Goal: Communication & Community: Ask a question

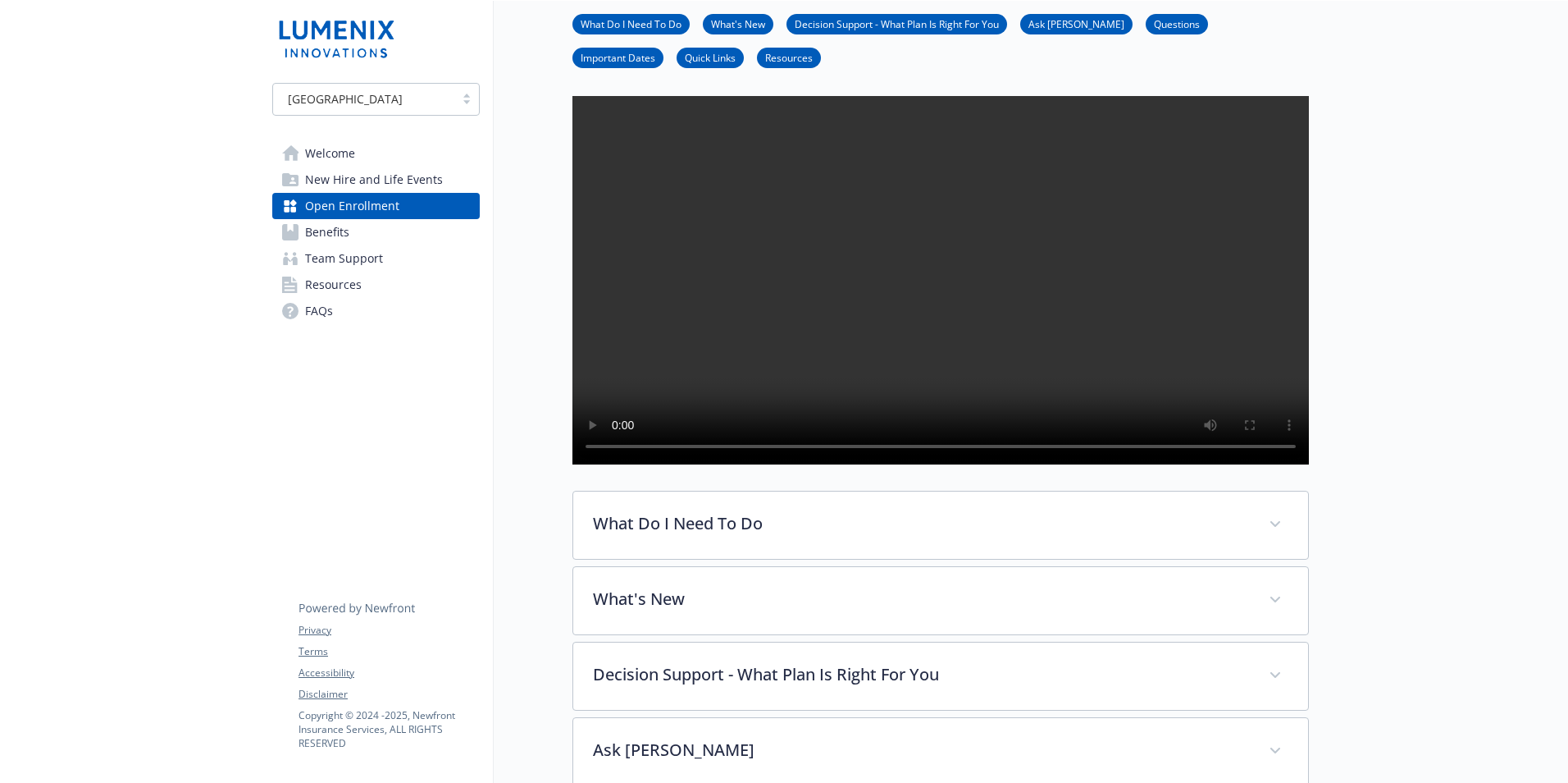
scroll to position [328, 0]
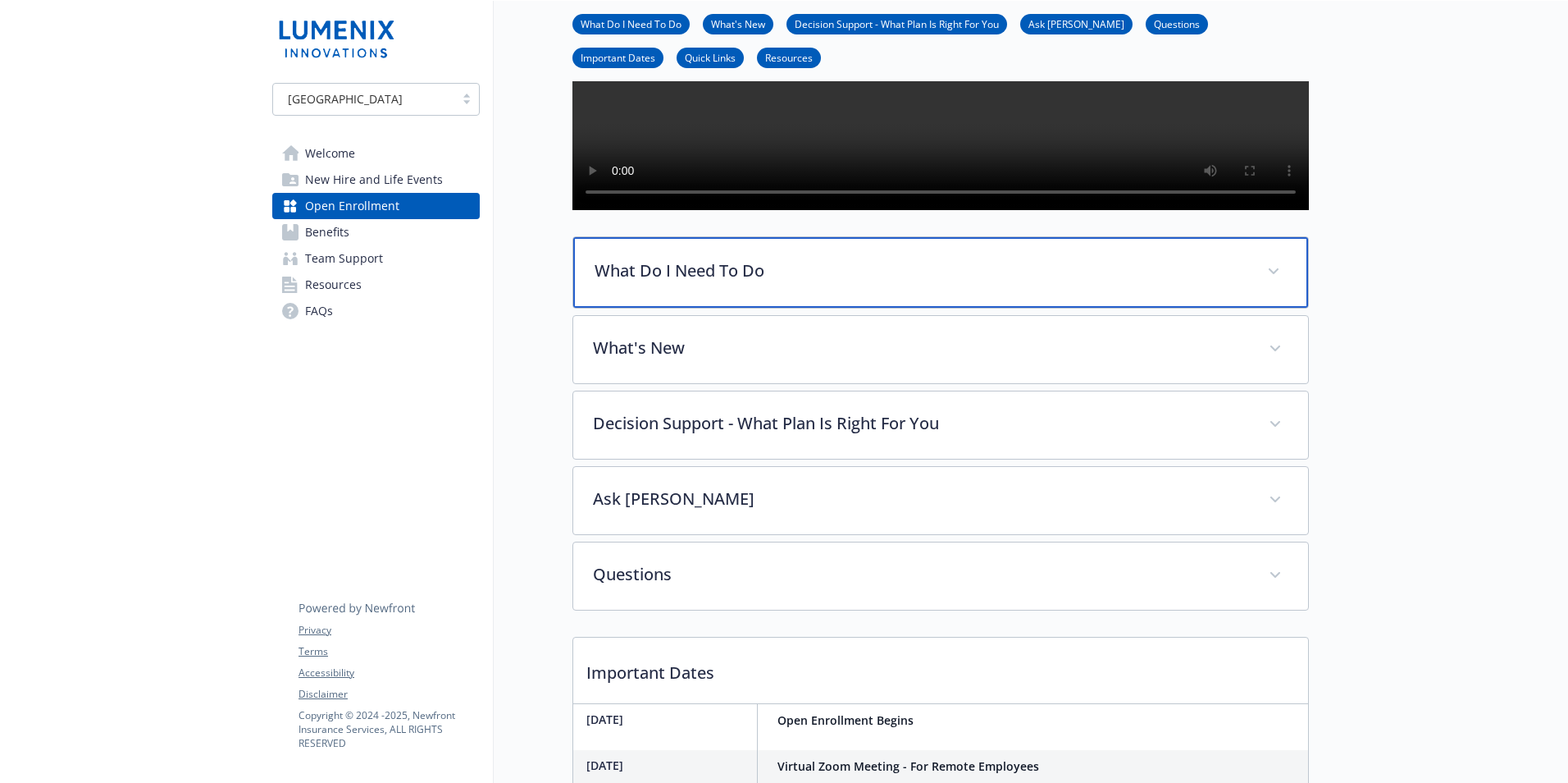
click at [690, 293] on div "What Do I Need To Do" at bounding box center [940, 272] width 735 height 70
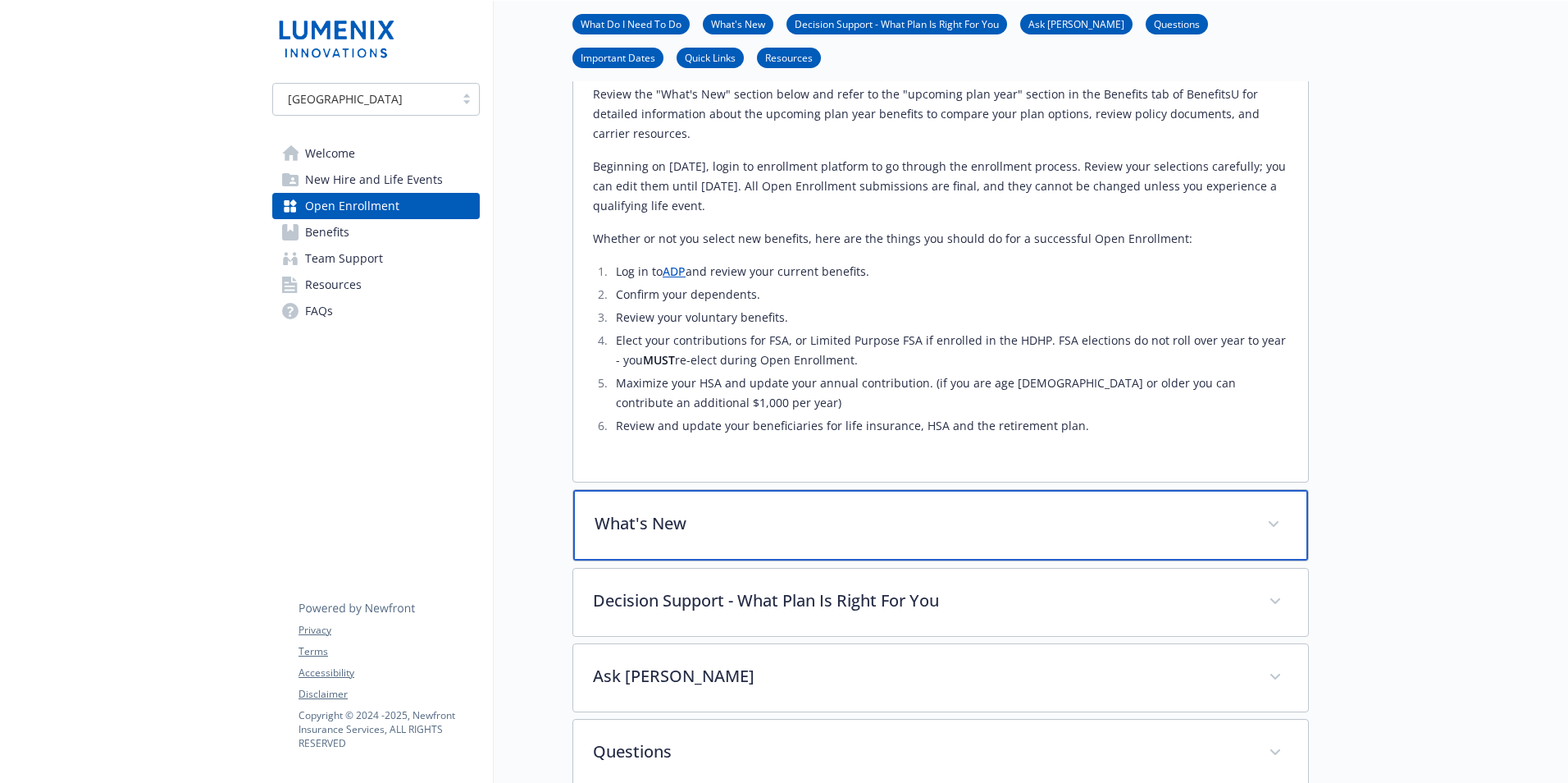
click at [700, 535] on p "What's New" at bounding box center [921, 524] width 653 height 25
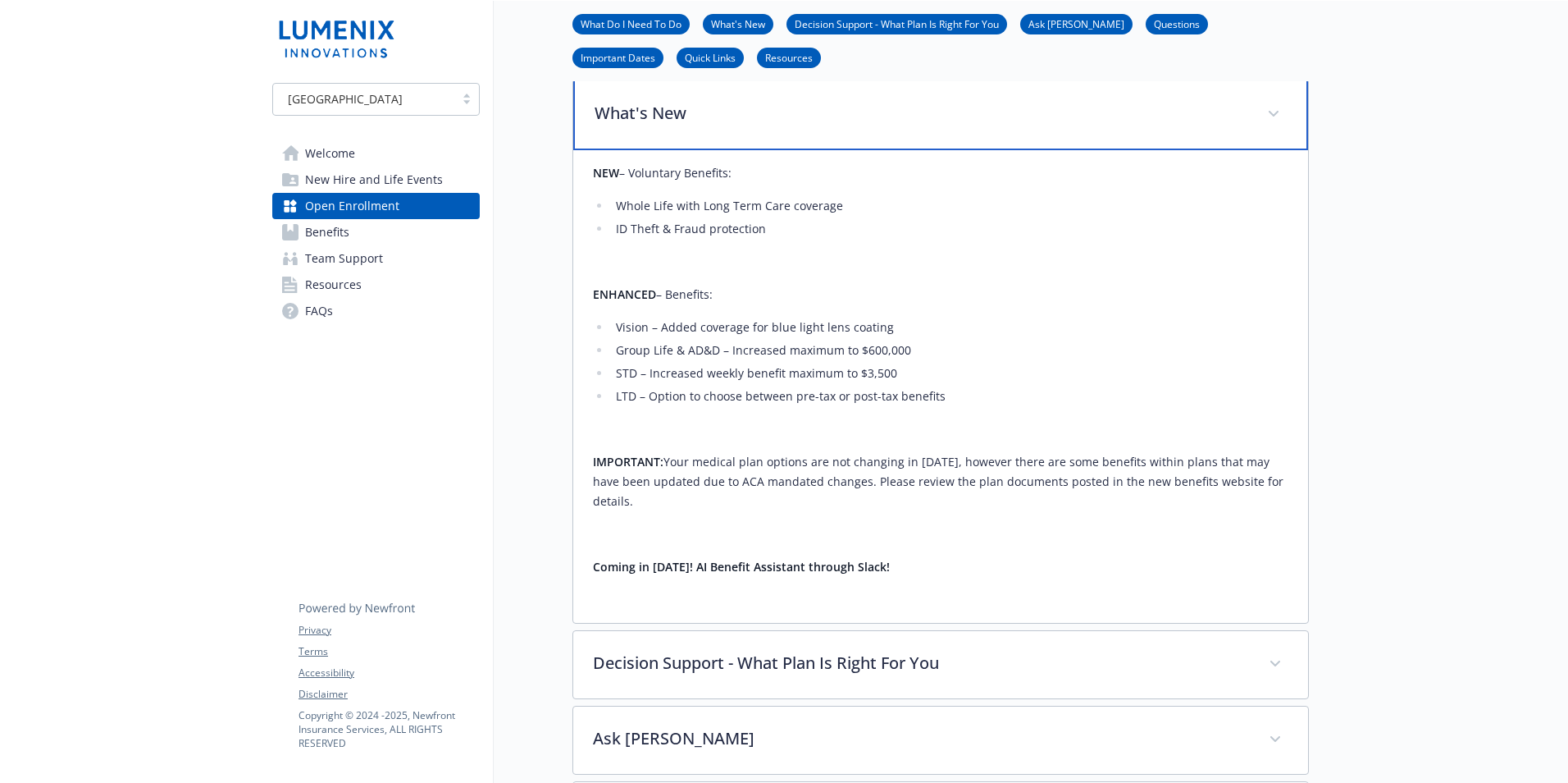
scroll to position [1231, 0]
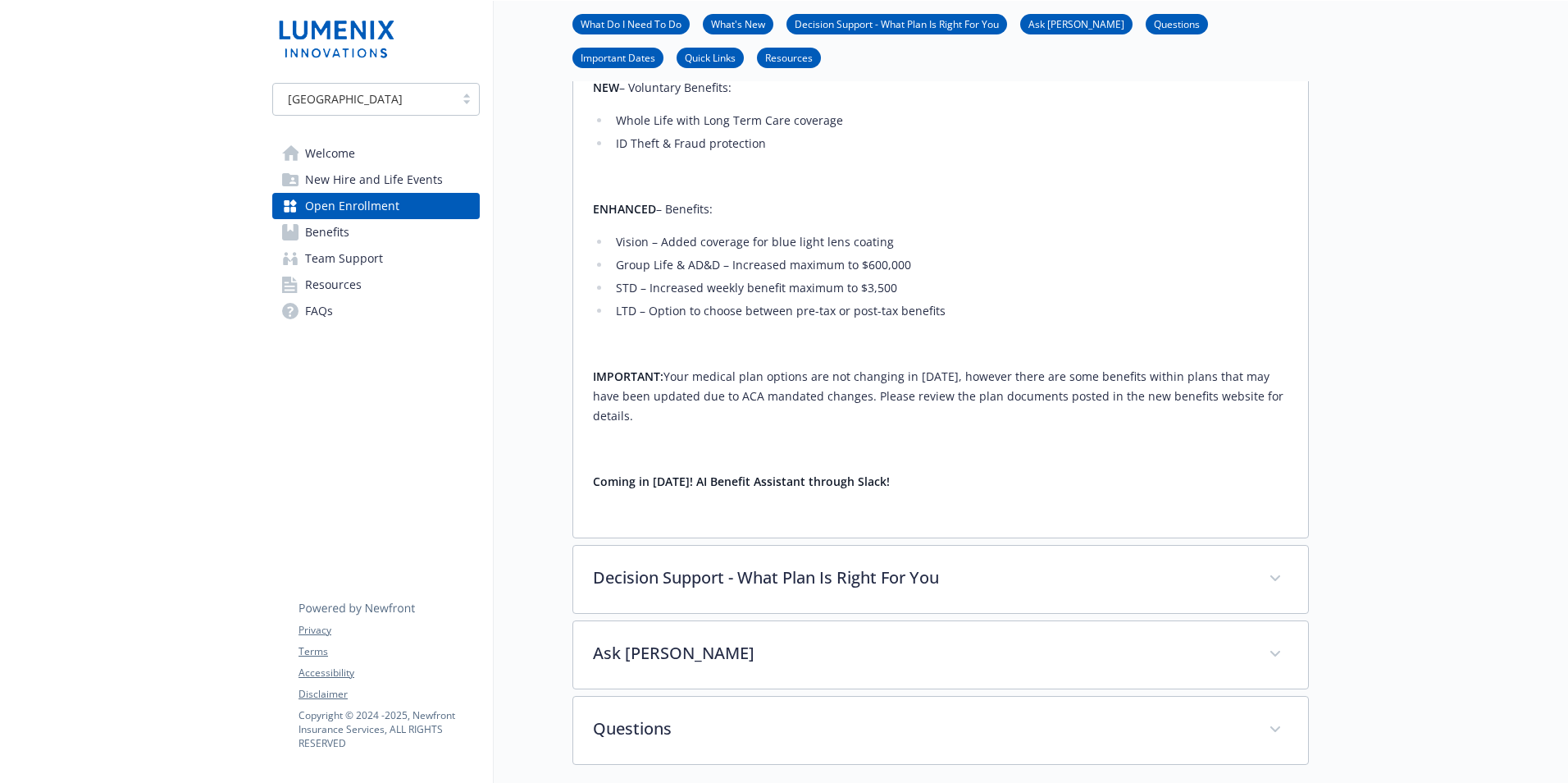
click at [202, 361] on div at bounding box center [129, 161] width 259 height 2784
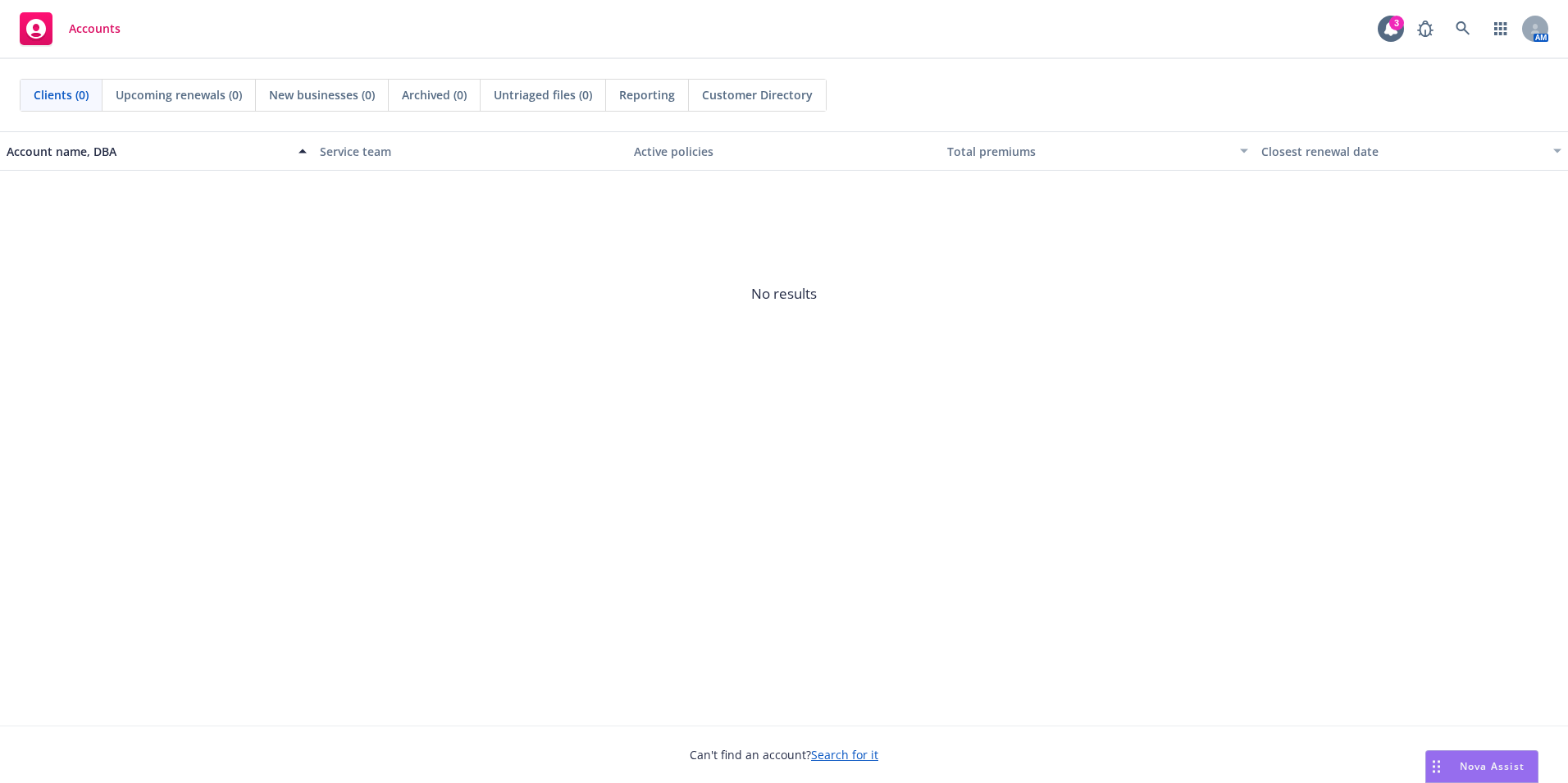
click at [1516, 777] on div "Nova Assist" at bounding box center [1482, 766] width 112 height 31
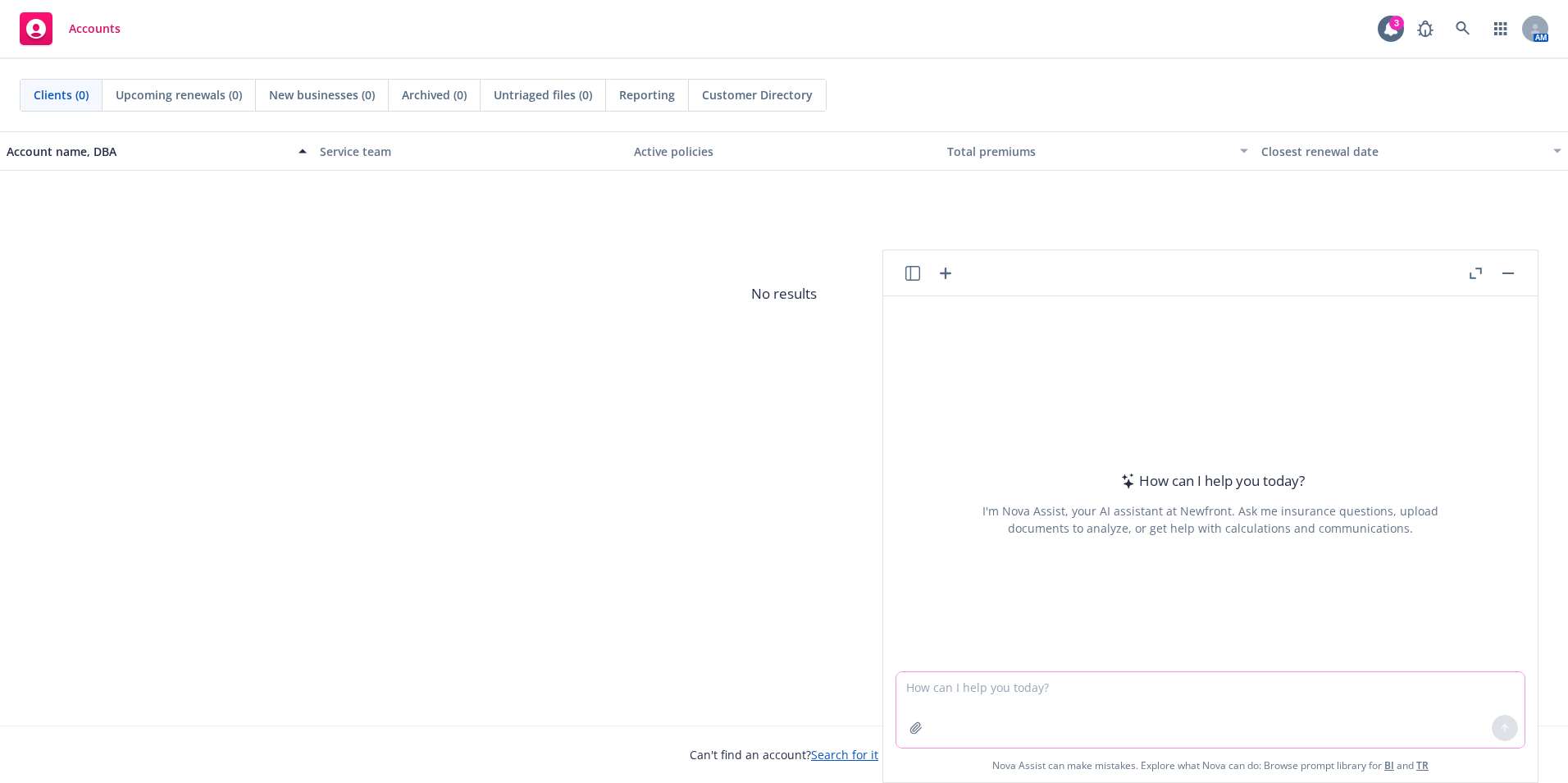
click at [1207, 698] on textarea at bounding box center [1210, 710] width 628 height 76
paste textarea
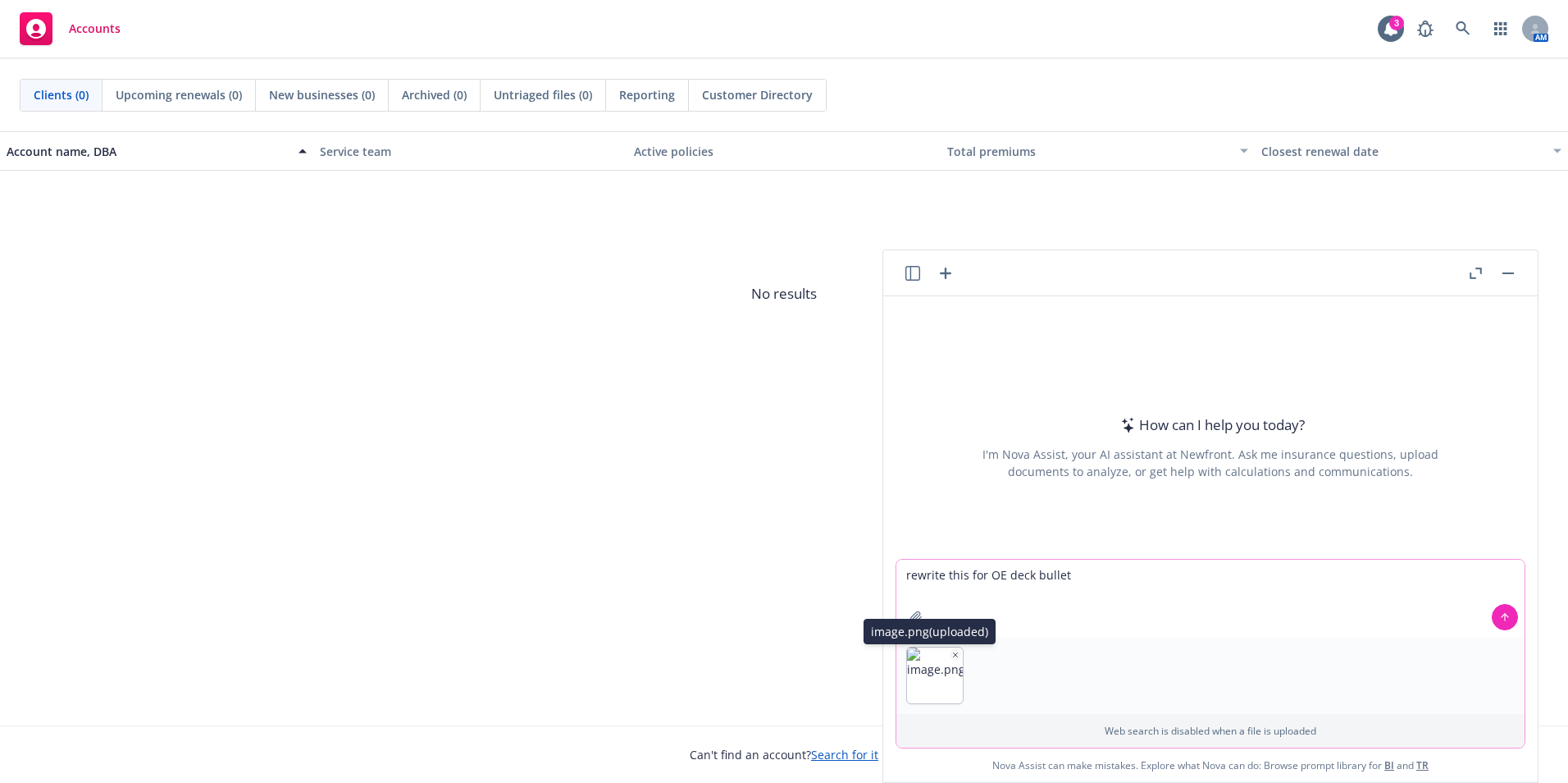
click at [952, 655] on icon "button" at bounding box center [955, 654] width 9 height 9
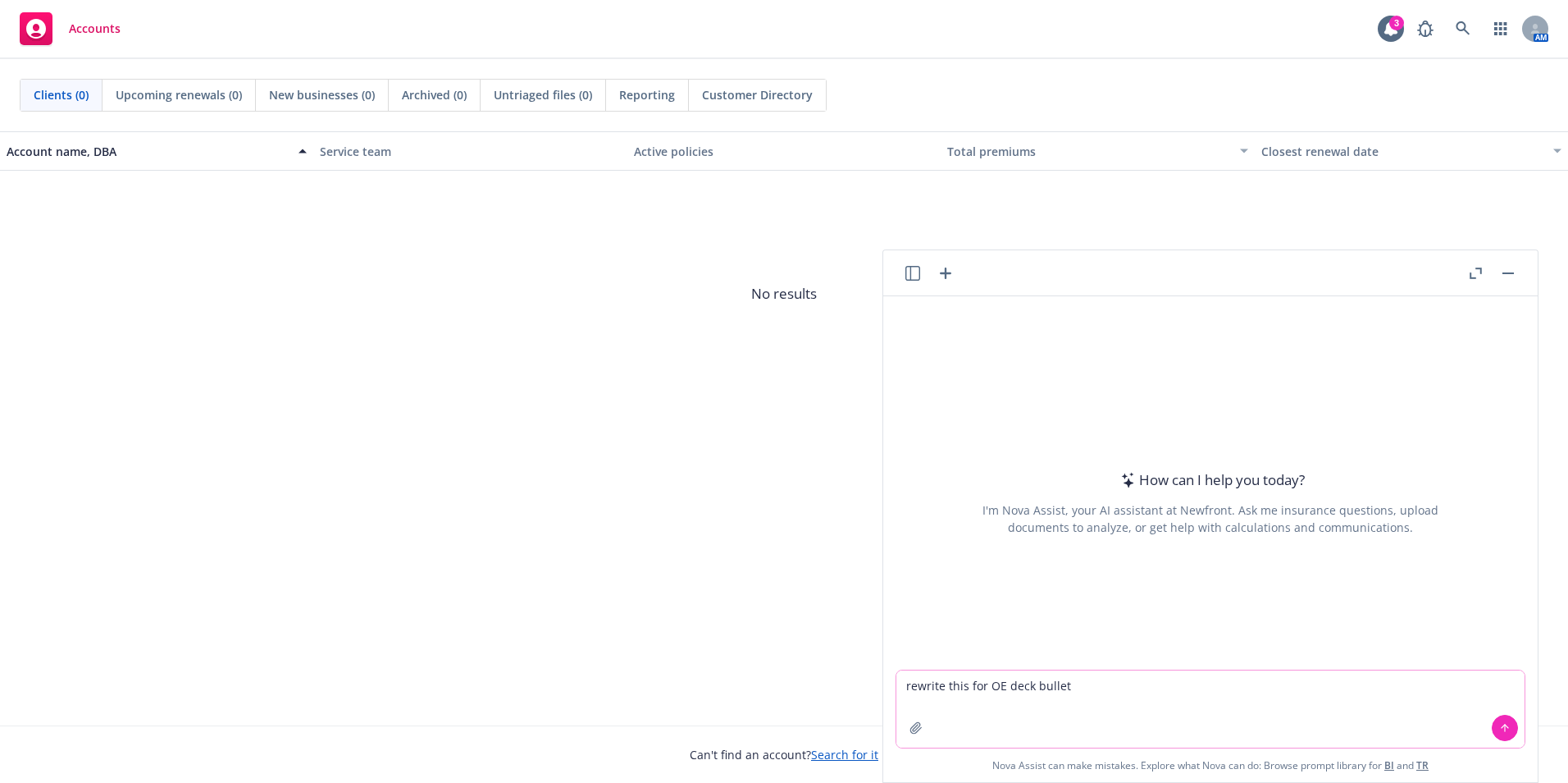
click at [1113, 694] on textarea "rewrite this for OE deck bullet" at bounding box center [1210, 708] width 628 height 77
paste textarea
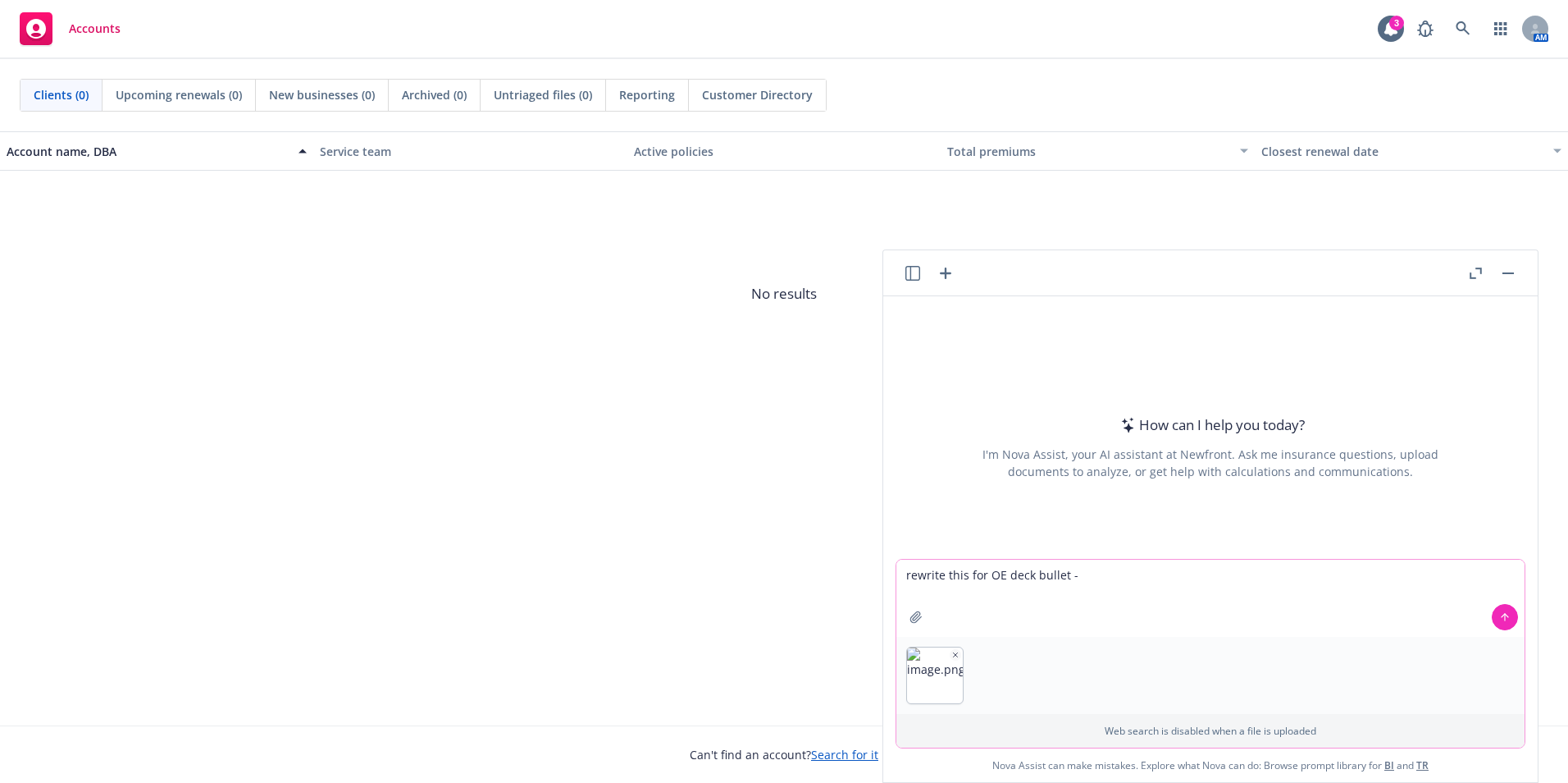
click at [1502, 616] on icon at bounding box center [1504, 615] width 7 height 3
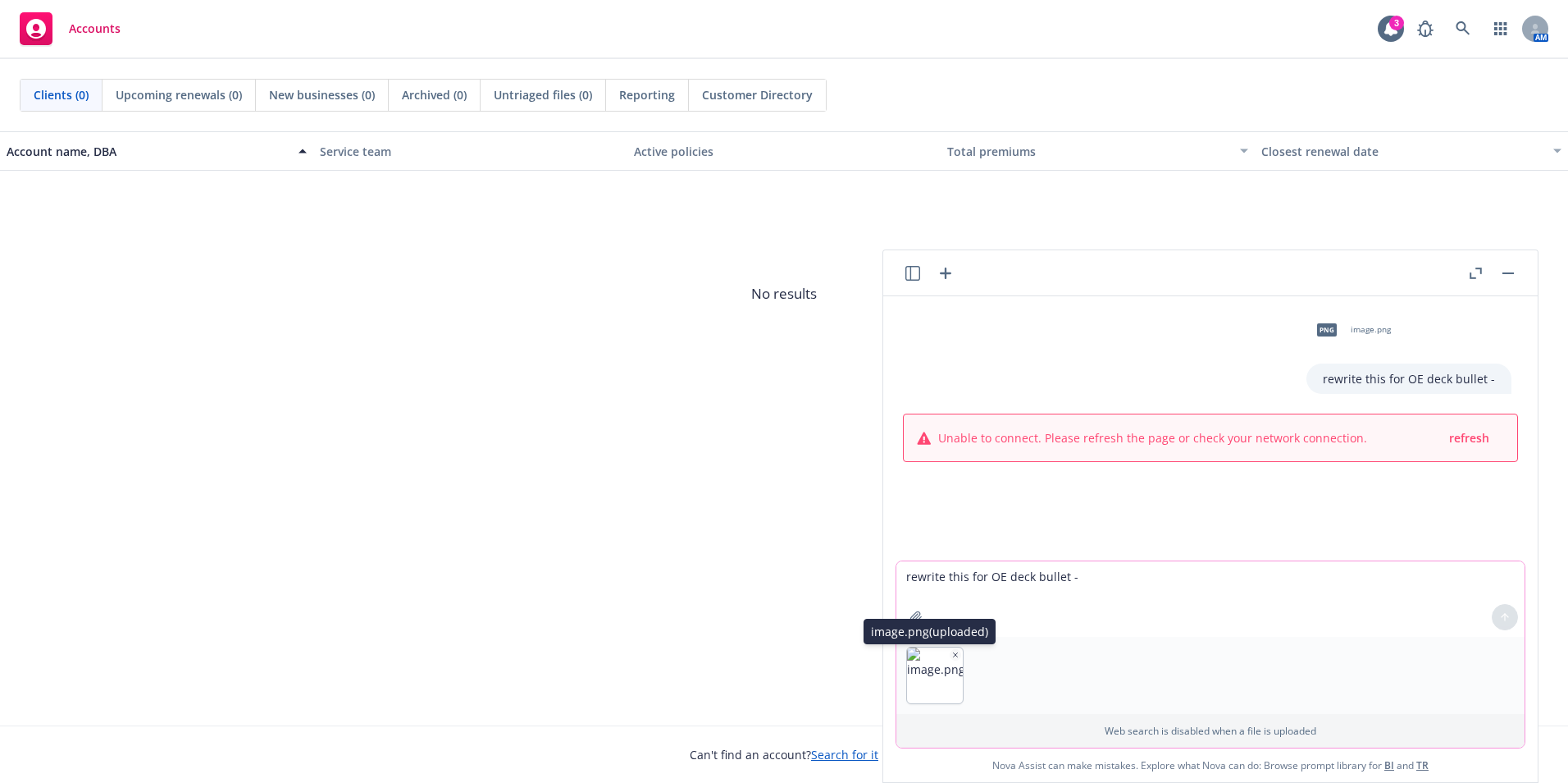
click at [951, 657] on icon "button" at bounding box center [955, 654] width 9 height 9
click at [1269, 671] on textarea "rewrite this for OE deck bullet -" at bounding box center [1210, 677] width 628 height 76
click at [952, 658] on icon "button" at bounding box center [955, 654] width 9 height 9
click at [1022, 696] on textarea "rewrite this for OE deck bullet -" at bounding box center [1210, 677] width 628 height 76
paste textarea "NEW! Empoloyee Assistance Program (EAP) is now offered through Sun Life"
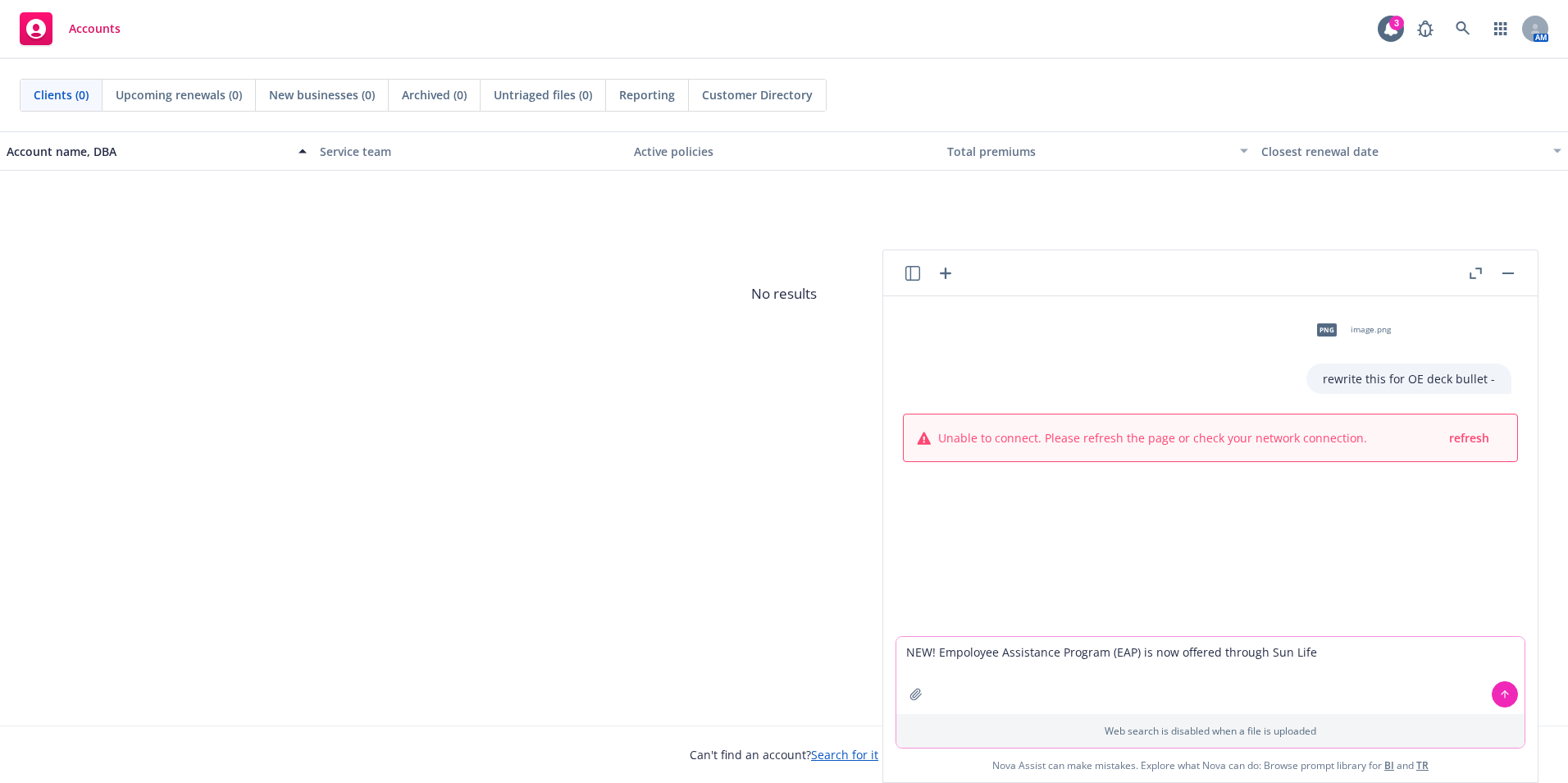
type textarea "NEW! Empoloyee Assistance Program (EAP) is now offered through Sun Life"
click at [1499, 691] on icon at bounding box center [1504, 694] width 11 height 11
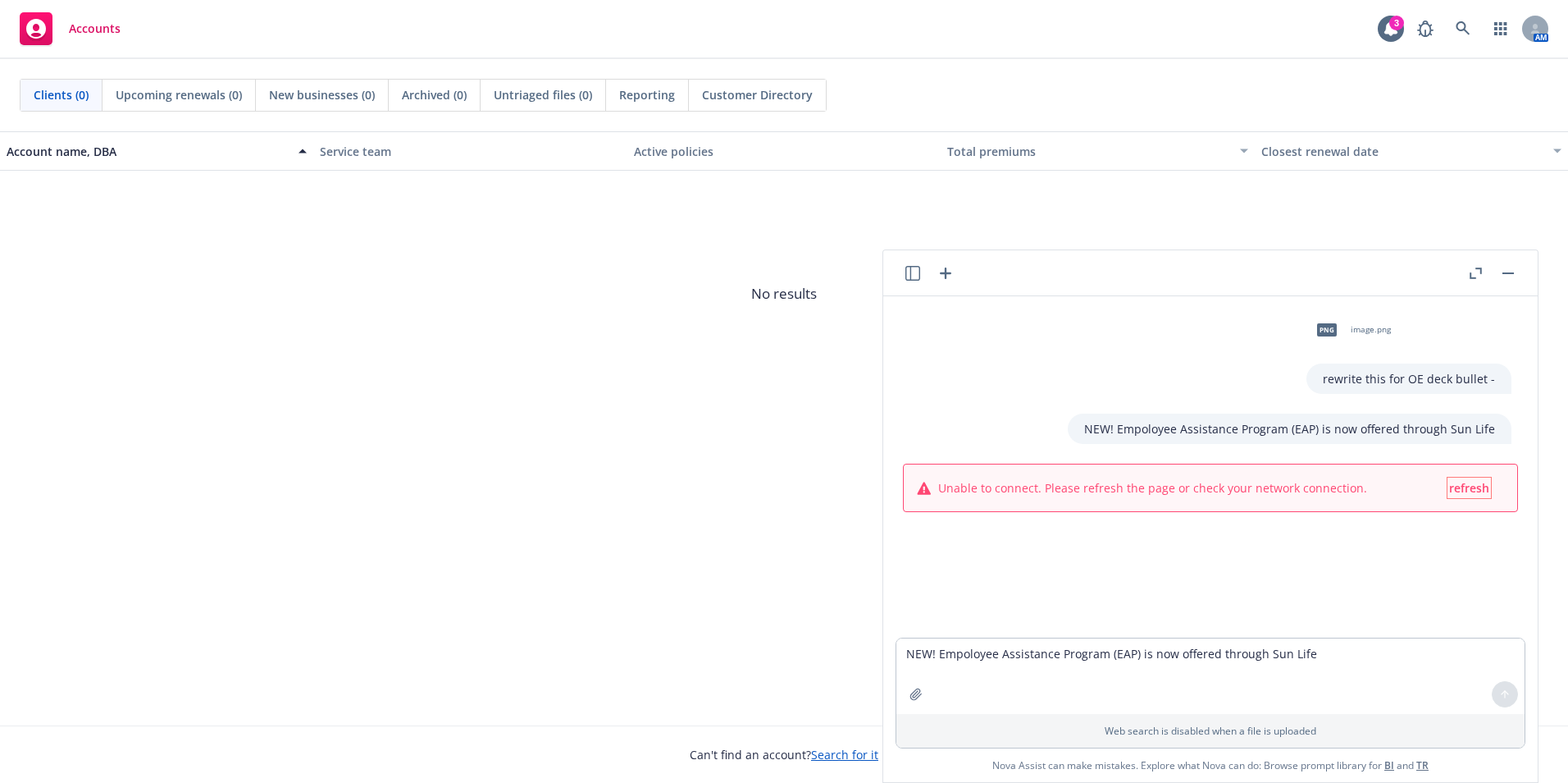
click at [1448, 484] on span "refresh" at bounding box center [1468, 488] width 40 height 15
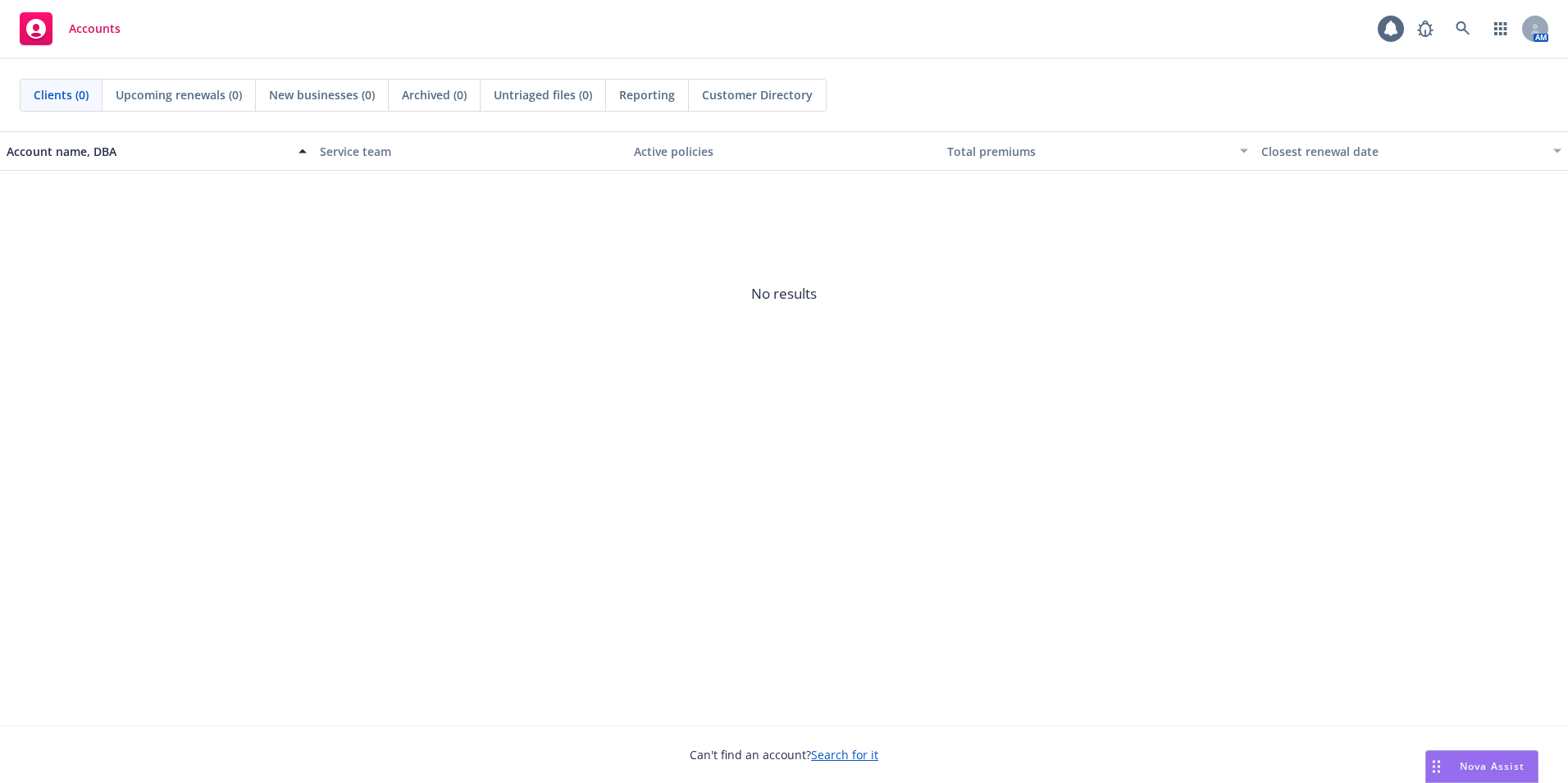
click at [1466, 778] on div "Nova Assist" at bounding box center [1482, 766] width 112 height 31
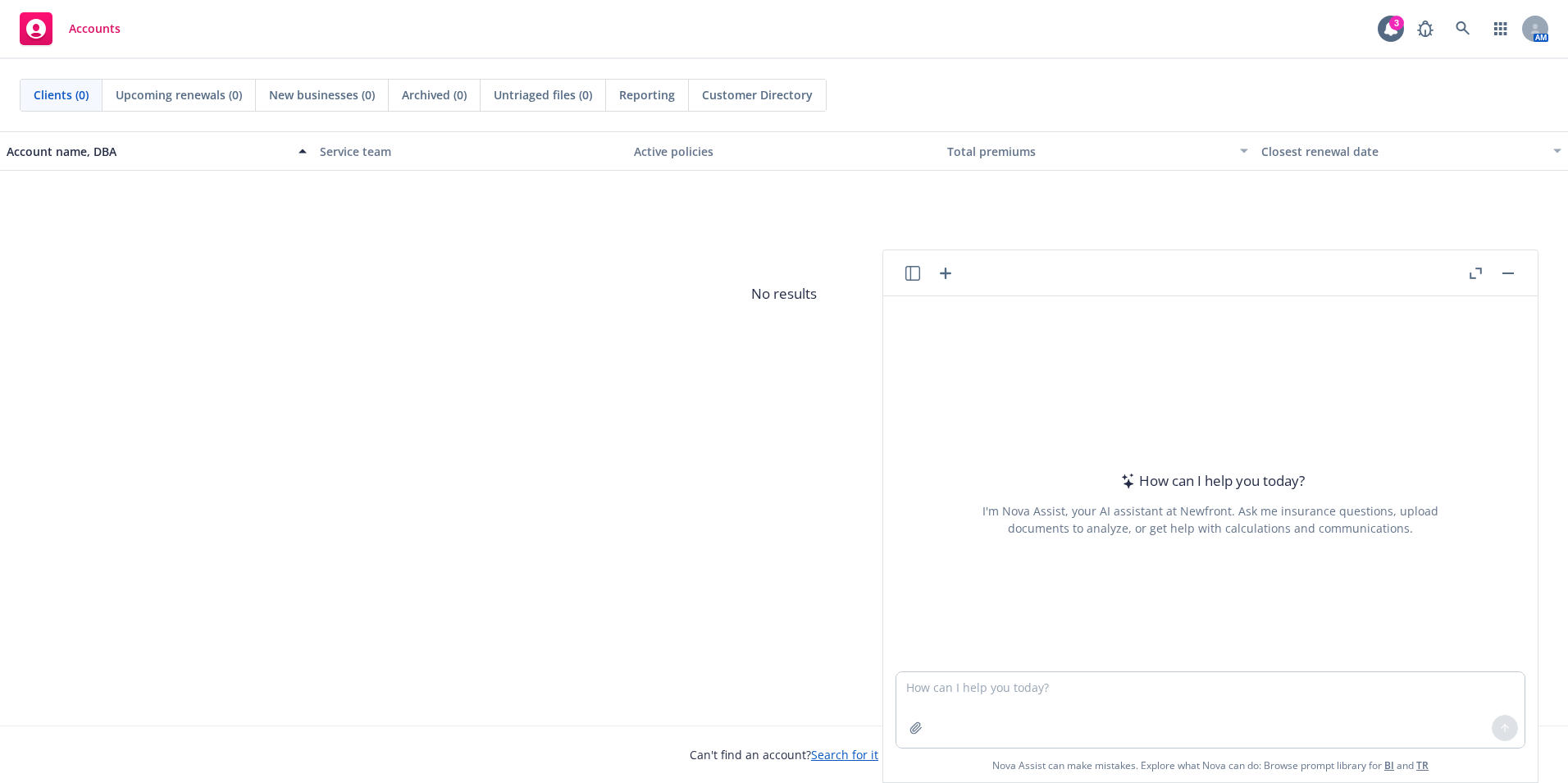
click at [1425, 750] on button "Nova Assist" at bounding box center [1481, 766] width 113 height 33
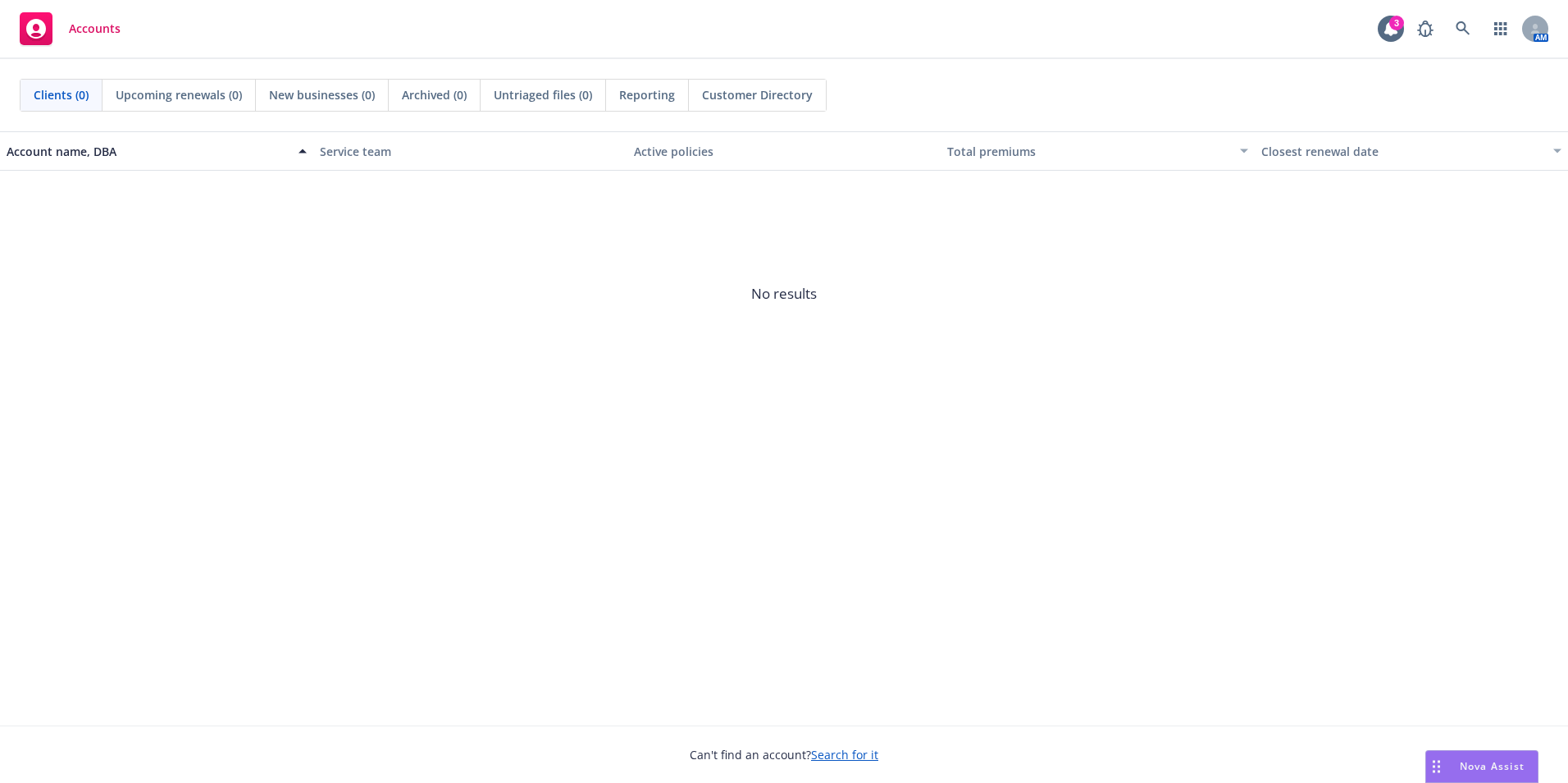
click at [1425, 750] on button "Nova Assist" at bounding box center [1481, 766] width 113 height 33
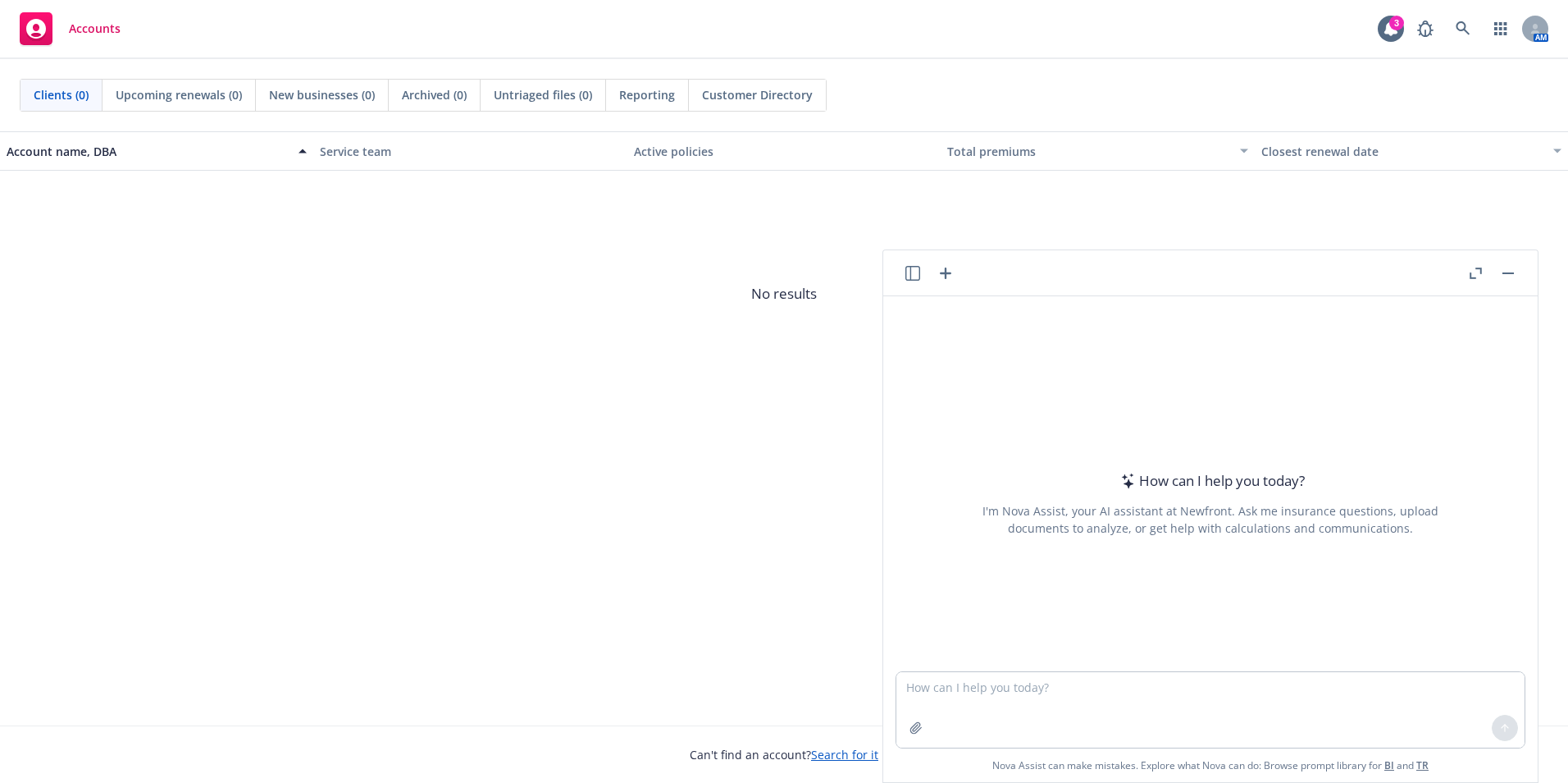
click at [1425, 750] on button "Nova Assist" at bounding box center [1481, 766] width 113 height 33
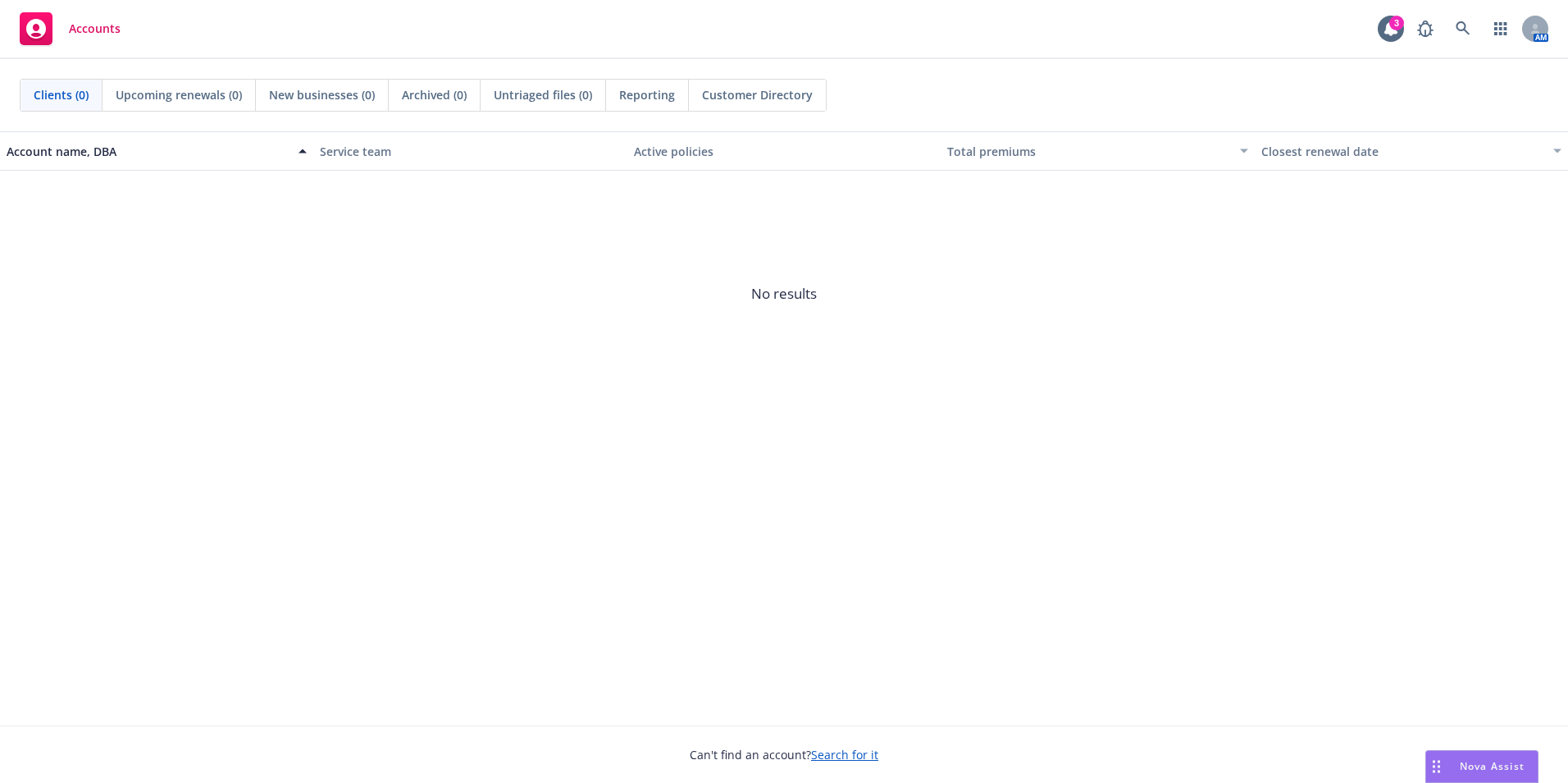
click at [1425, 750] on button "Nova Assist" at bounding box center [1481, 766] width 113 height 33
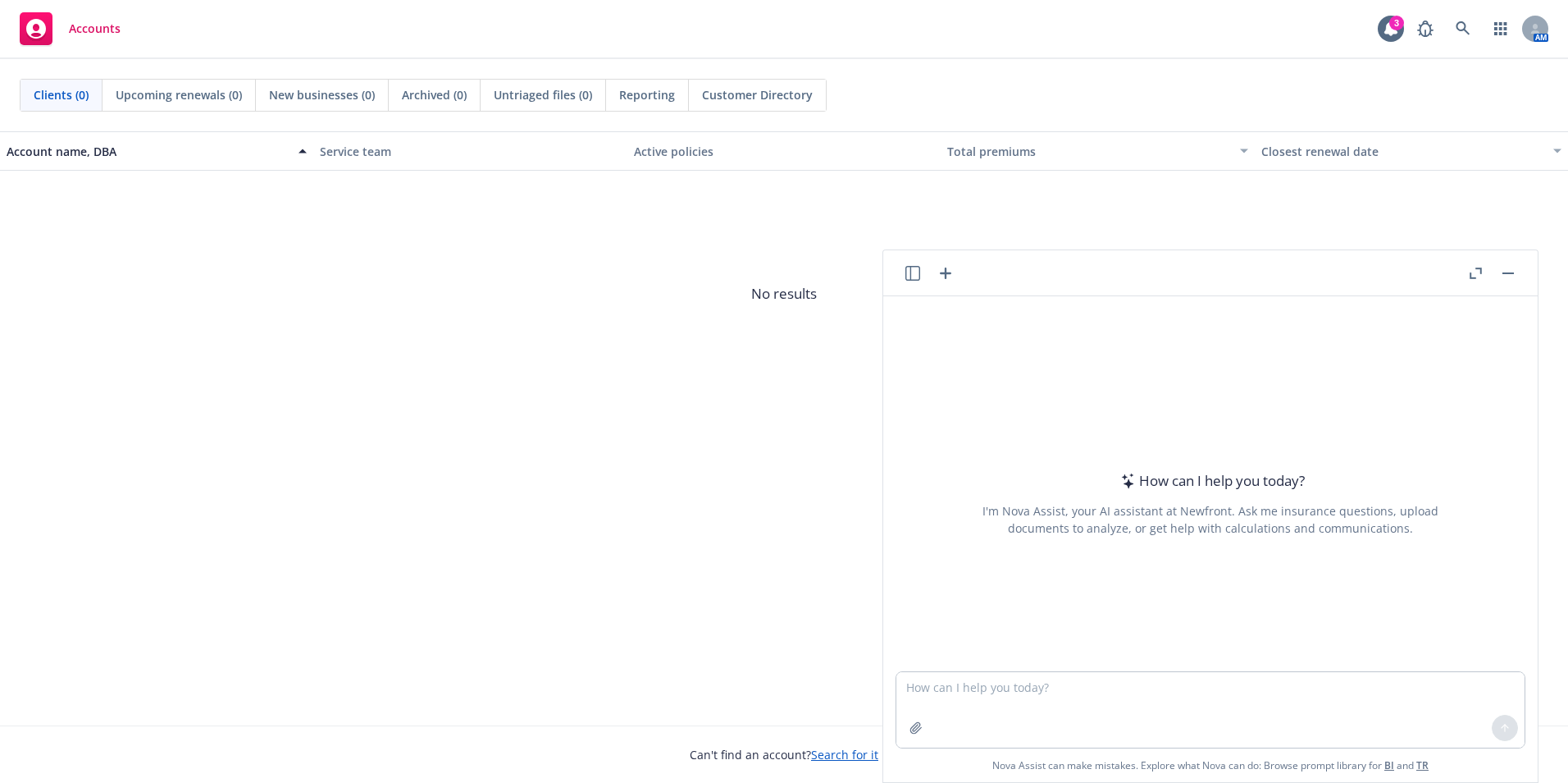
click at [1425, 750] on button "Nova Assist" at bounding box center [1481, 766] width 113 height 33
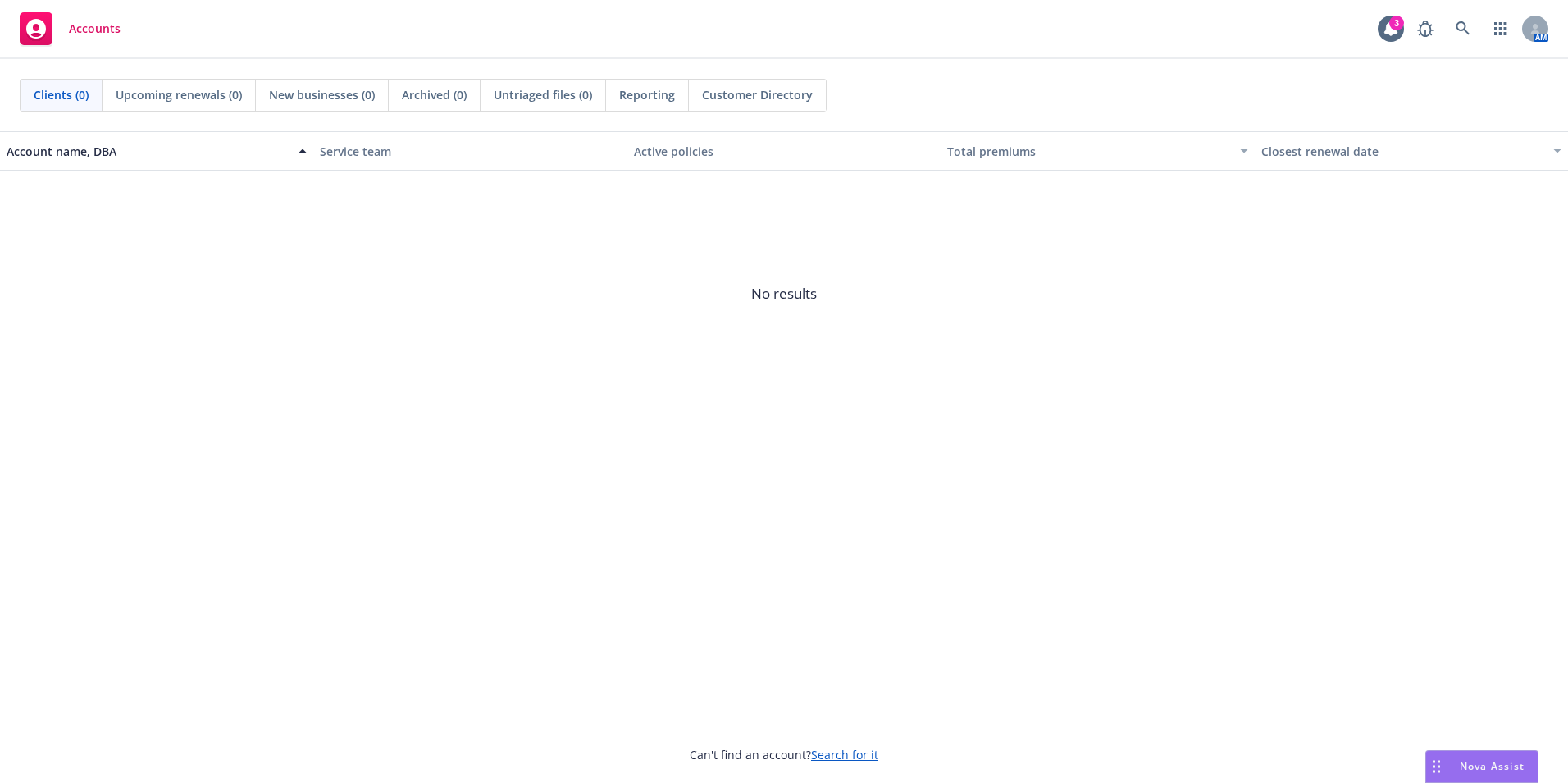
click at [1425, 750] on button "Nova Assist" at bounding box center [1481, 766] width 113 height 33
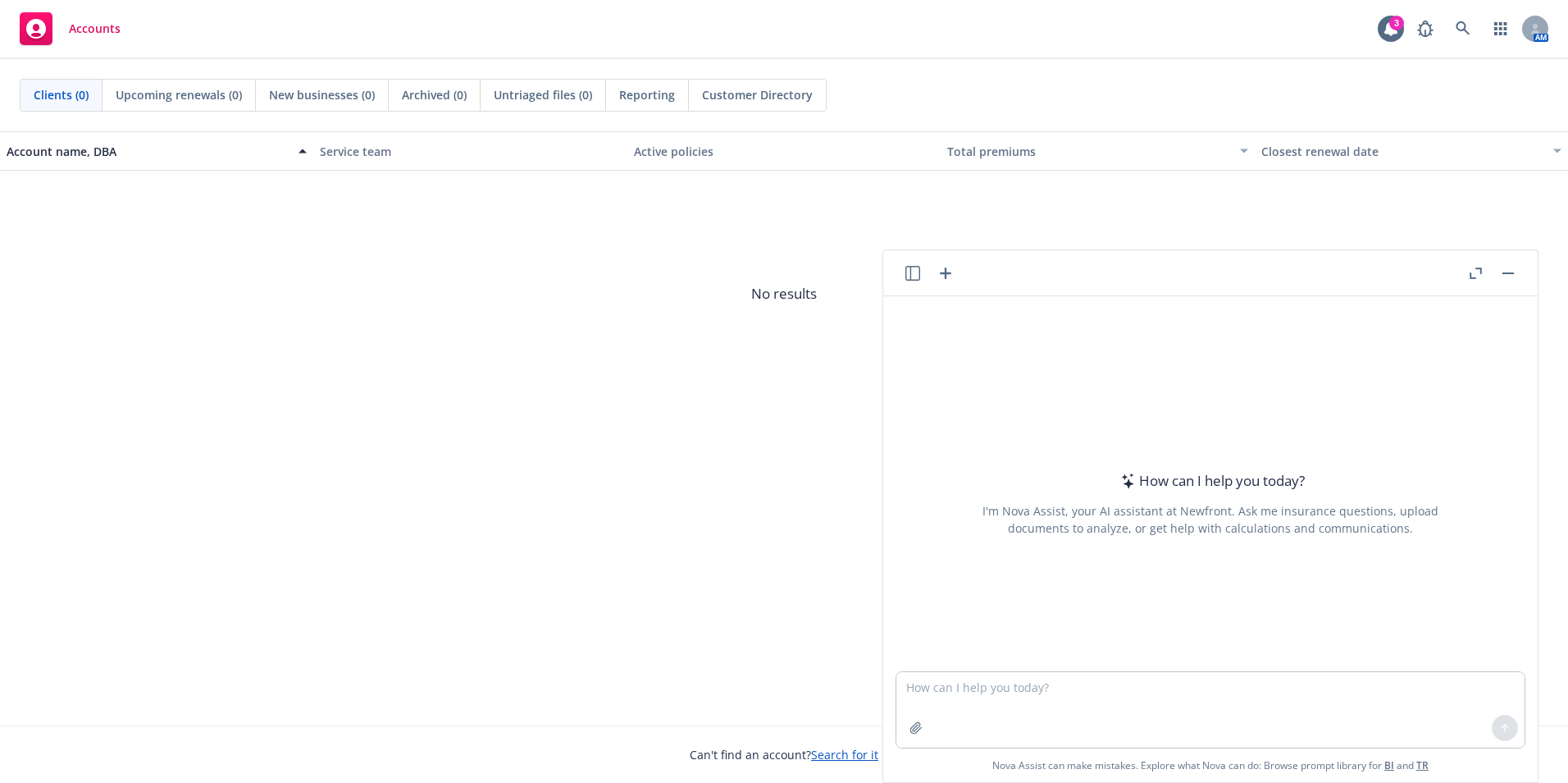
click at [1425, 750] on button "Nova Assist" at bounding box center [1481, 766] width 113 height 33
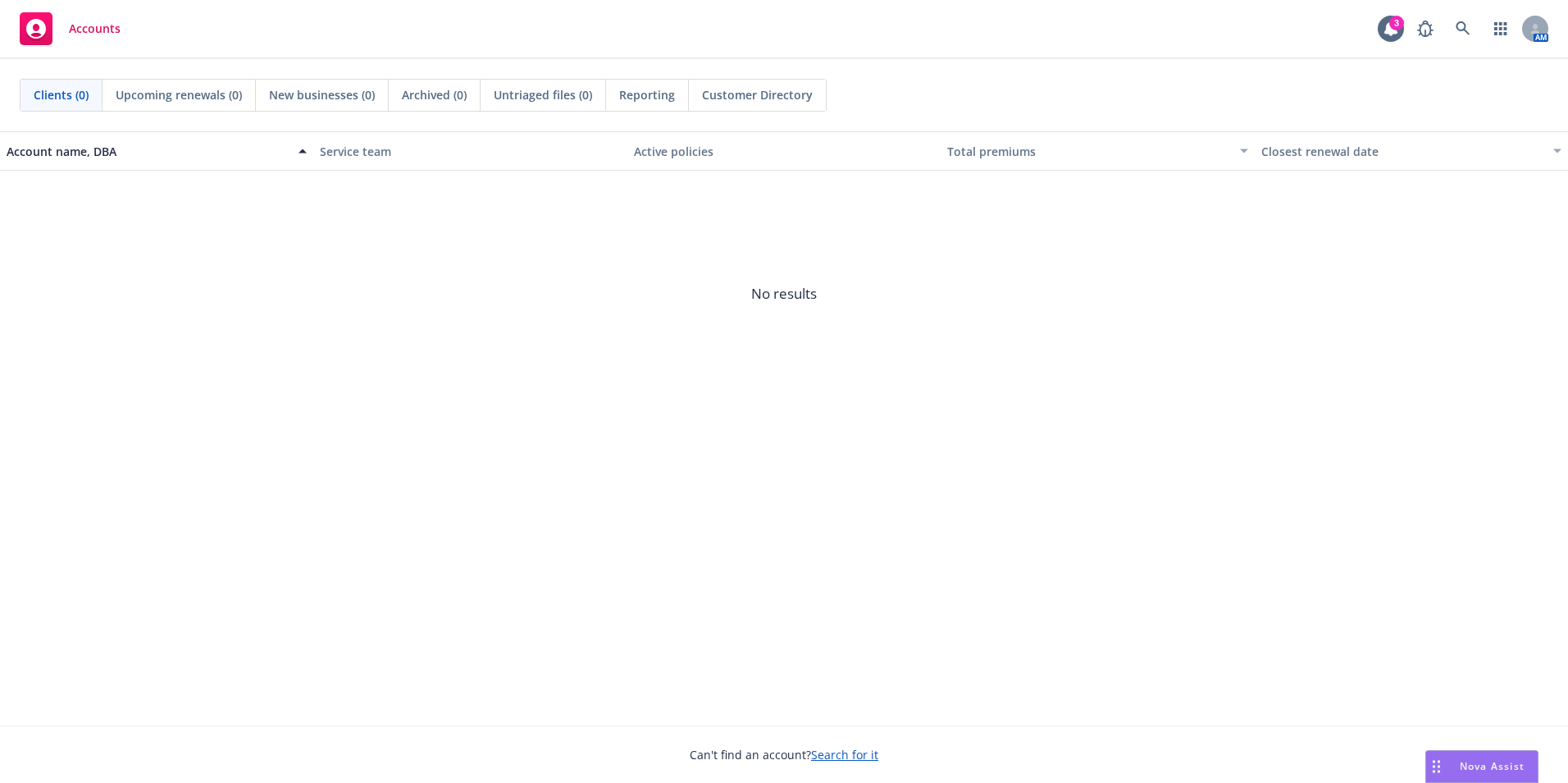
click at [1425, 750] on button "Nova Assist" at bounding box center [1481, 766] width 113 height 33
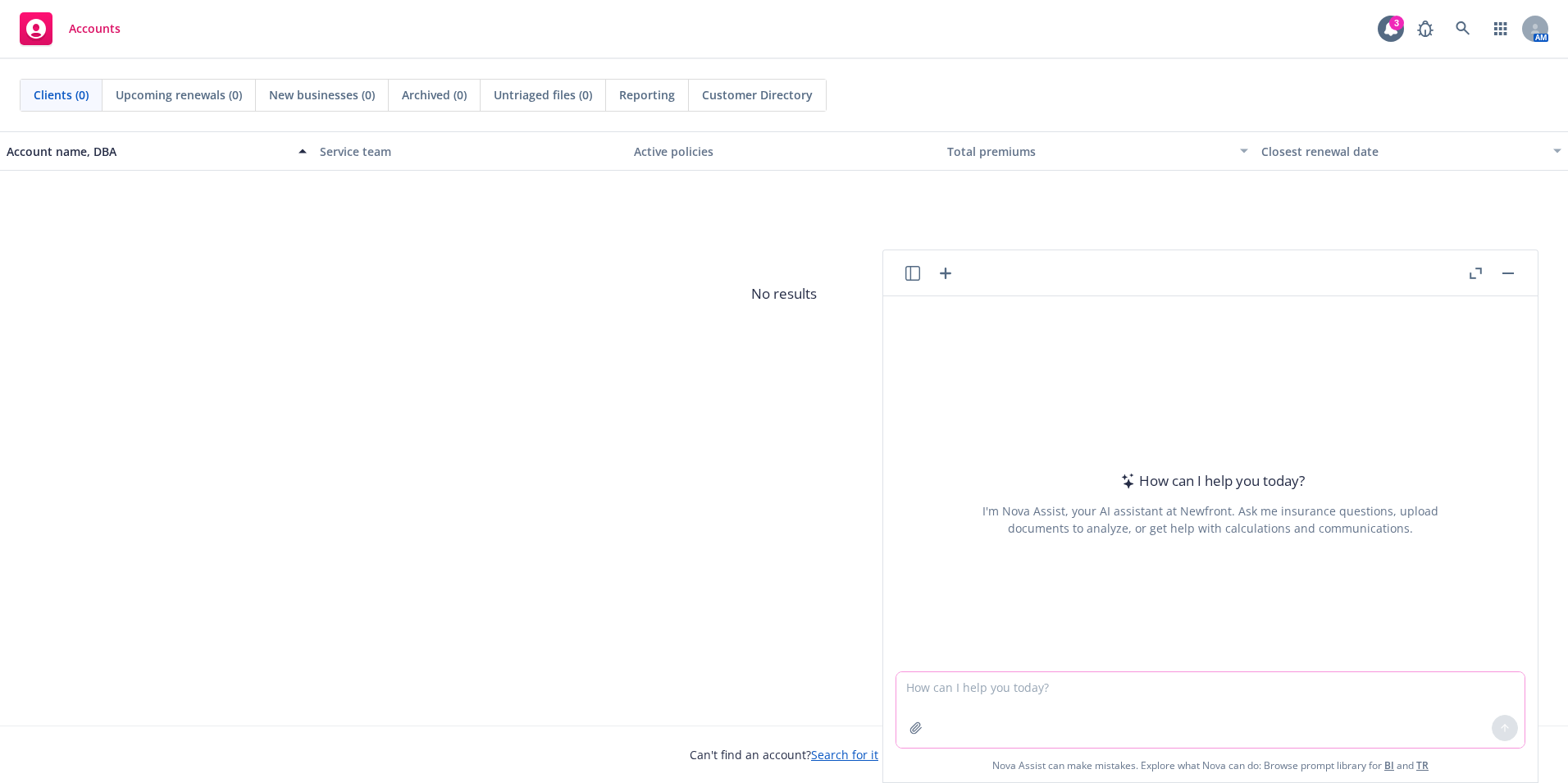
click at [1134, 692] on textarea at bounding box center [1210, 710] width 628 height 76
paste textarea "NEW! Empoloyee Assistance Program (EAP) is now offered through Sun Life"
type textarea "write this bullet point for oe deck - NEW! Empoloyee Assistance Program (EAP) i…"
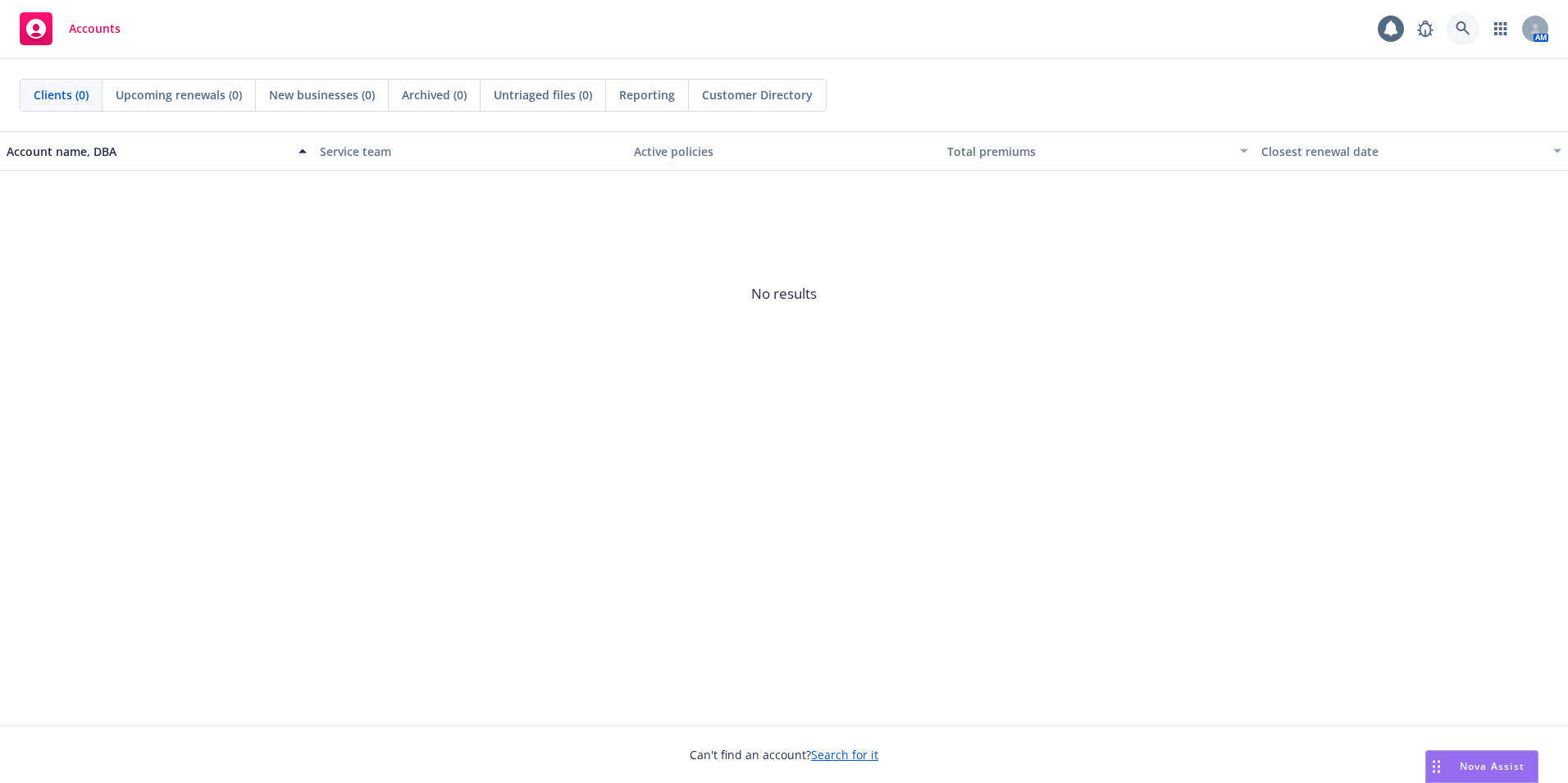
click at [1463, 32] on icon at bounding box center [1463, 28] width 15 height 15
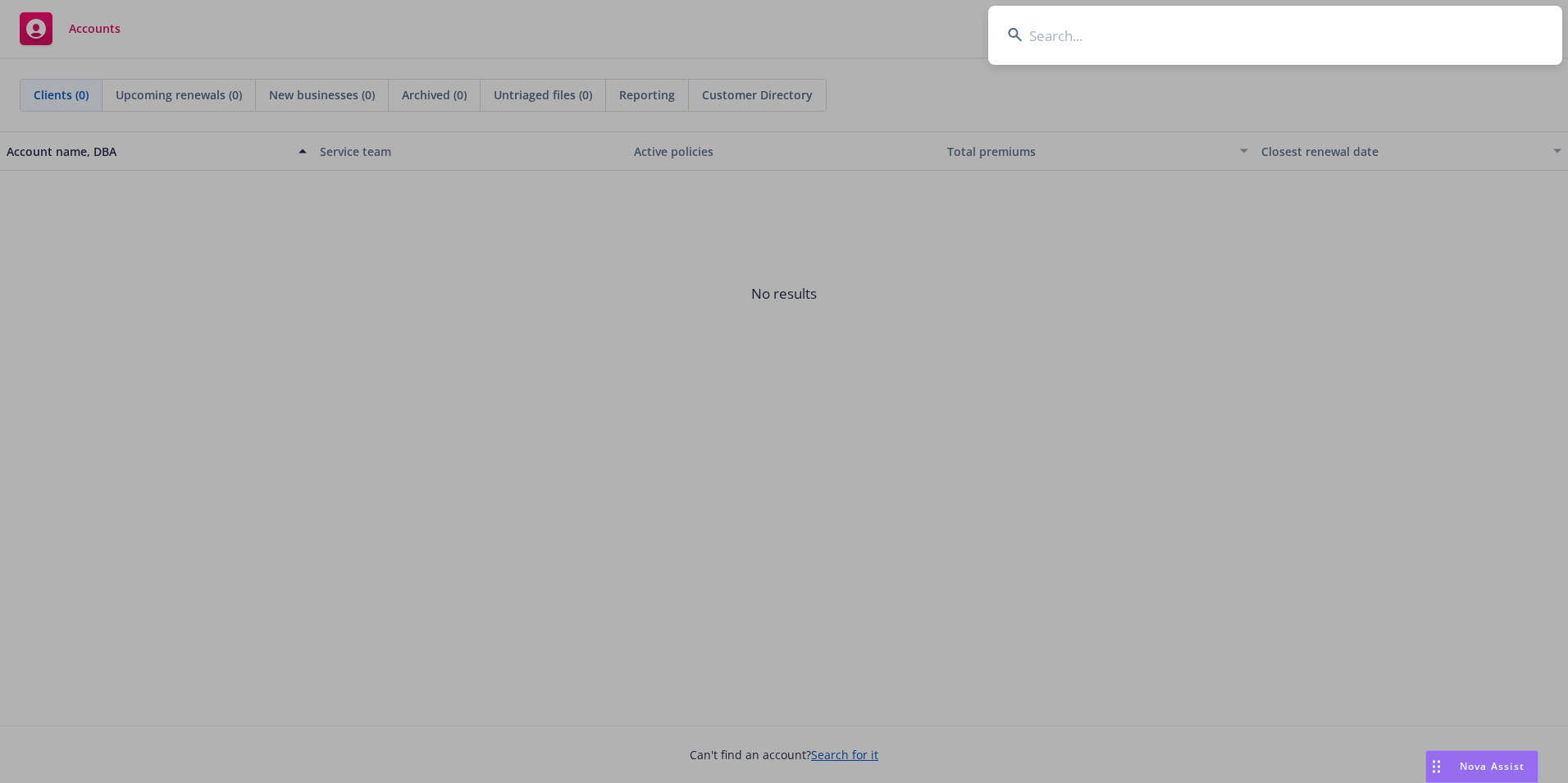
click at [1101, 29] on input at bounding box center [1275, 35] width 574 height 59
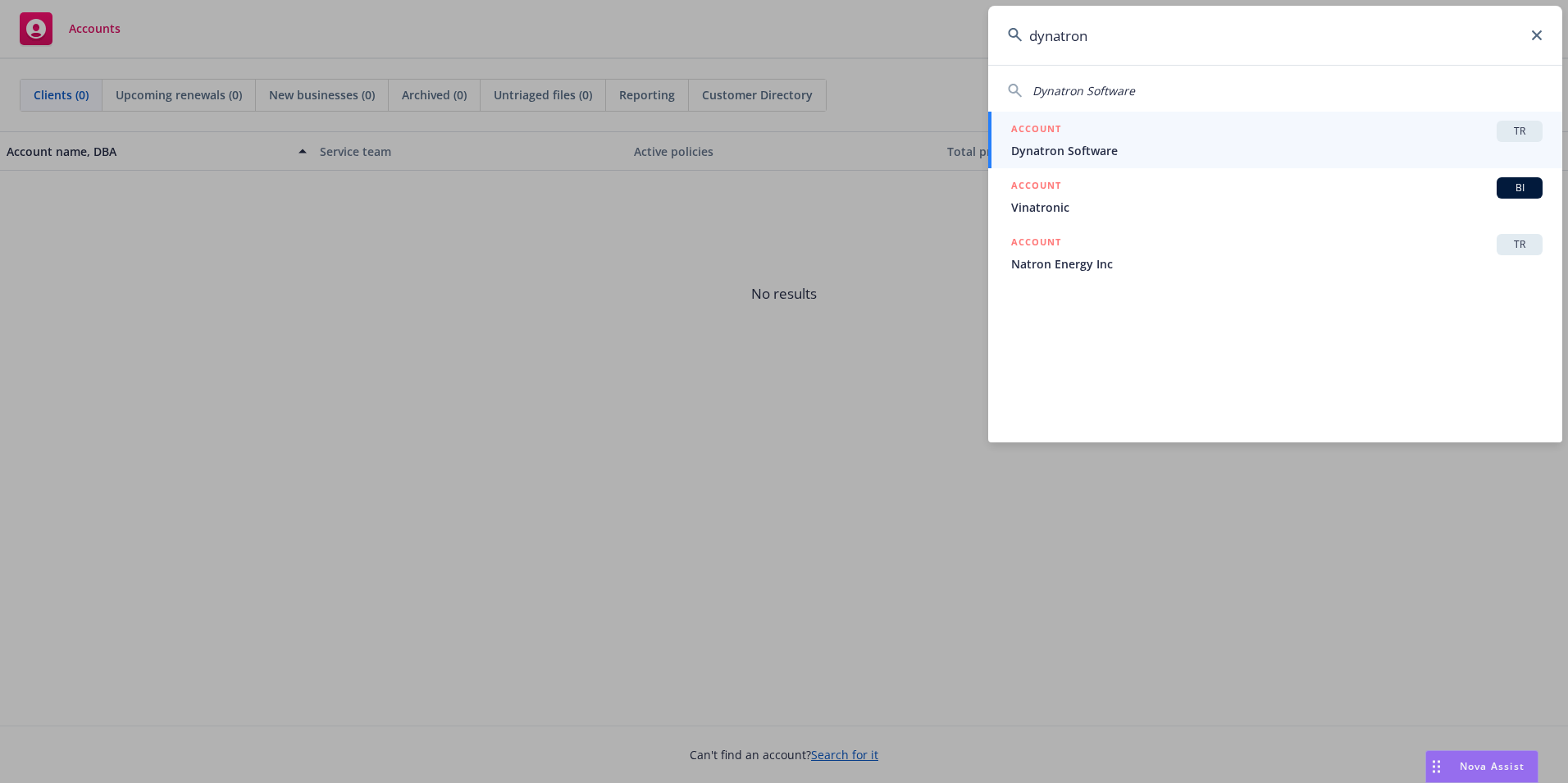
click at [1133, 87] on span "Dynatron Software" at bounding box center [1083, 90] width 102 height 15
type input "Dynatron Software"
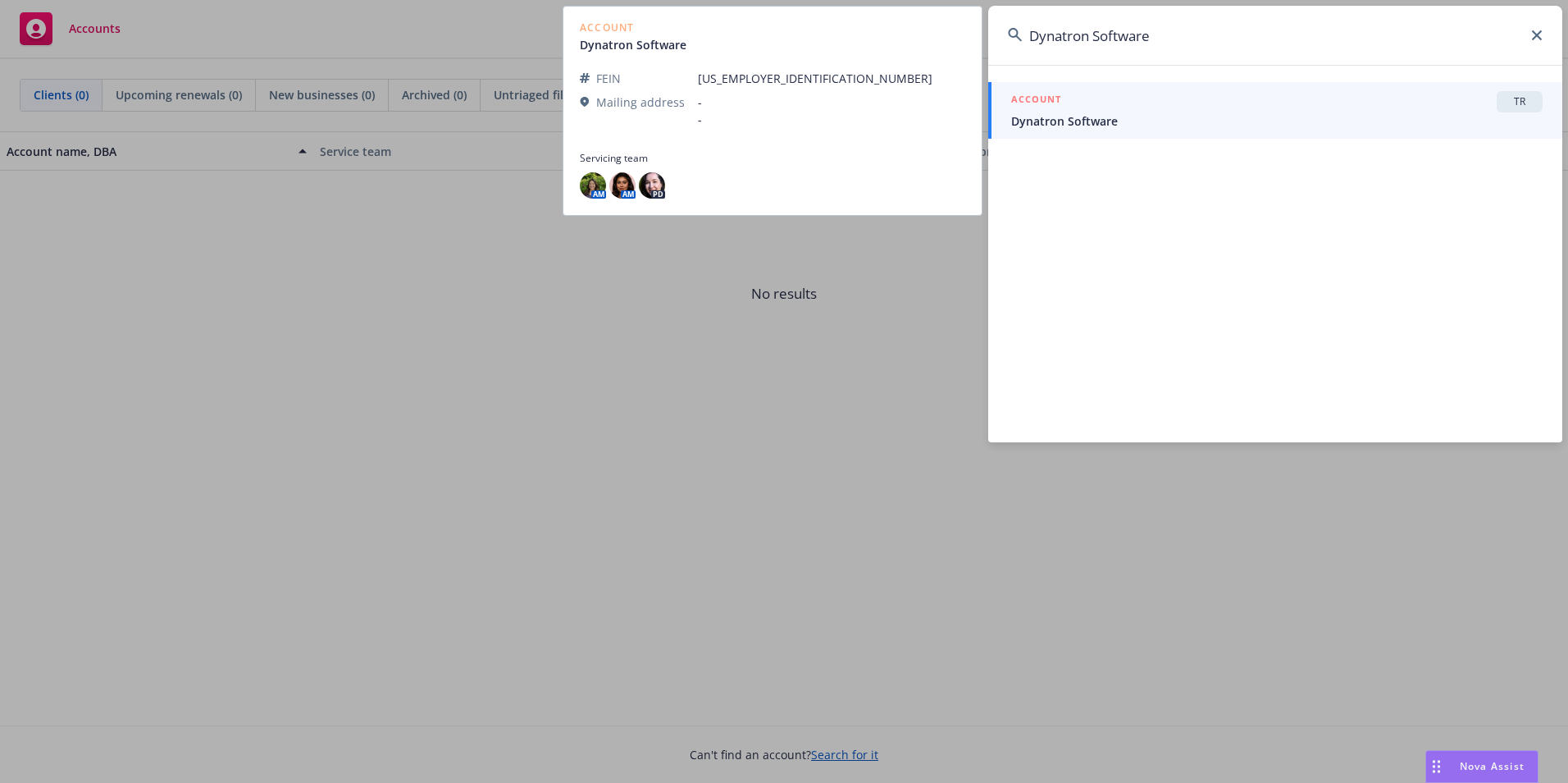
click at [1174, 106] on div "ACCOUNT TR" at bounding box center [1277, 102] width 531 height 21
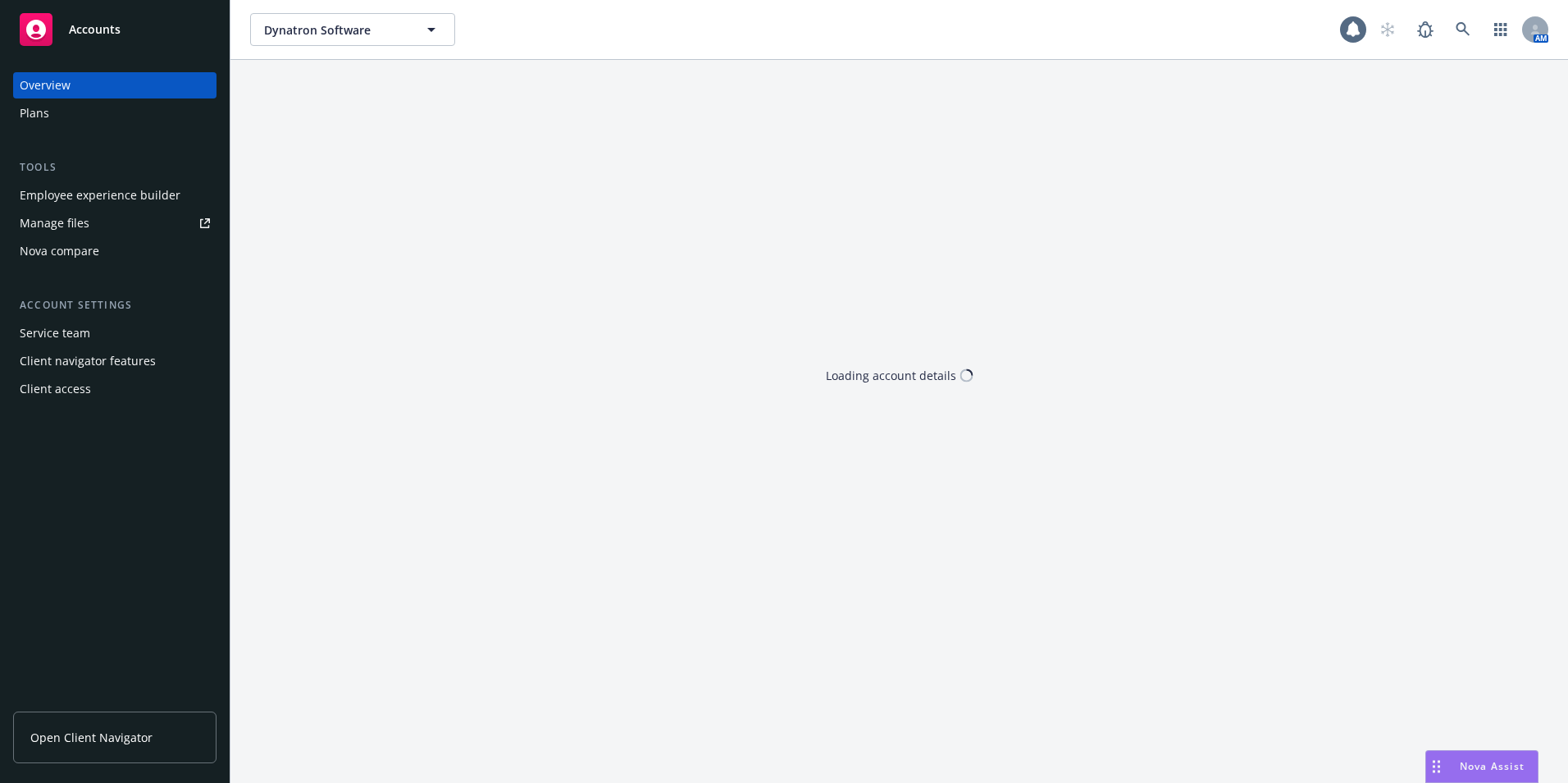
click at [1491, 771] on span "Nova Assist" at bounding box center [1492, 766] width 65 height 14
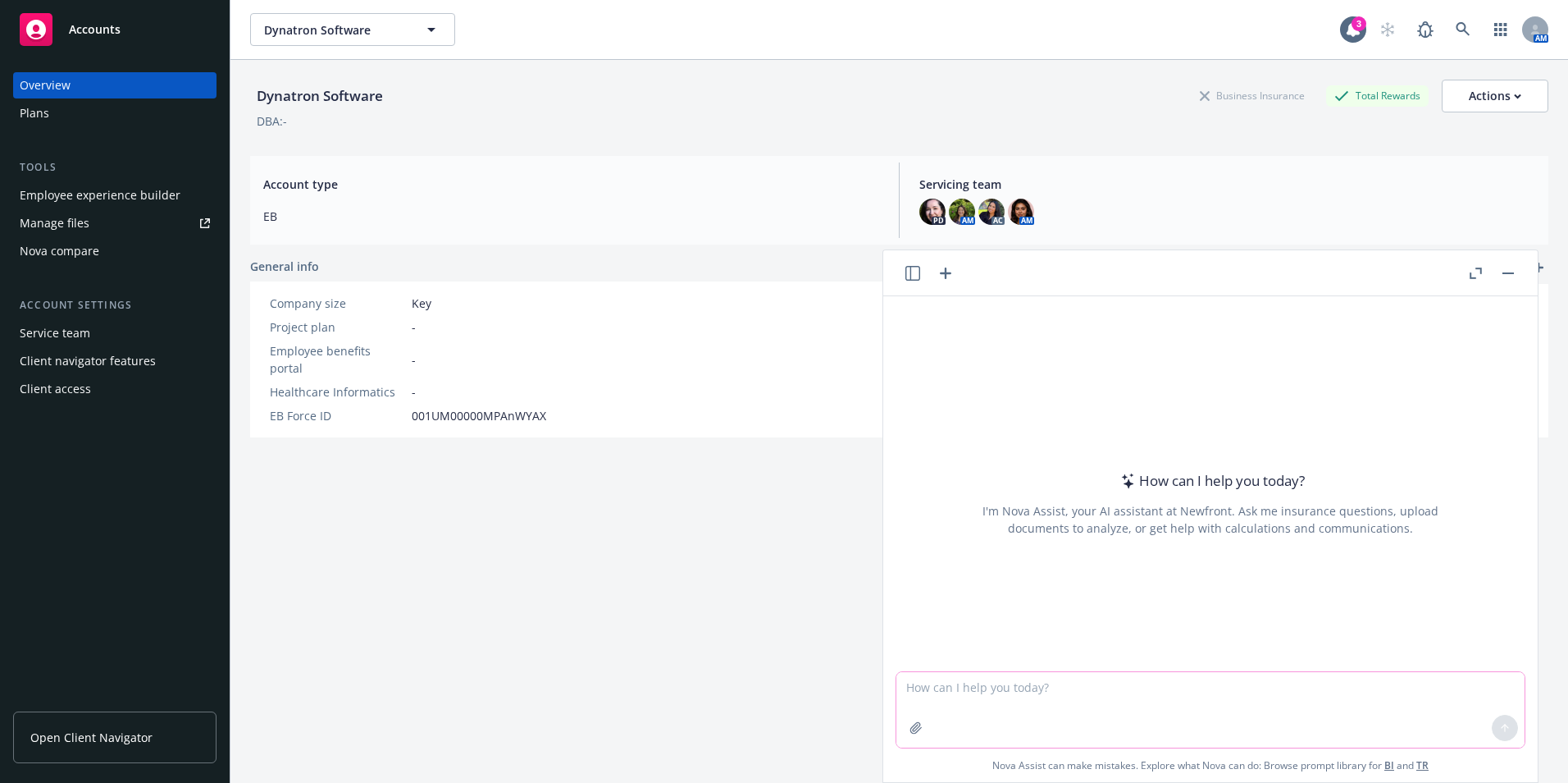
click at [1098, 681] on textarea at bounding box center [1210, 710] width 628 height 76
paste textarea "Cigna Medical​ Streamlining to three plans: PPO, EPO and HSA (previously four p…"
type textarea "can you make this info - shorter bullets for Newfront web OE changes page Cigna…"
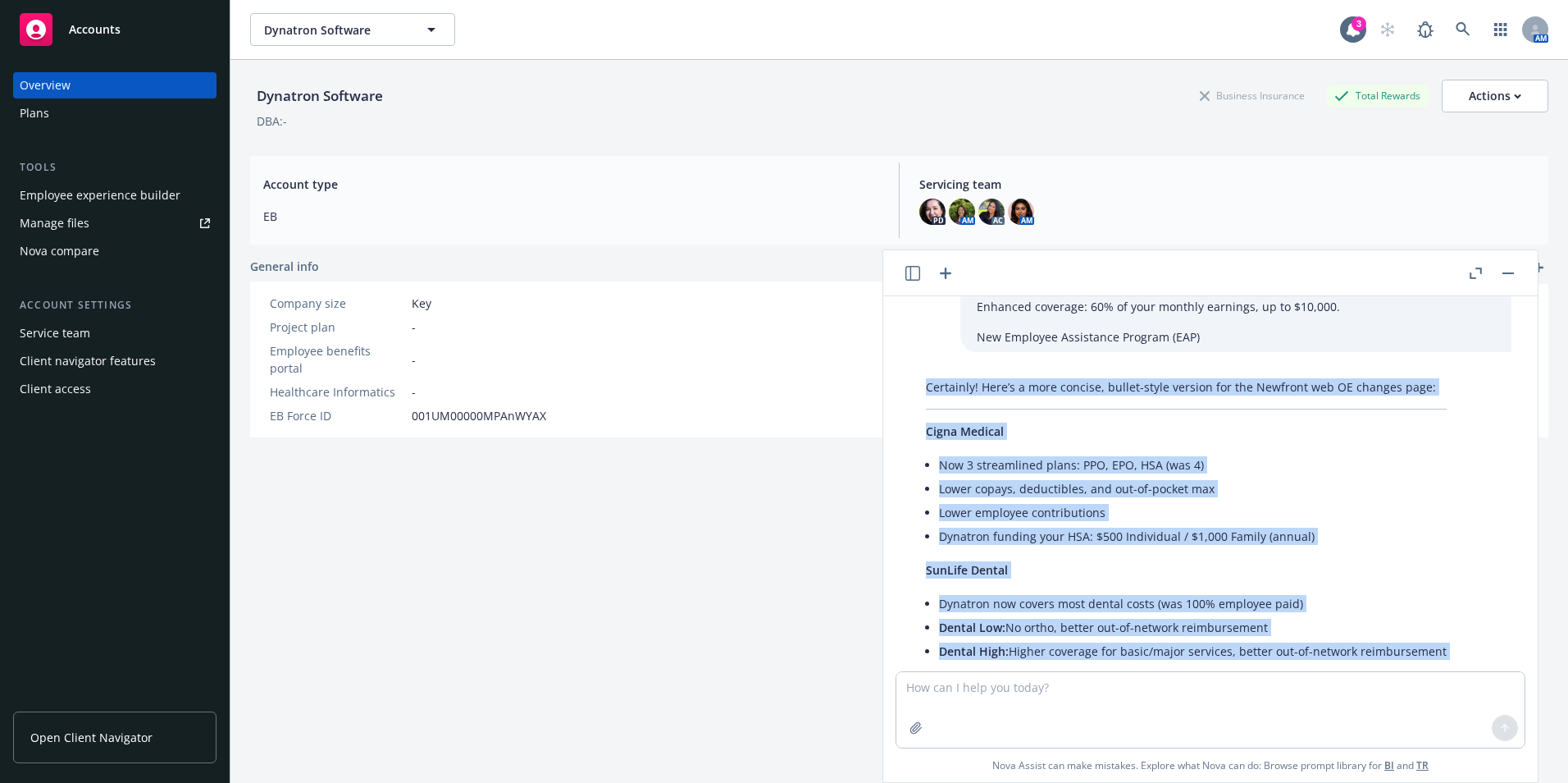
scroll to position [601, 0]
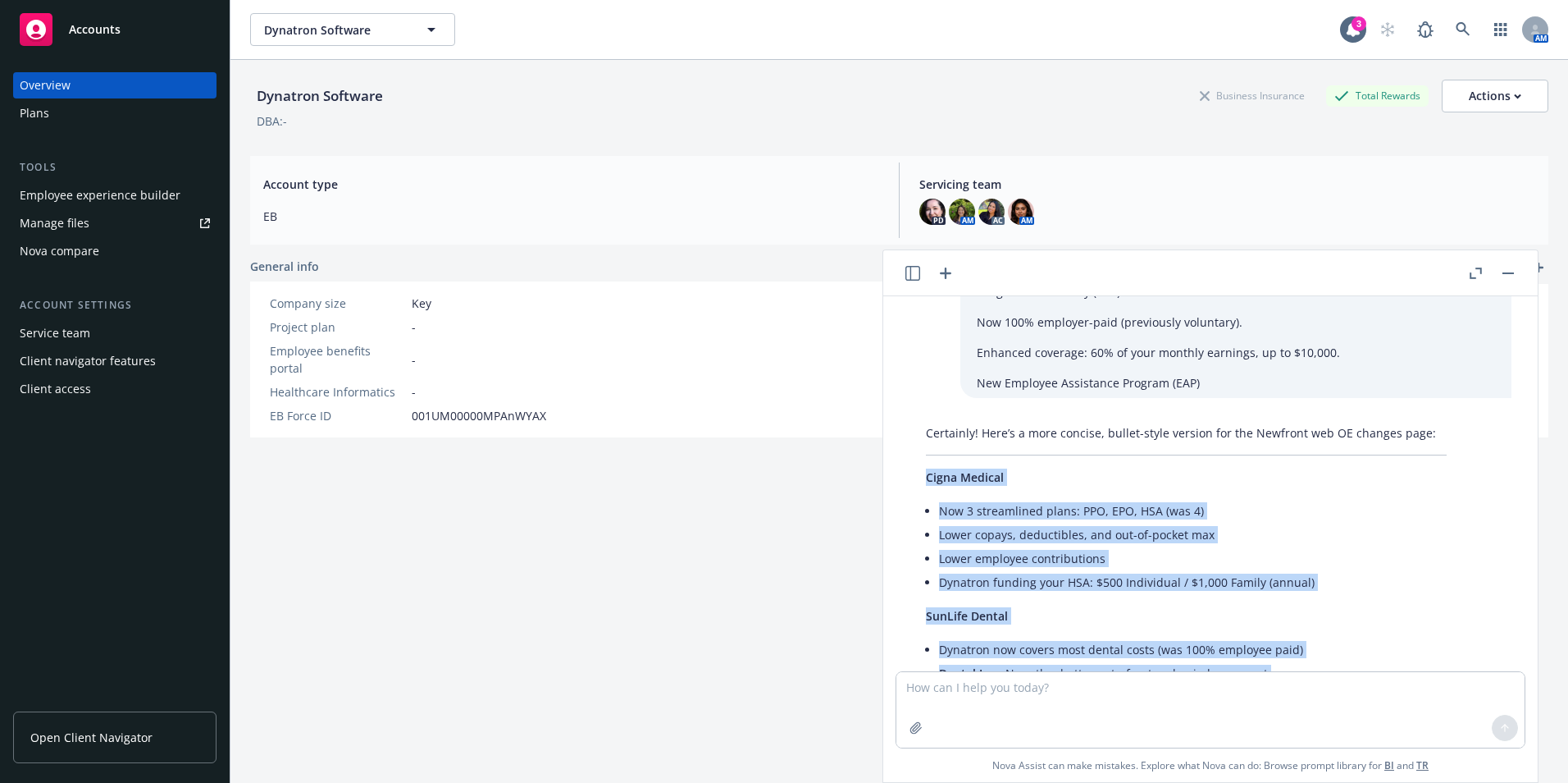
drag, startPoint x: 1190, startPoint y: 602, endPoint x: 922, endPoint y: 458, distance: 304.2
click at [922, 458] on div "Certainly! Here’s a more concise, bullet-style version for the Newfront web OE …" at bounding box center [1186, 771] width 553 height 706
drag, startPoint x: 922, startPoint y: 458, endPoint x: 931, endPoint y: 475, distance: 19.2
copy div "Cigna Medical Now 3 streamlined plans: PPO, EPO, HSA (was 4) Lower copays, dedu…"
click at [119, 204] on div "Employee experience builder" at bounding box center [100, 196] width 160 height 27
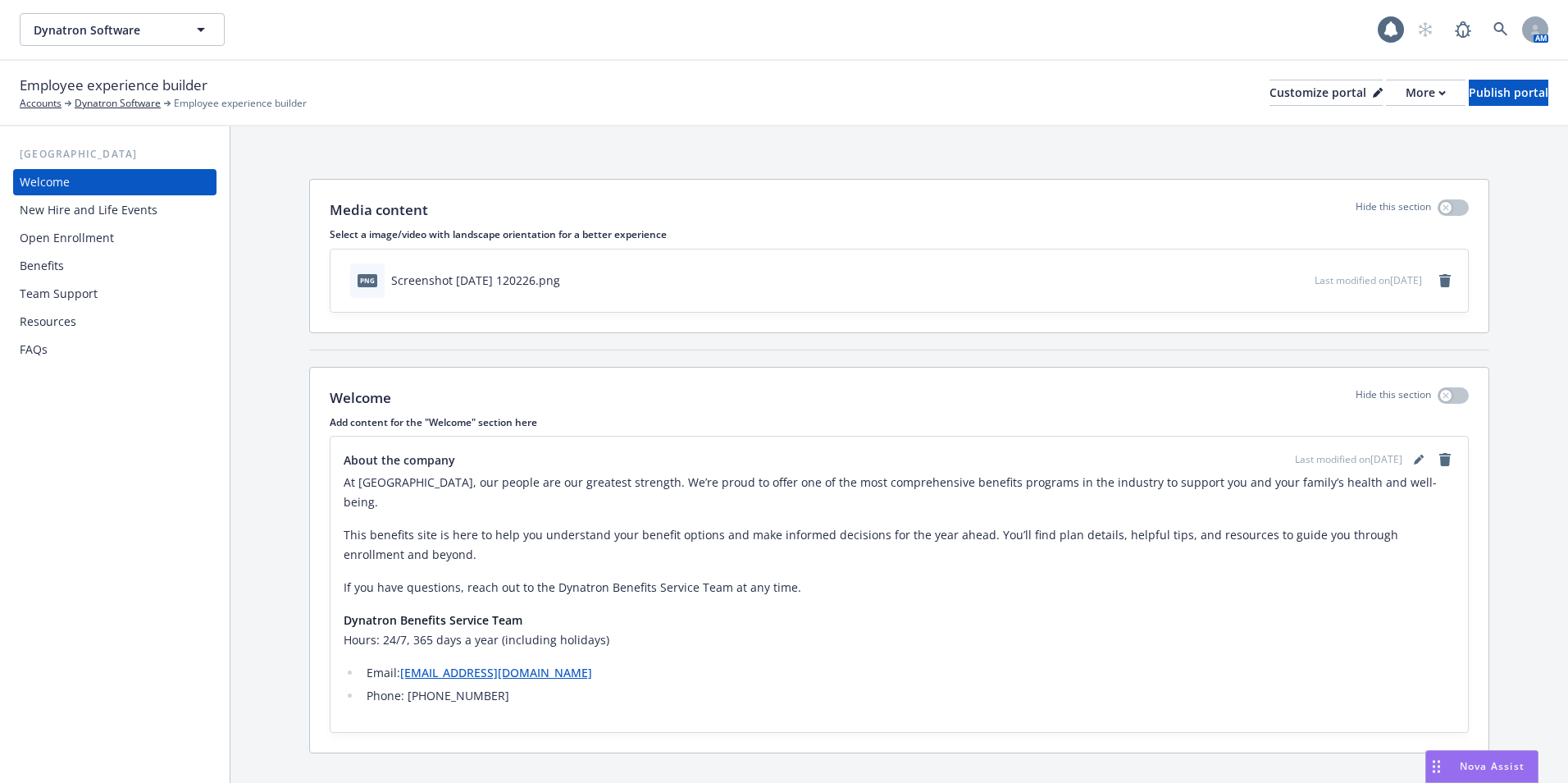
click at [102, 233] on div "Open Enrollment" at bounding box center [66, 238] width 94 height 27
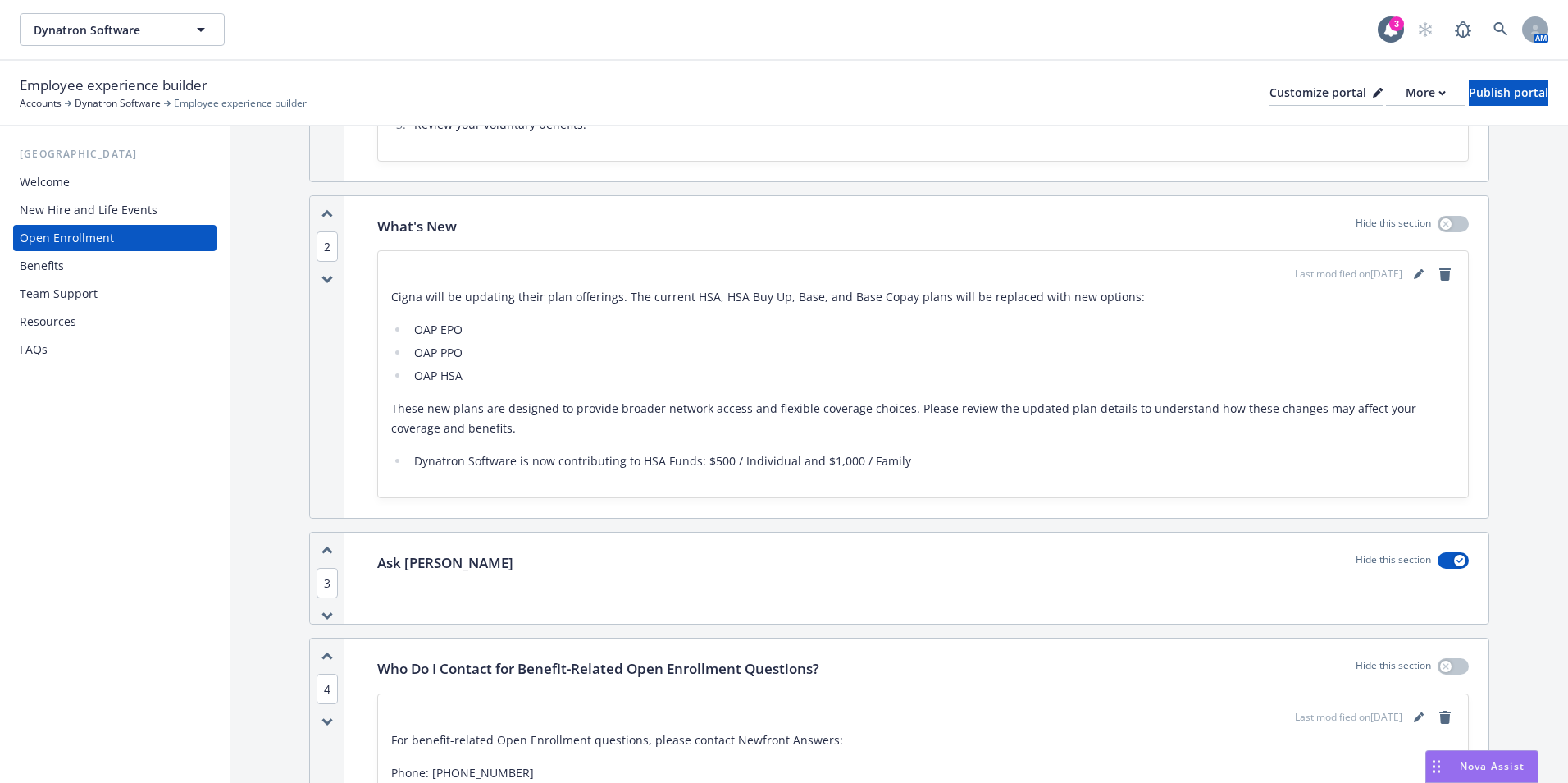
scroll to position [657, 0]
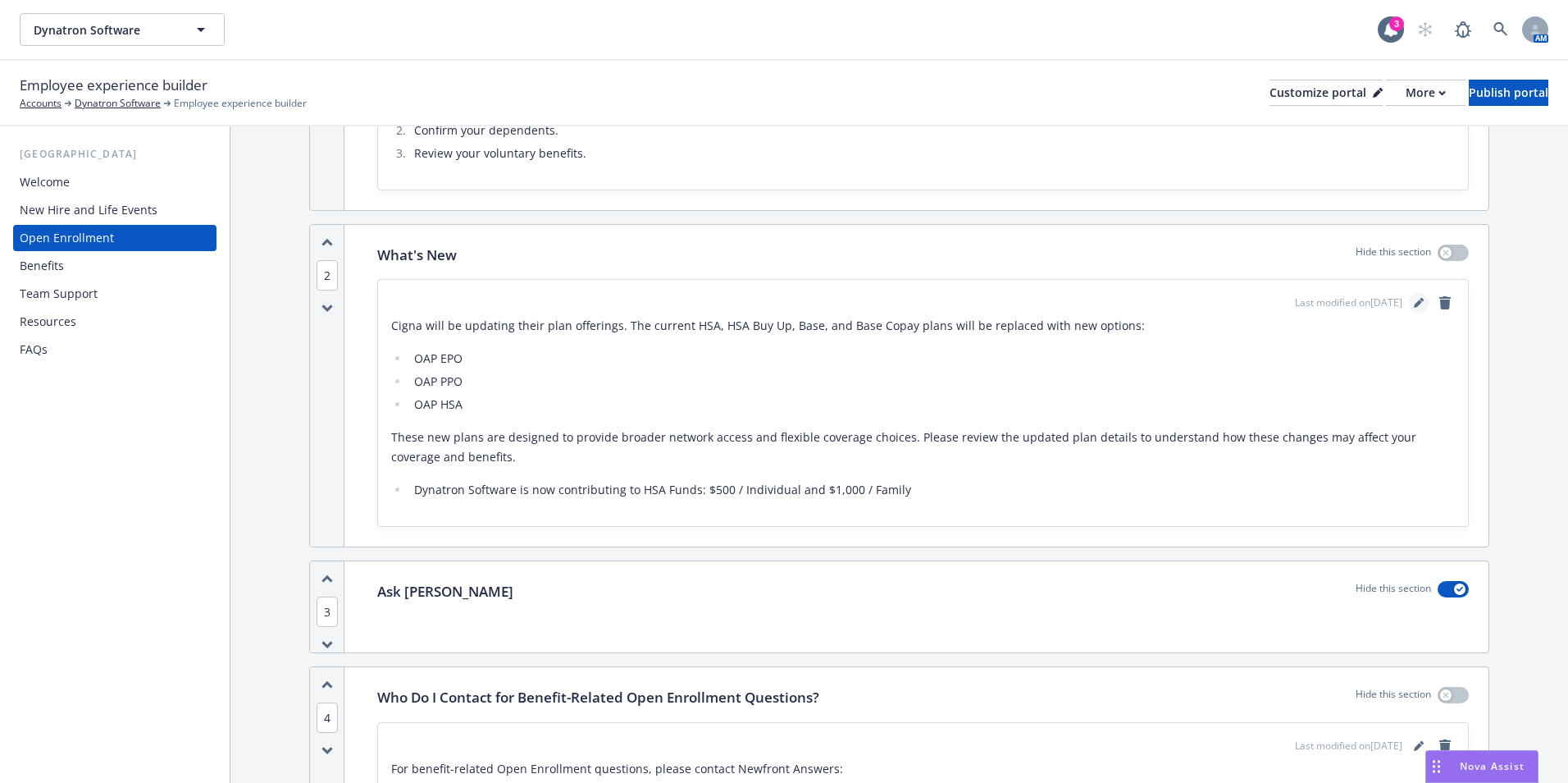
click at [1409, 302] on link "editPencil" at bounding box center [1418, 303] width 20 height 20
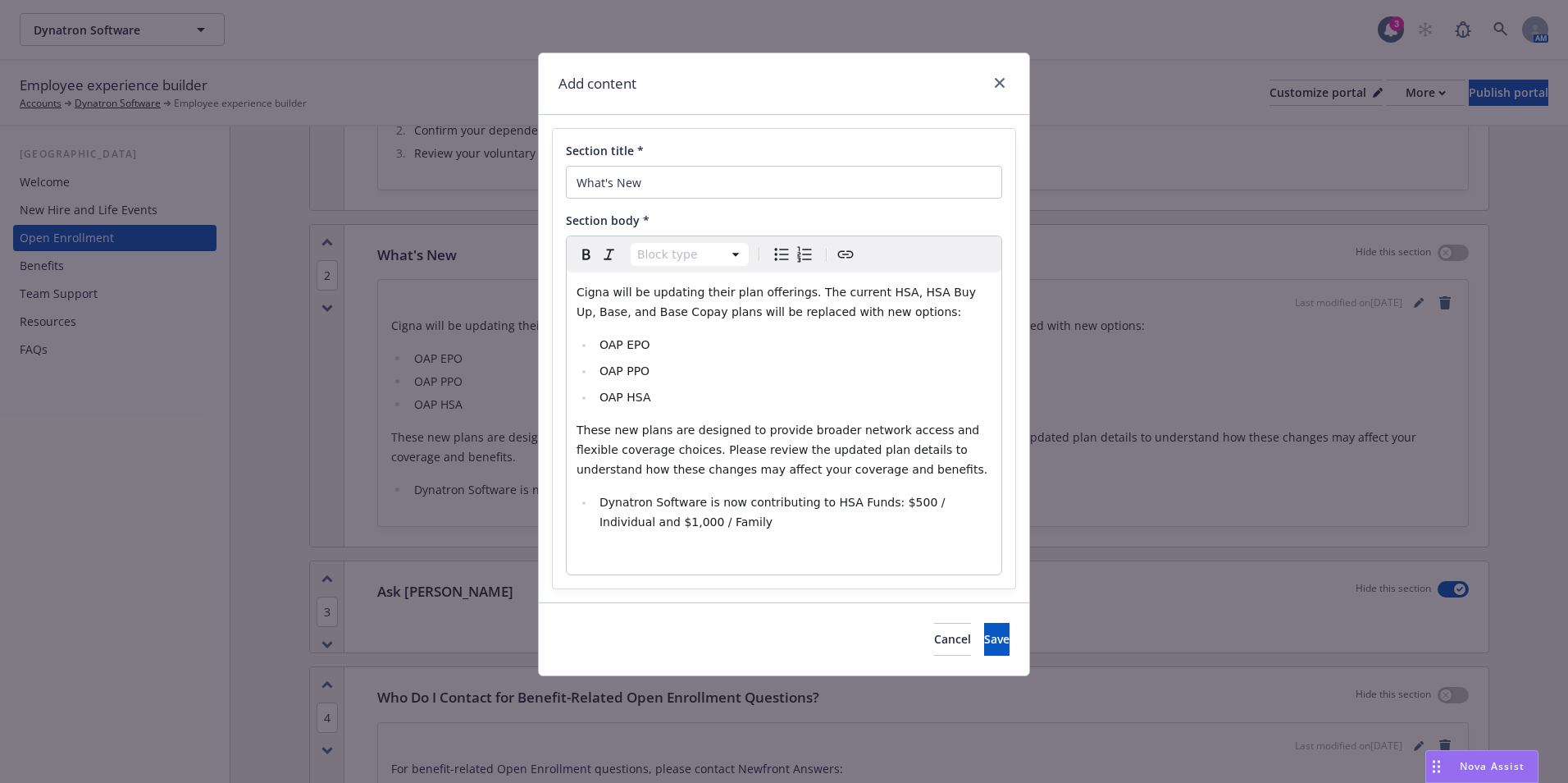
select select "paragraph"
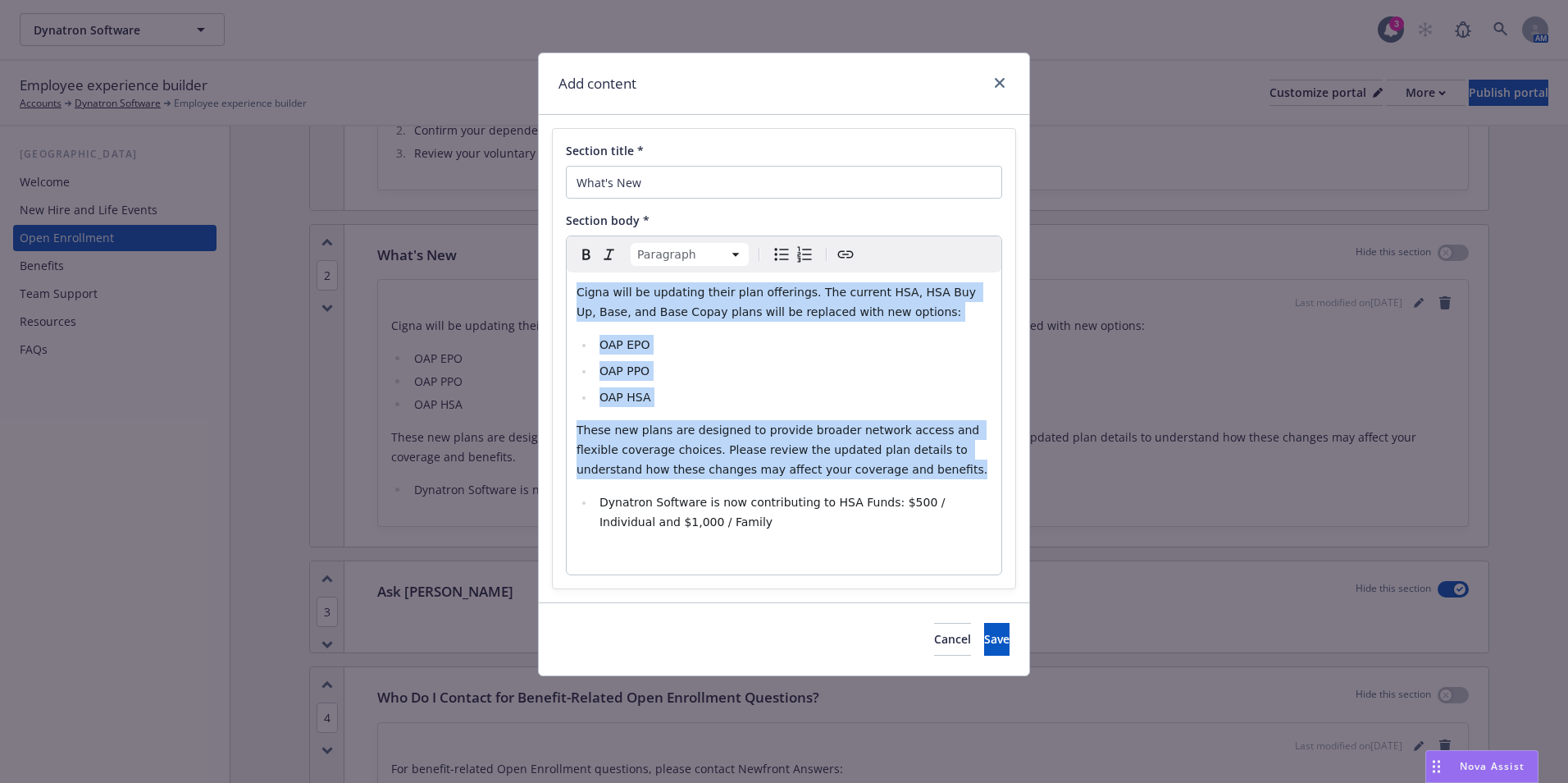
drag, startPoint x: 766, startPoint y: 452, endPoint x: 565, endPoint y: 293, distance: 256.3
click at [565, 293] on div "Paragraph Paragraph Heading 1 Heading 2 Heading 3 Heading 4 Heading 5 Heading 6…" at bounding box center [784, 405] width 436 height 340
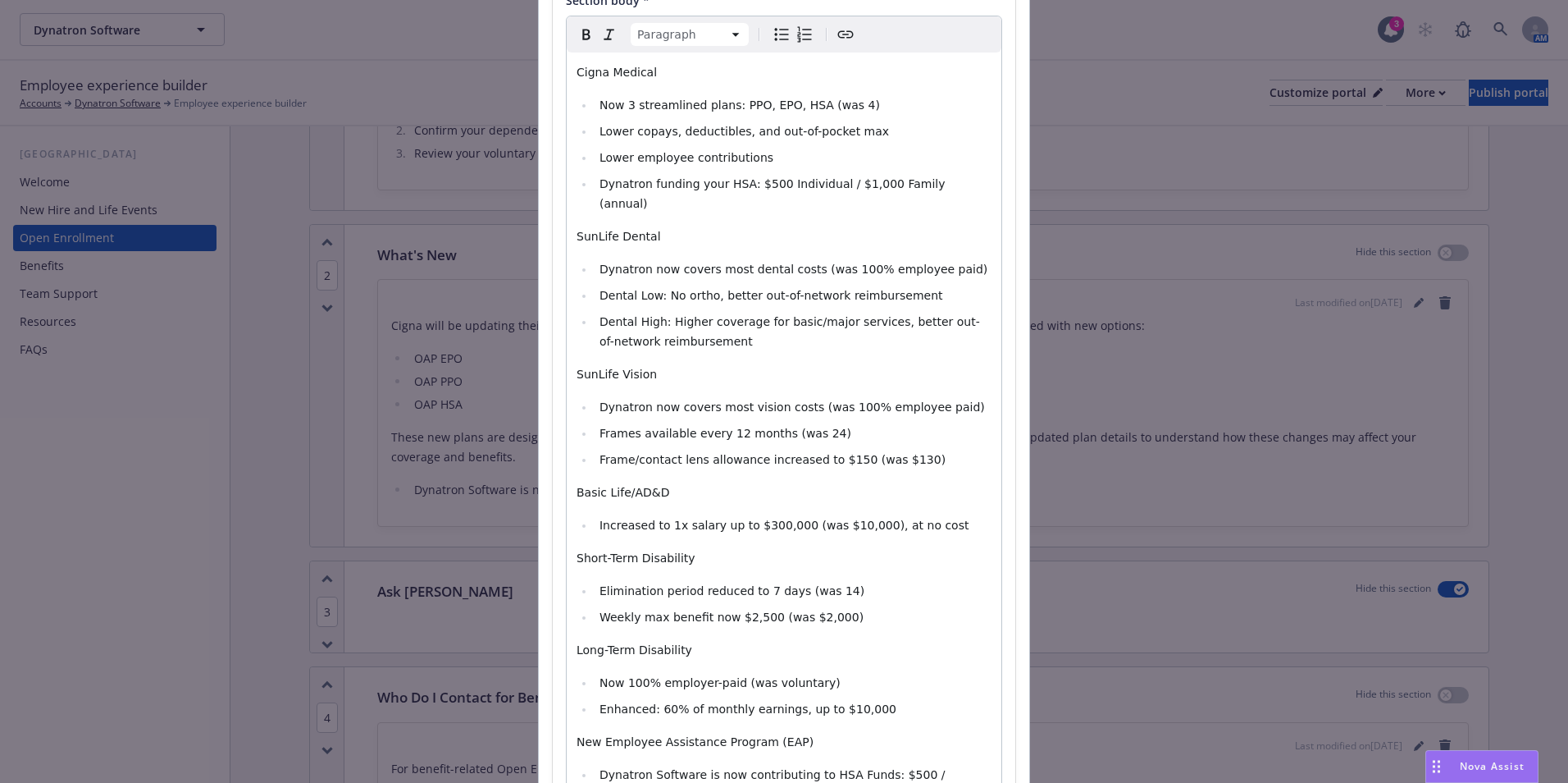
scroll to position [249, 0]
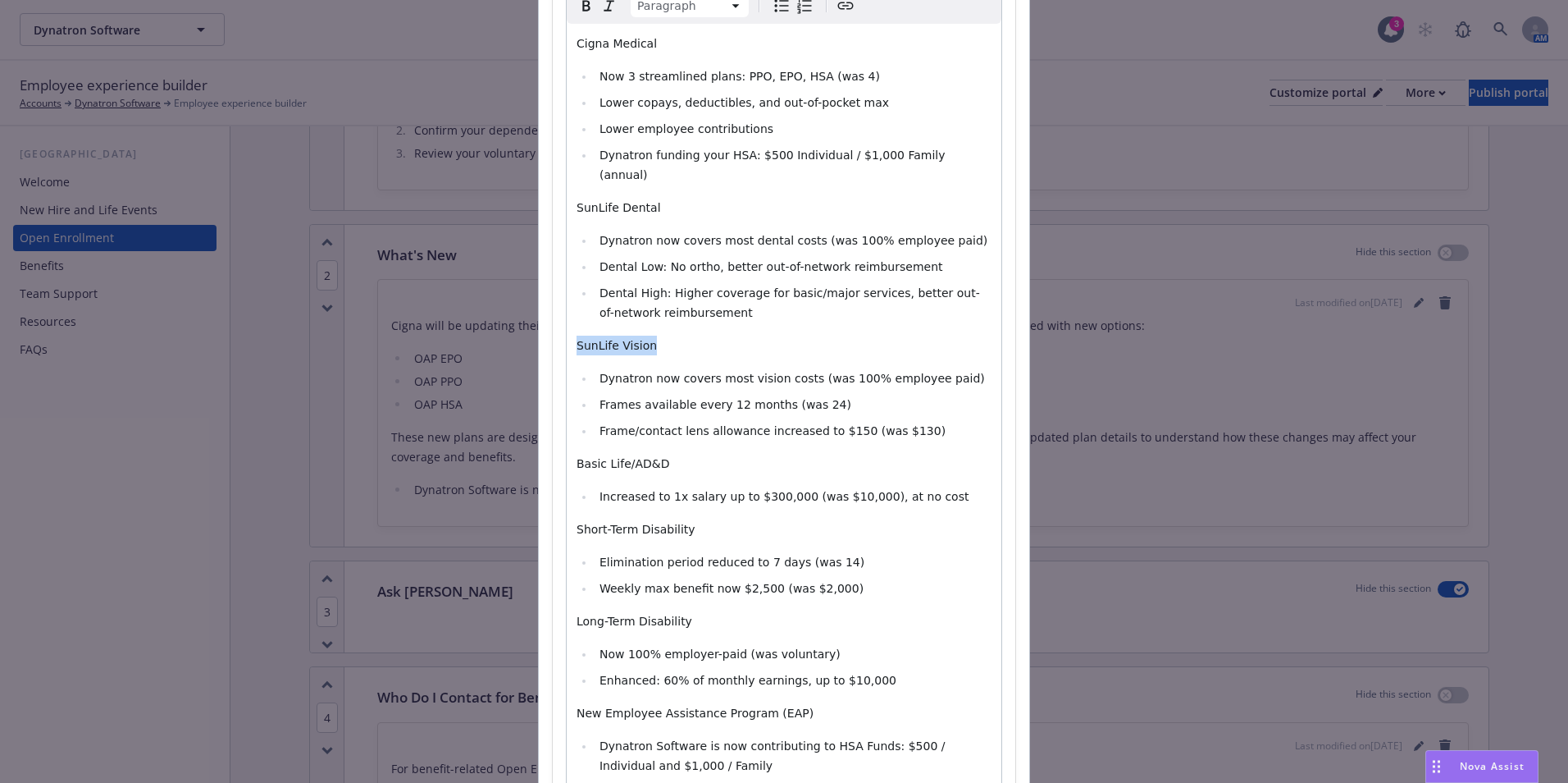
drag, startPoint x: 665, startPoint y: 336, endPoint x: 560, endPoint y: 329, distance: 105.2
click at [553, 331] on div "Section title * What's New Section body * Paragraph Paragraph Heading 1 Heading…" at bounding box center [784, 356] width 463 height 952
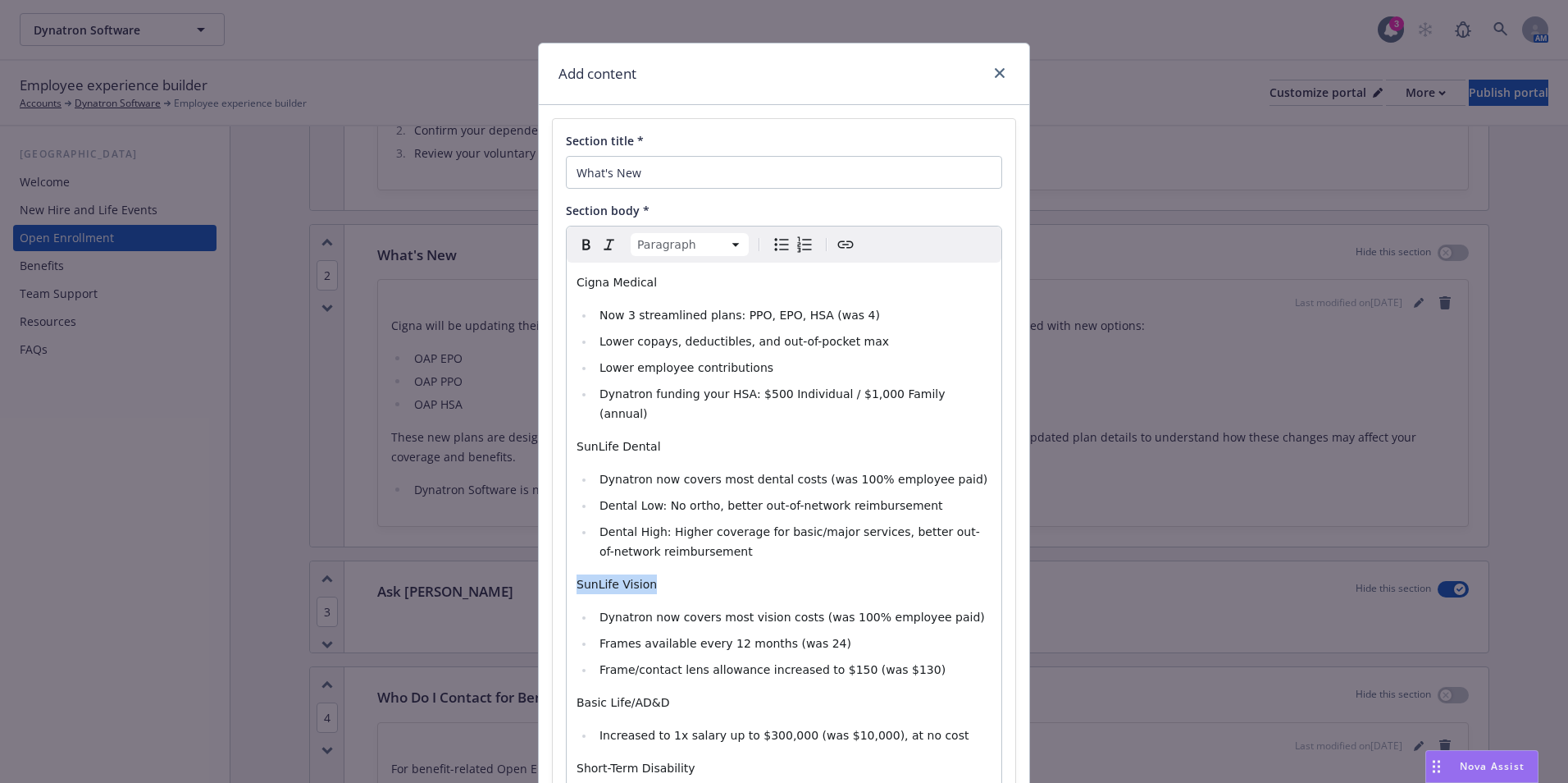
scroll to position [3, 0]
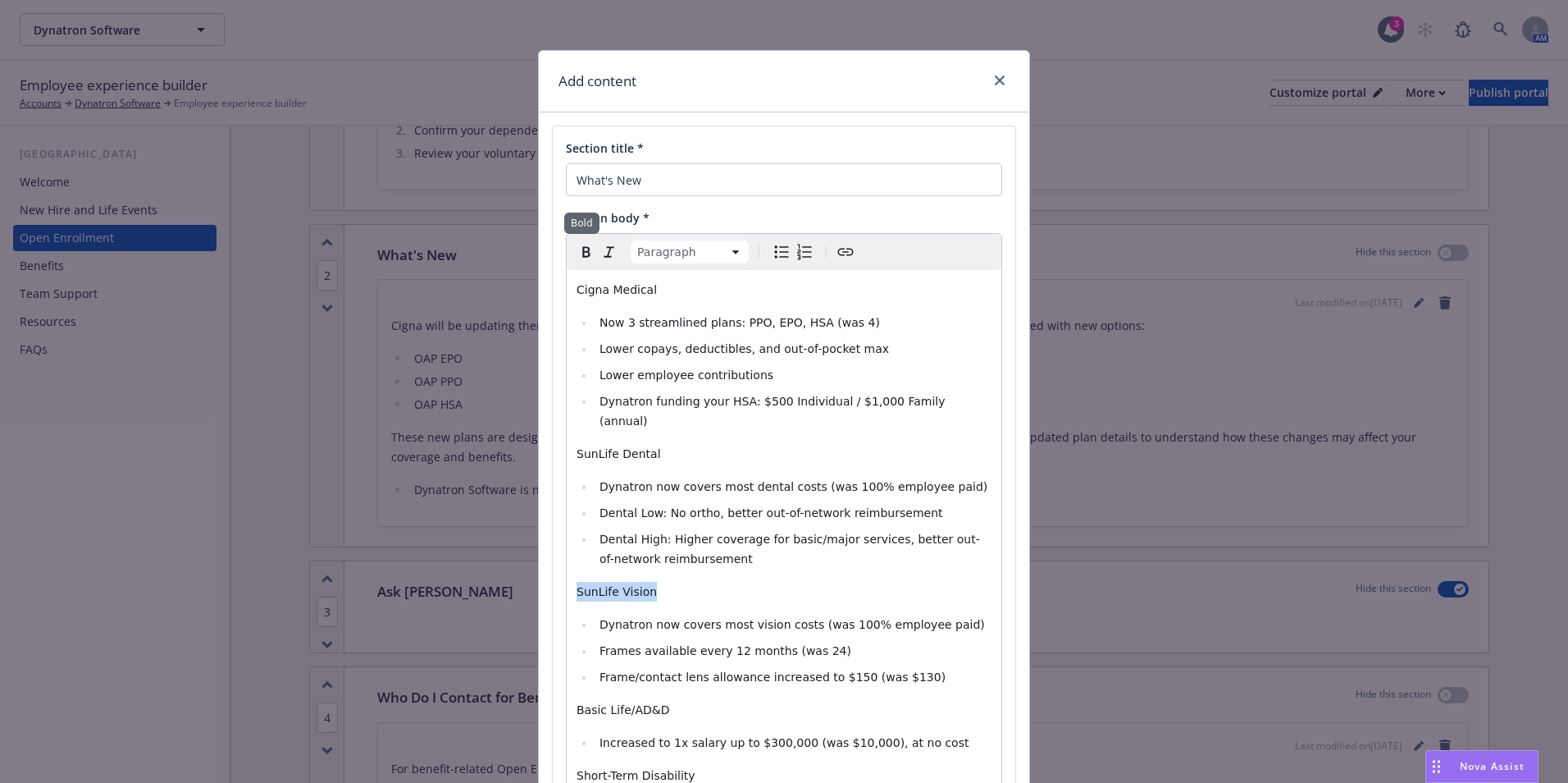
click at [590, 250] on icon "button" at bounding box center [586, 252] width 20 height 20
drag, startPoint x: 659, startPoint y: 298, endPoint x: 561, endPoint y: 292, distance: 98.2
click at [566, 292] on div "Cigna Medical Now 3 streamlined plans: PPO, EPO, HSA (was 4) Lower copays, dedu…" at bounding box center [784, 666] width 434 height 794
click at [578, 263] on button "button" at bounding box center [586, 252] width 23 height 23
click at [580, 260] on icon "button" at bounding box center [586, 252] width 20 height 20
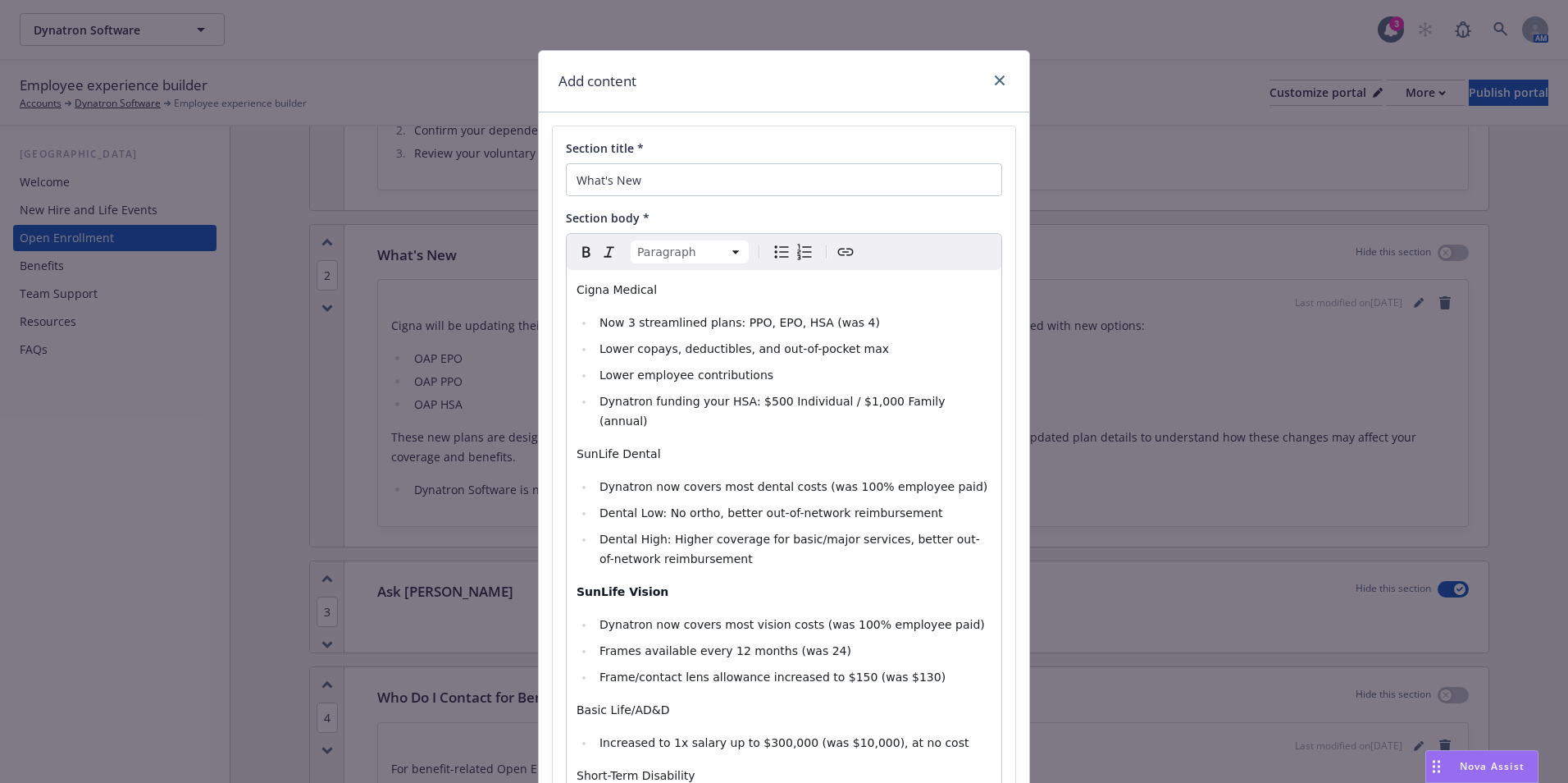
click at [580, 260] on icon "button" at bounding box center [586, 252] width 20 height 20
drag, startPoint x: 663, startPoint y: 434, endPoint x: 551, endPoint y: 429, distance: 112.1
click at [553, 429] on div "Section title * What's New Section body * Paragraph Paragraph Heading 1 Heading…" at bounding box center [784, 602] width 463 height 952
click at [585, 251] on icon "button" at bounding box center [586, 252] width 20 height 20
select select
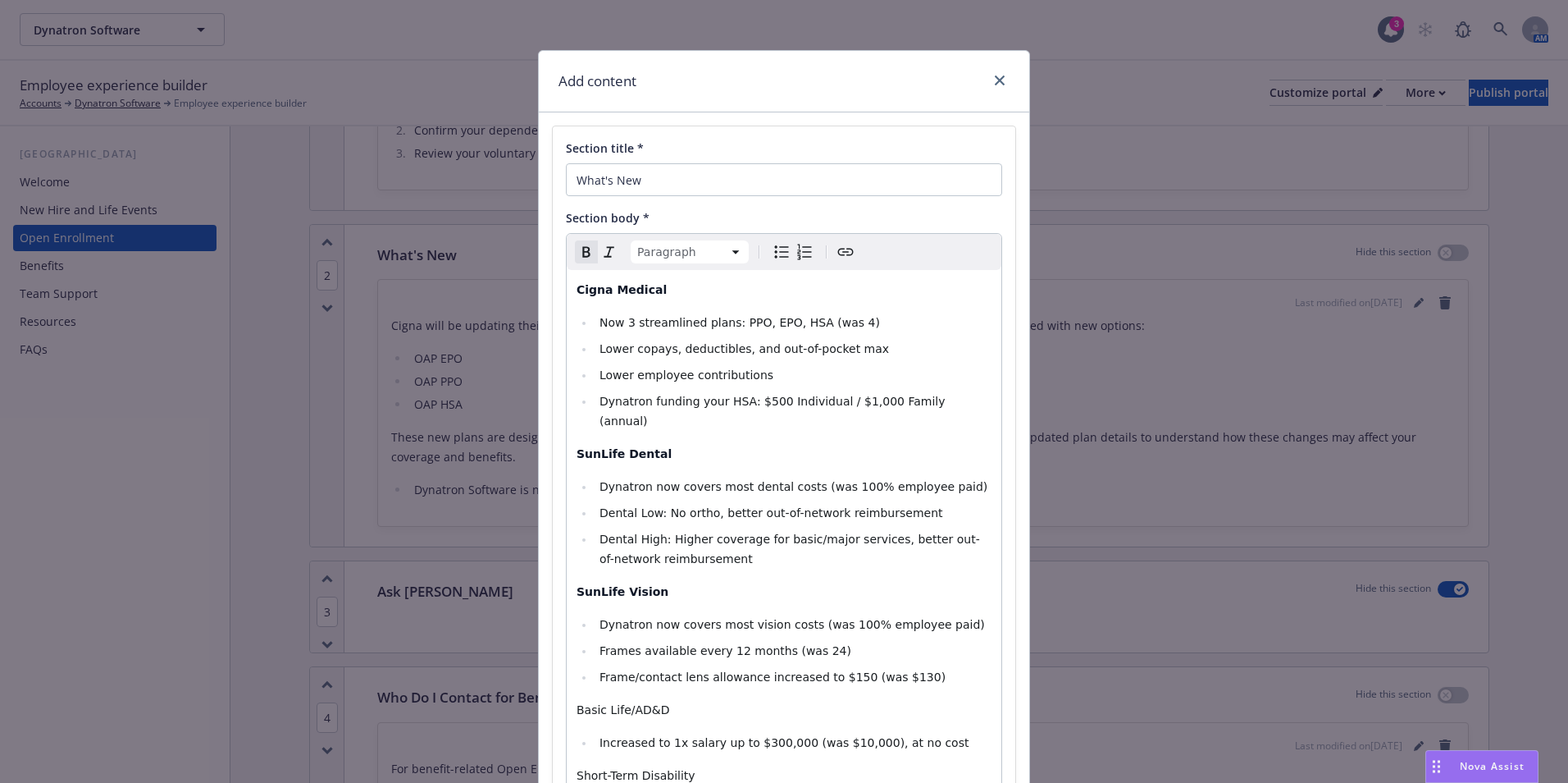
click at [600, 380] on span "Lower employee contributions" at bounding box center [686, 375] width 174 height 13
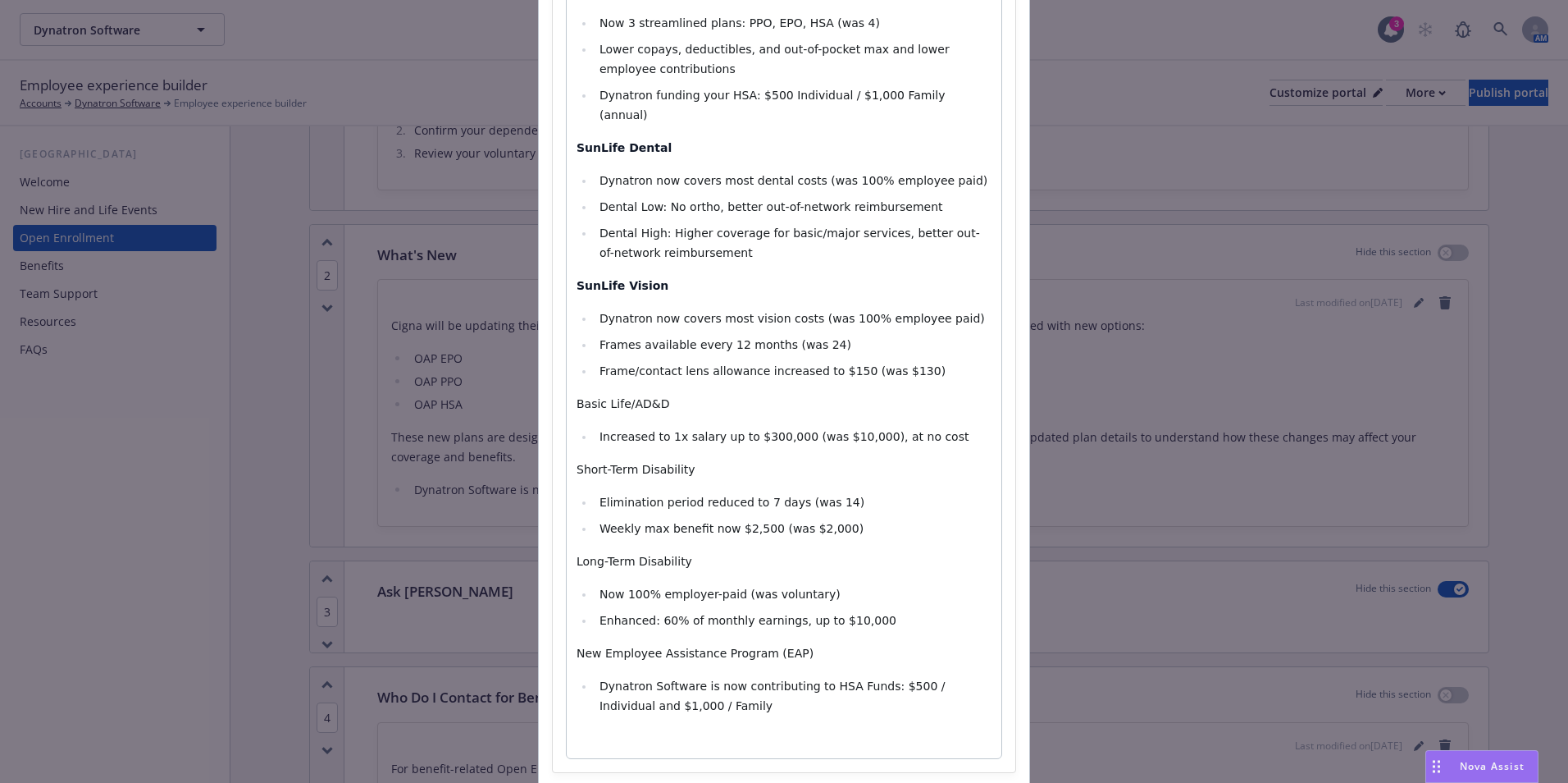
scroll to position [330, 0]
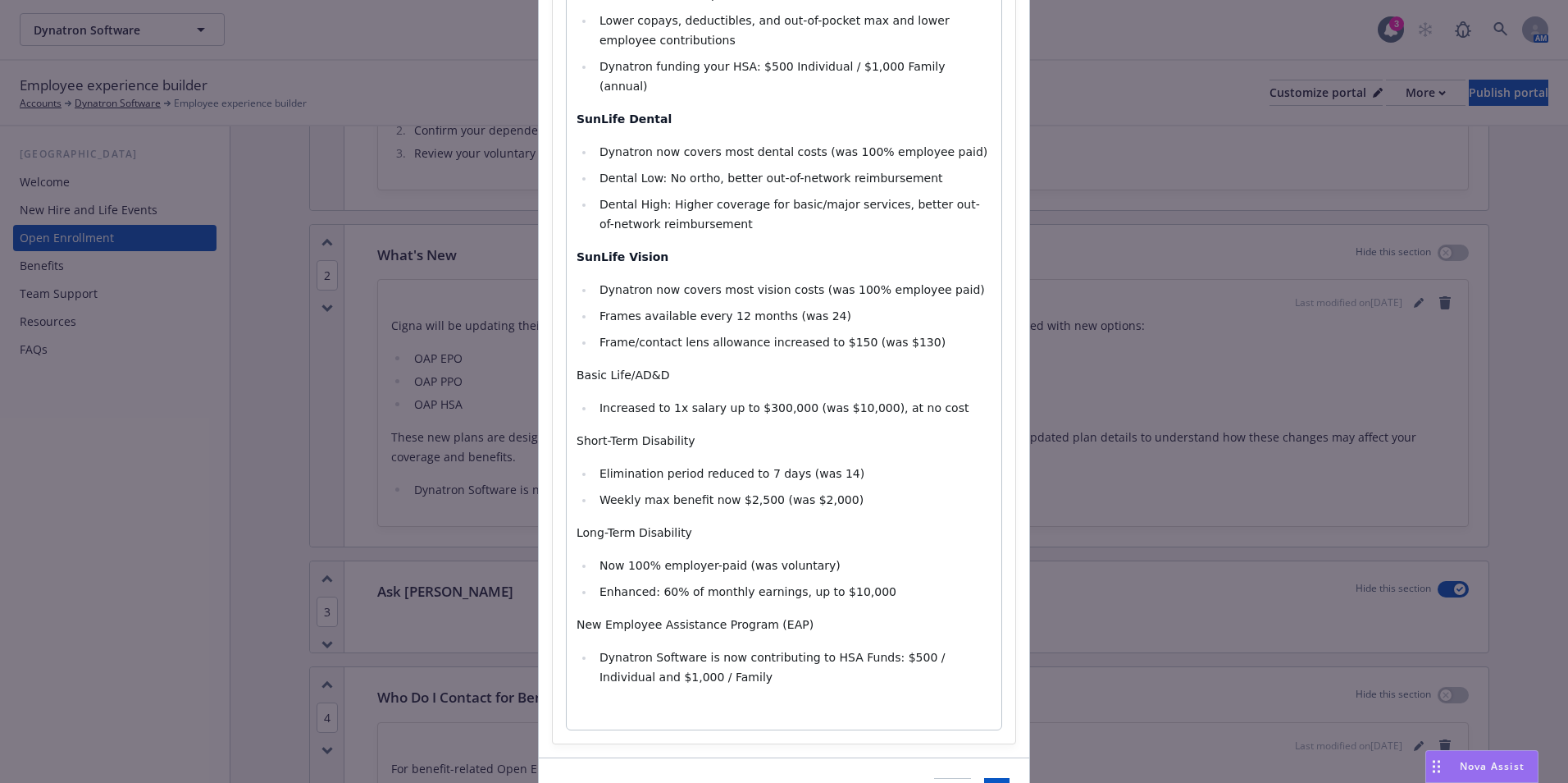
select select "paragraph"
drag, startPoint x: 635, startPoint y: 358, endPoint x: 556, endPoint y: 357, distance: 79.0
click at [556, 357] on div "Section title * What's New Section body * Paragraph Paragraph Heading 1 Heading…" at bounding box center [784, 270] width 463 height 945
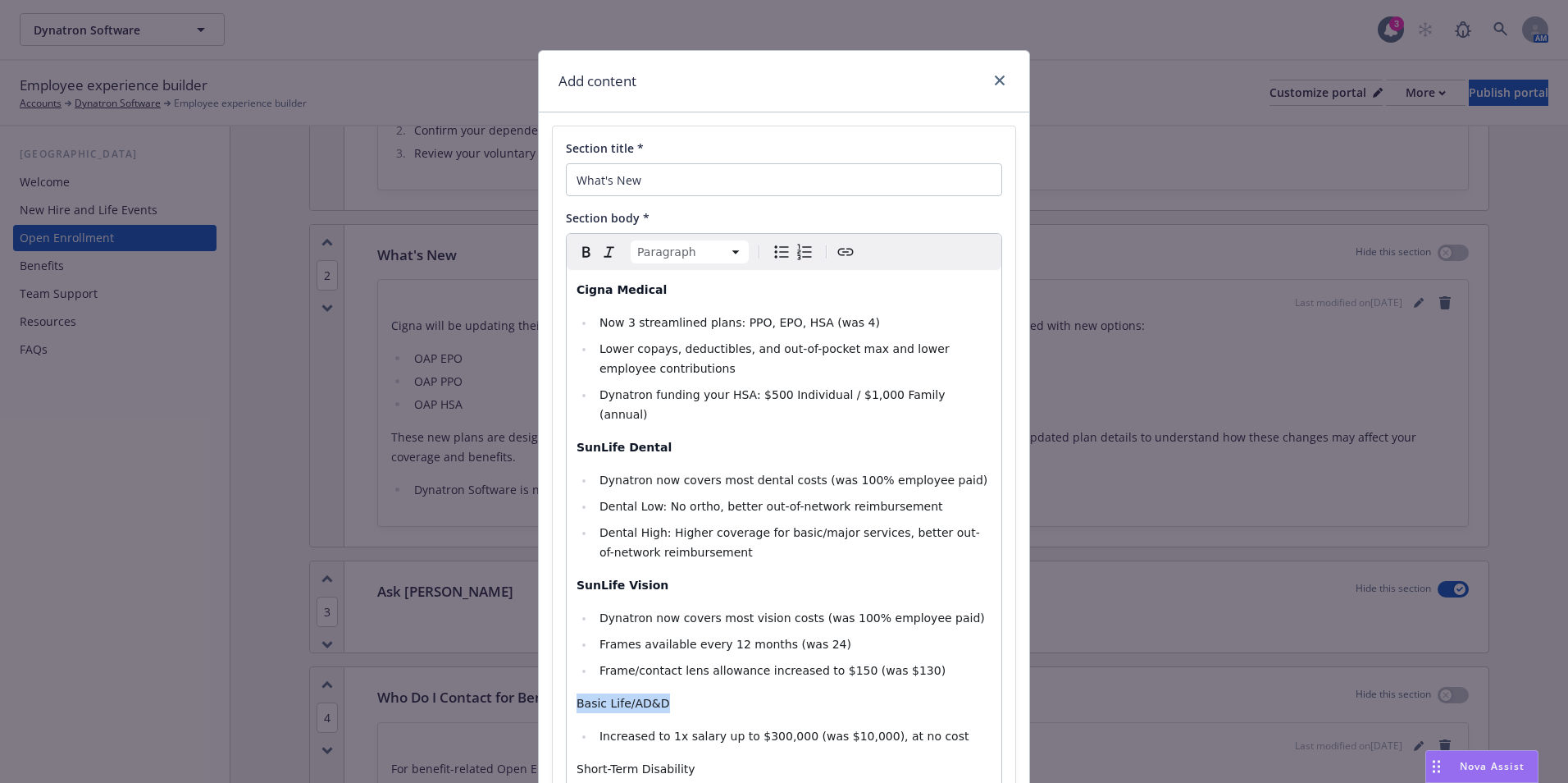
scroll to position [0, 0]
click at [581, 252] on icon "button" at bounding box center [586, 254] width 20 height 20
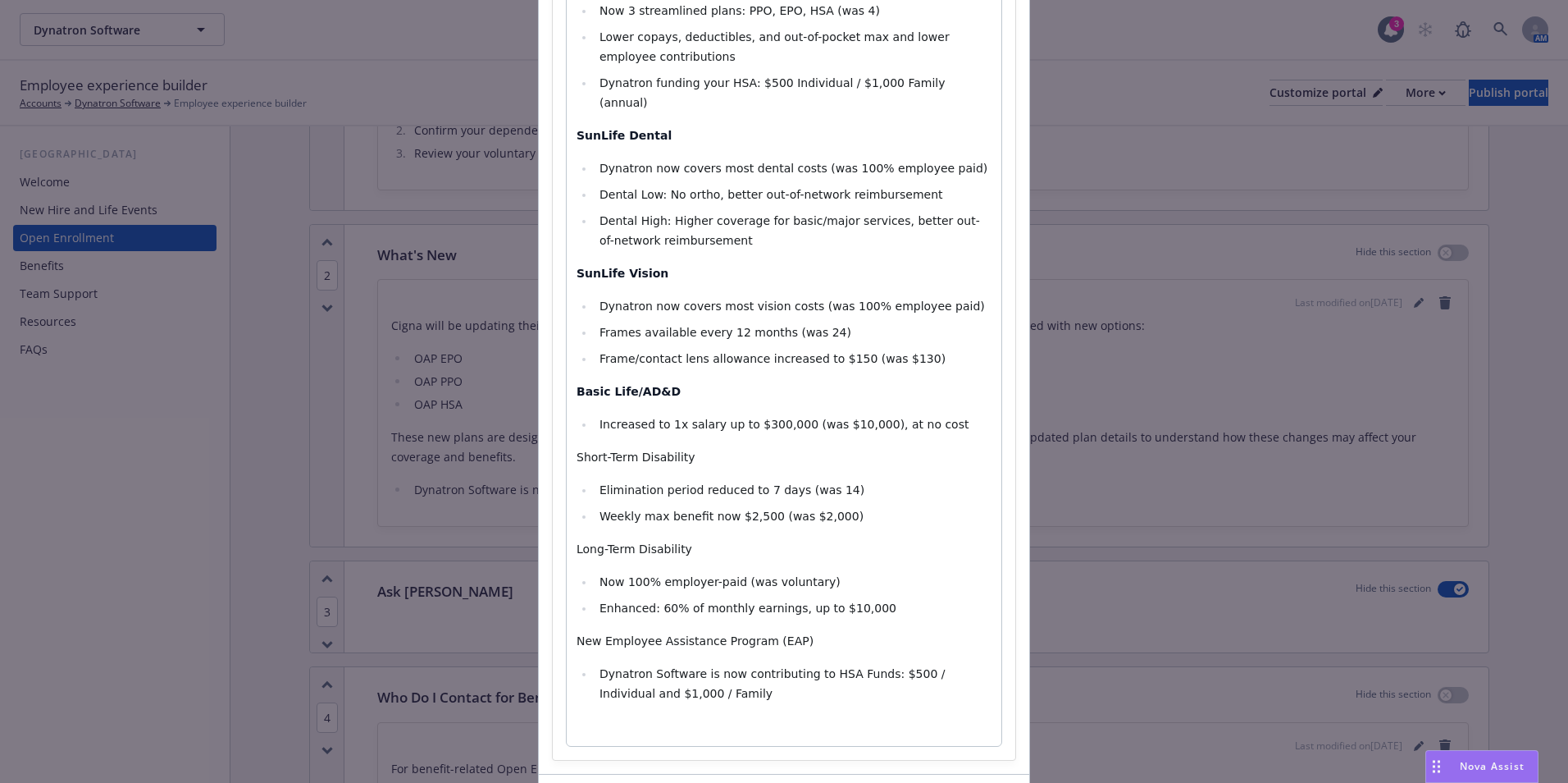
scroll to position [328, 0]
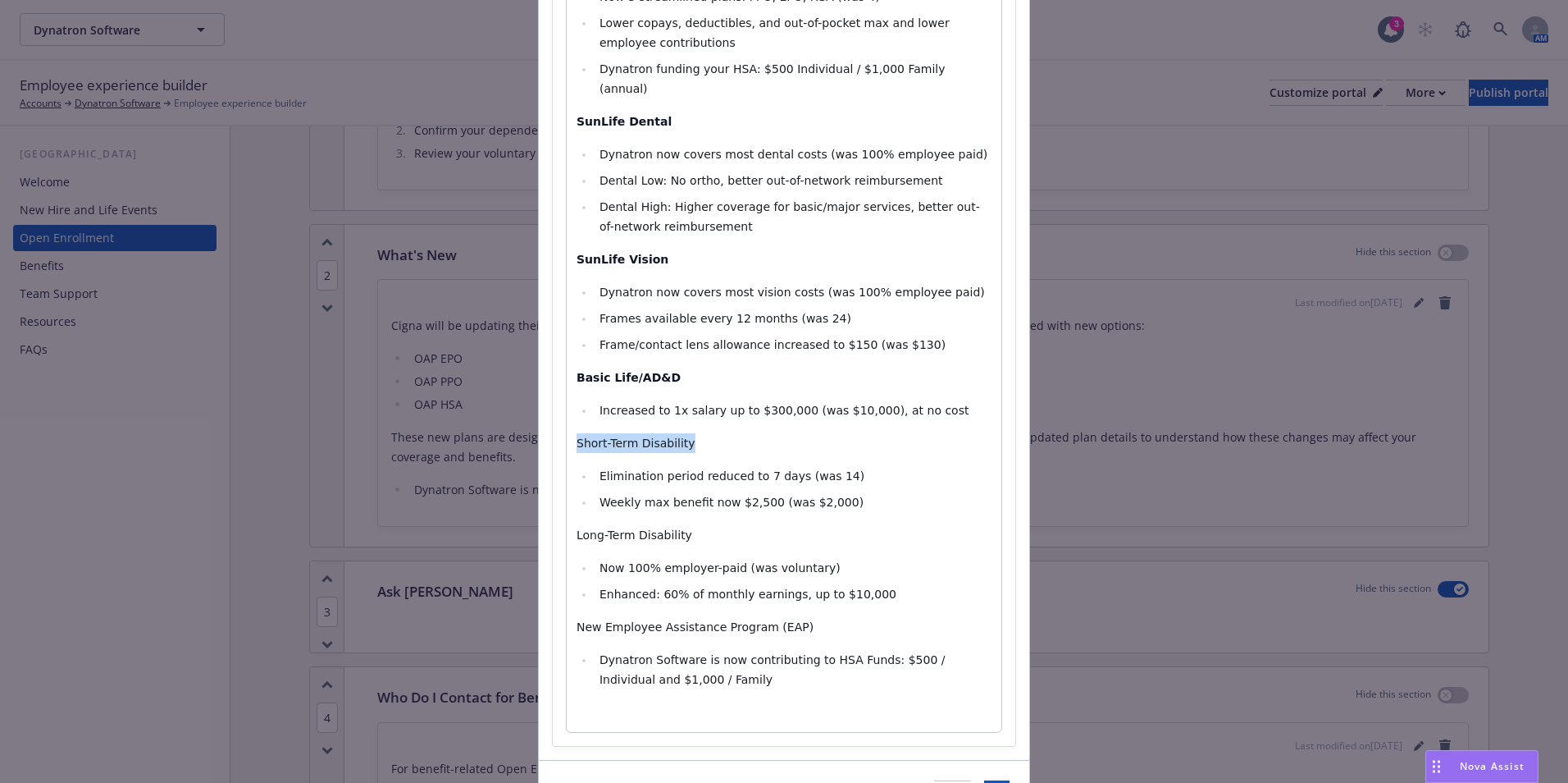
drag, startPoint x: 630, startPoint y: 426, endPoint x: 547, endPoint y: 421, distance: 83.2
click at [553, 421] on div "Section title * What's New Section body * Paragraph Paragraph Heading 1 Heading…" at bounding box center [784, 273] width 463 height 945
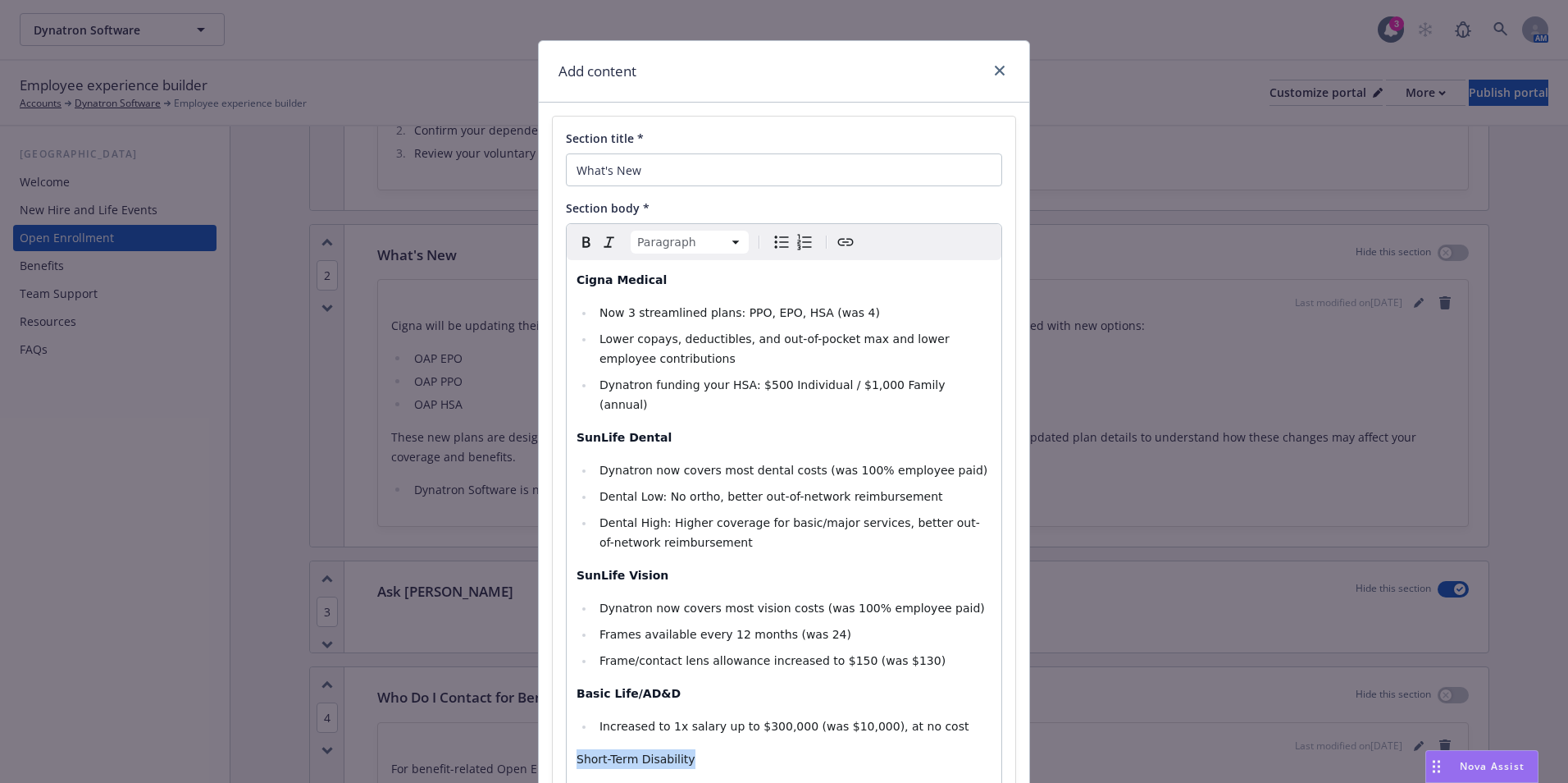
scroll to position [0, 0]
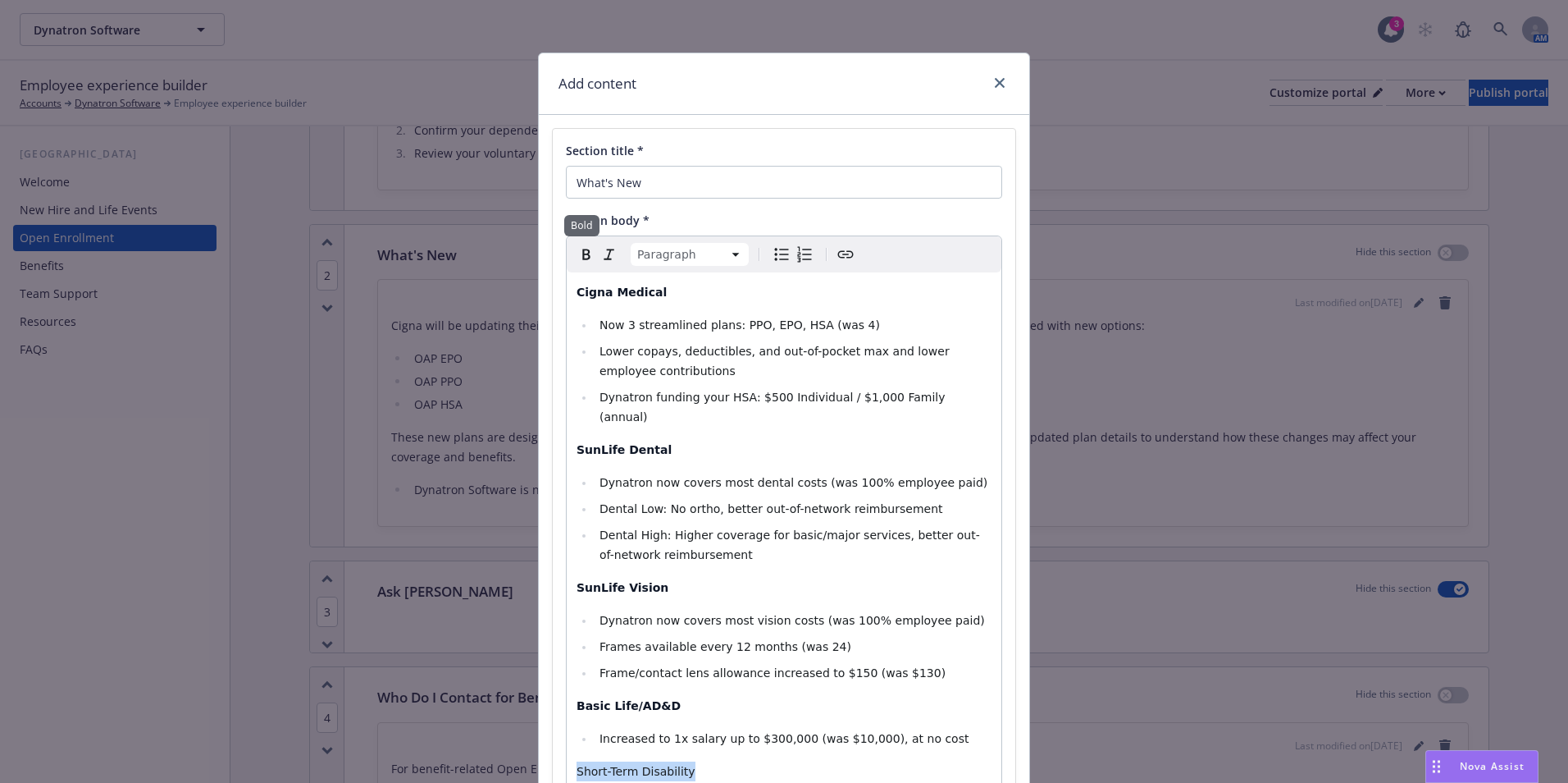
drag, startPoint x: 589, startPoint y: 252, endPoint x: 624, endPoint y: 299, distance: 58.6
click at [589, 253] on icon "button" at bounding box center [586, 254] width 20 height 20
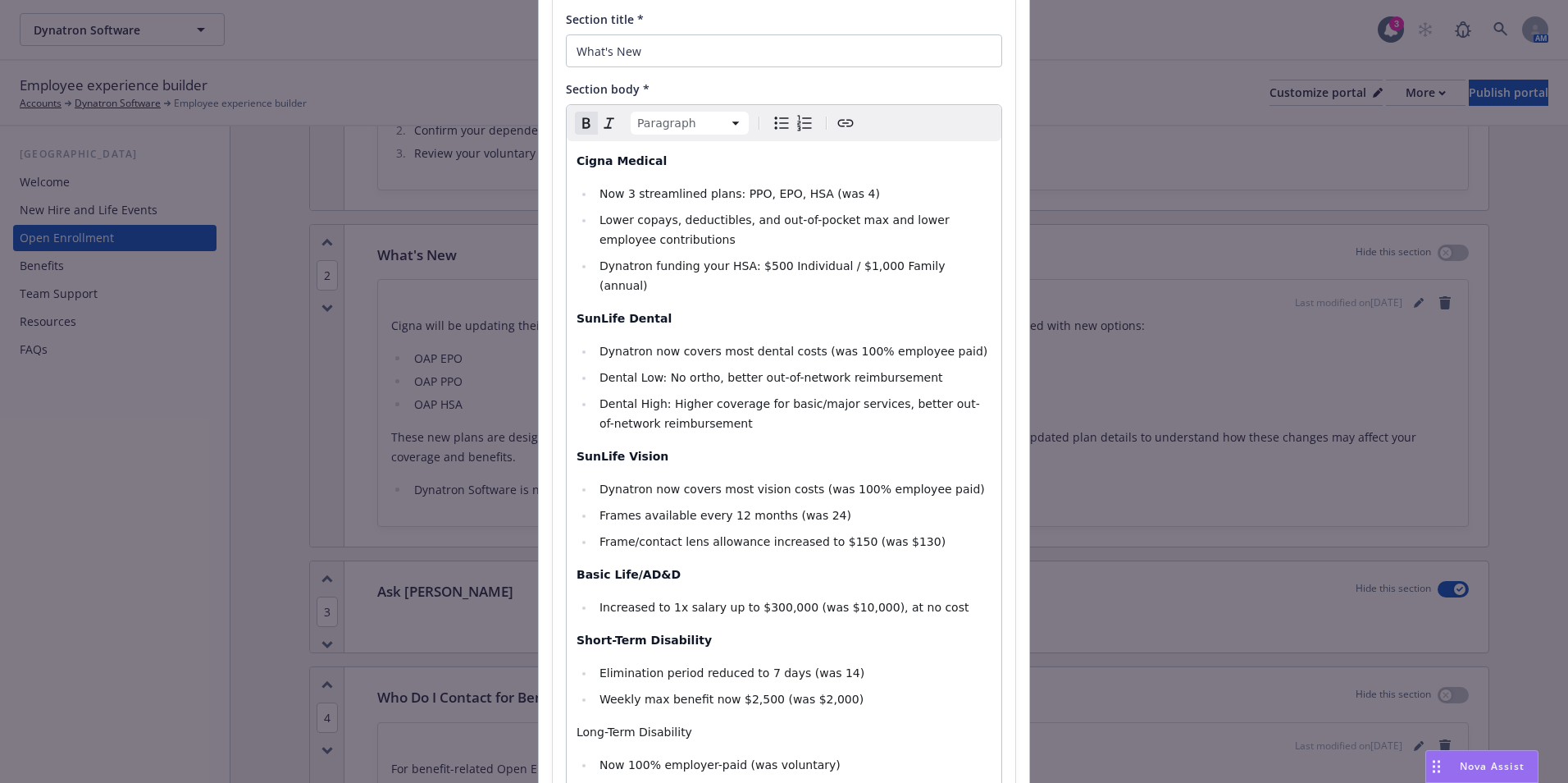
scroll to position [328, 0]
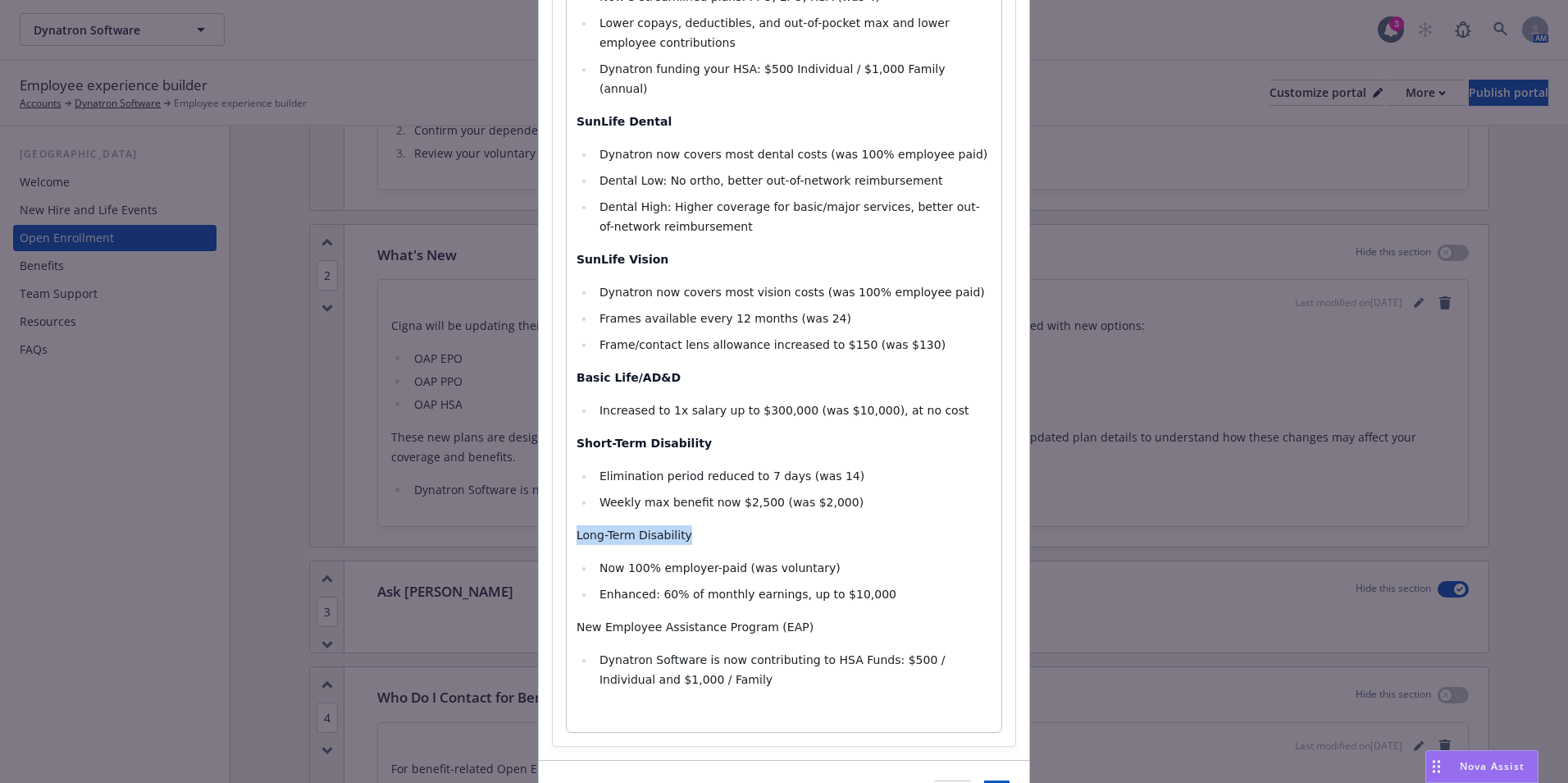
drag, startPoint x: 701, startPoint y: 517, endPoint x: 563, endPoint y: 488, distance: 141.0
click at [566, 499] on div "Cigna Medical Now 3 streamlined plans: PPO, EPO, HSA (was 4) Lower copays, dedu…" at bounding box center [784, 338] width 434 height 788
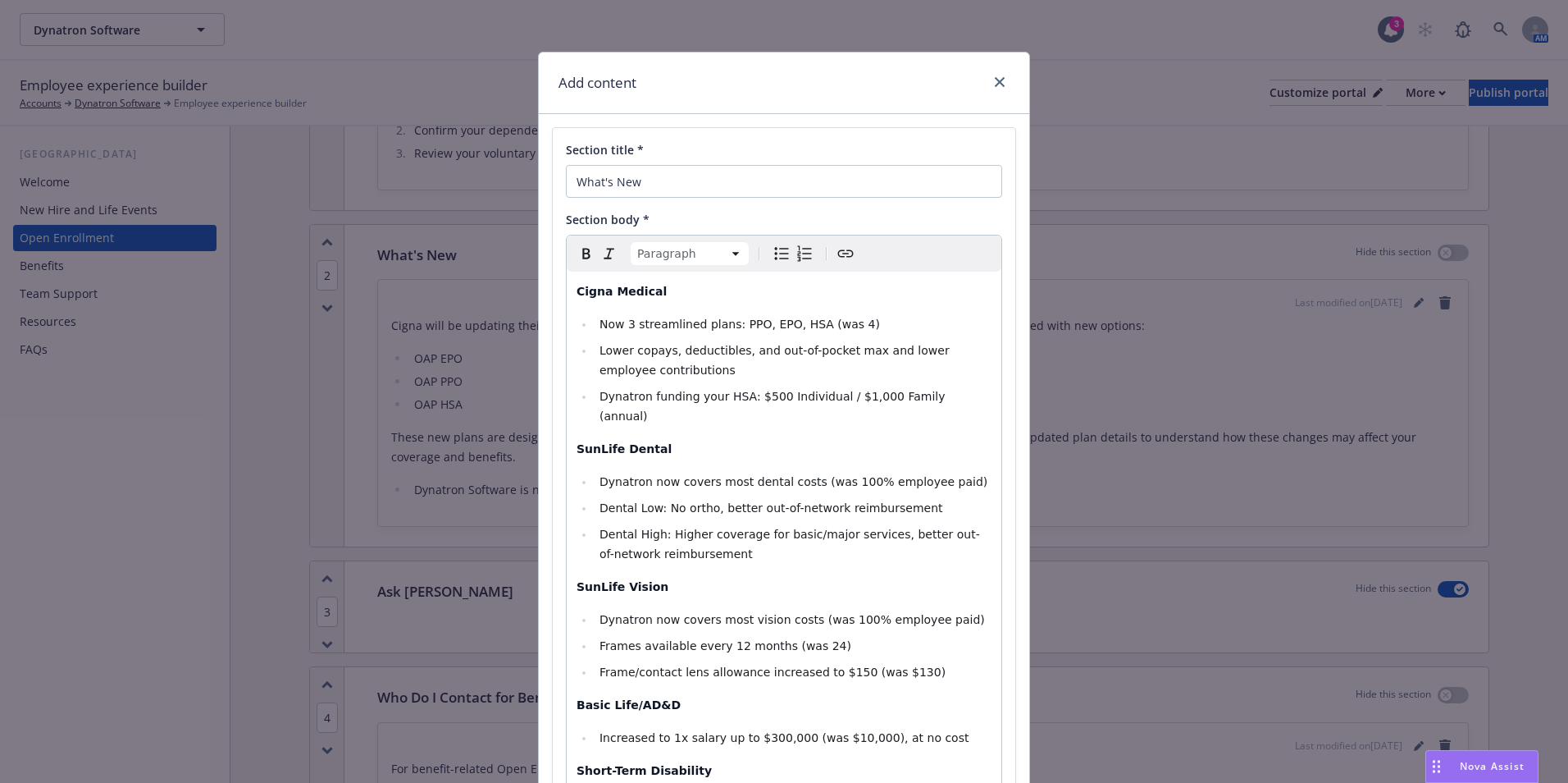
scroll to position [0, 0]
click at [582, 260] on icon "button" at bounding box center [586, 254] width 8 height 10
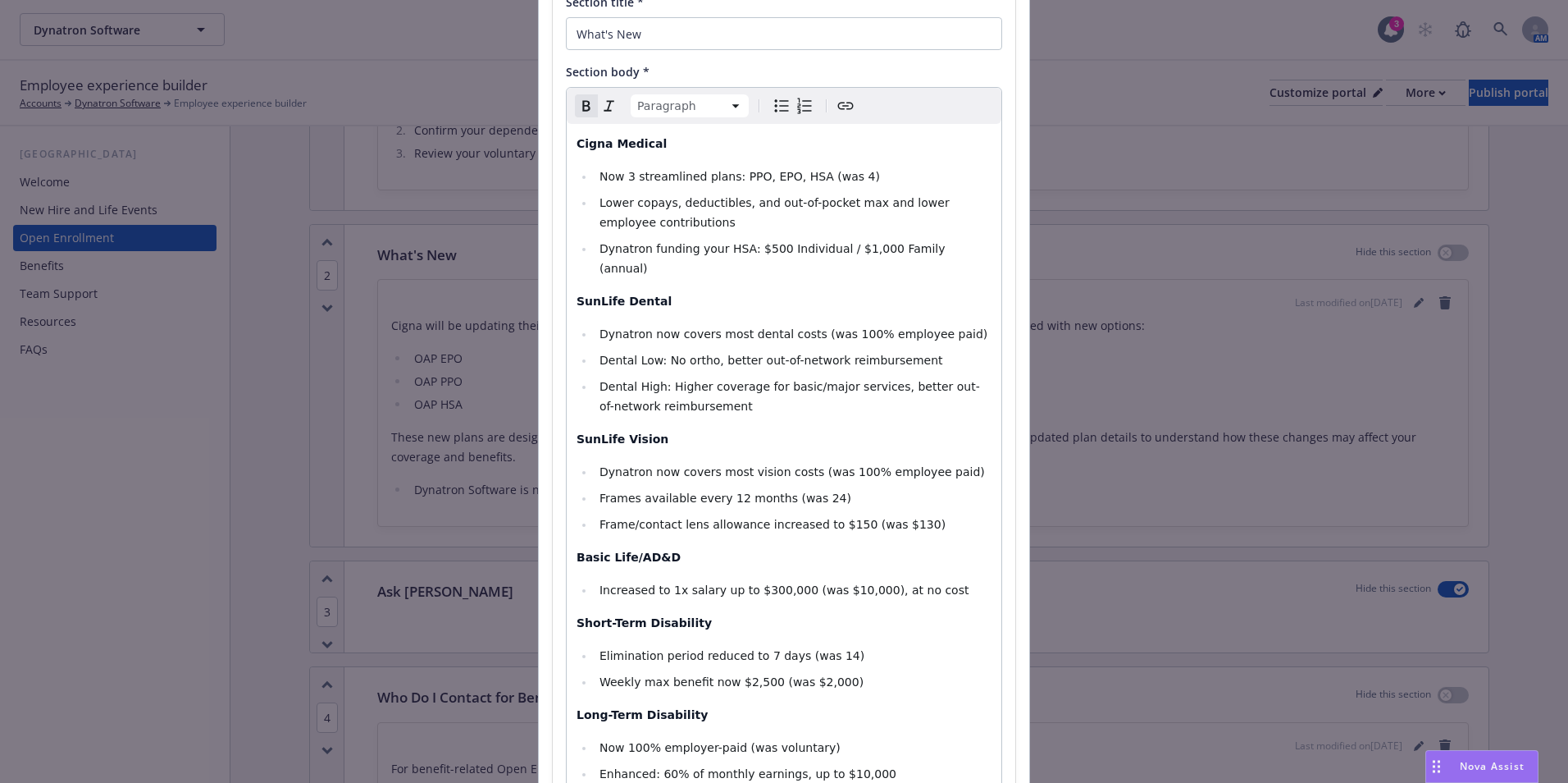
scroll to position [328, 0]
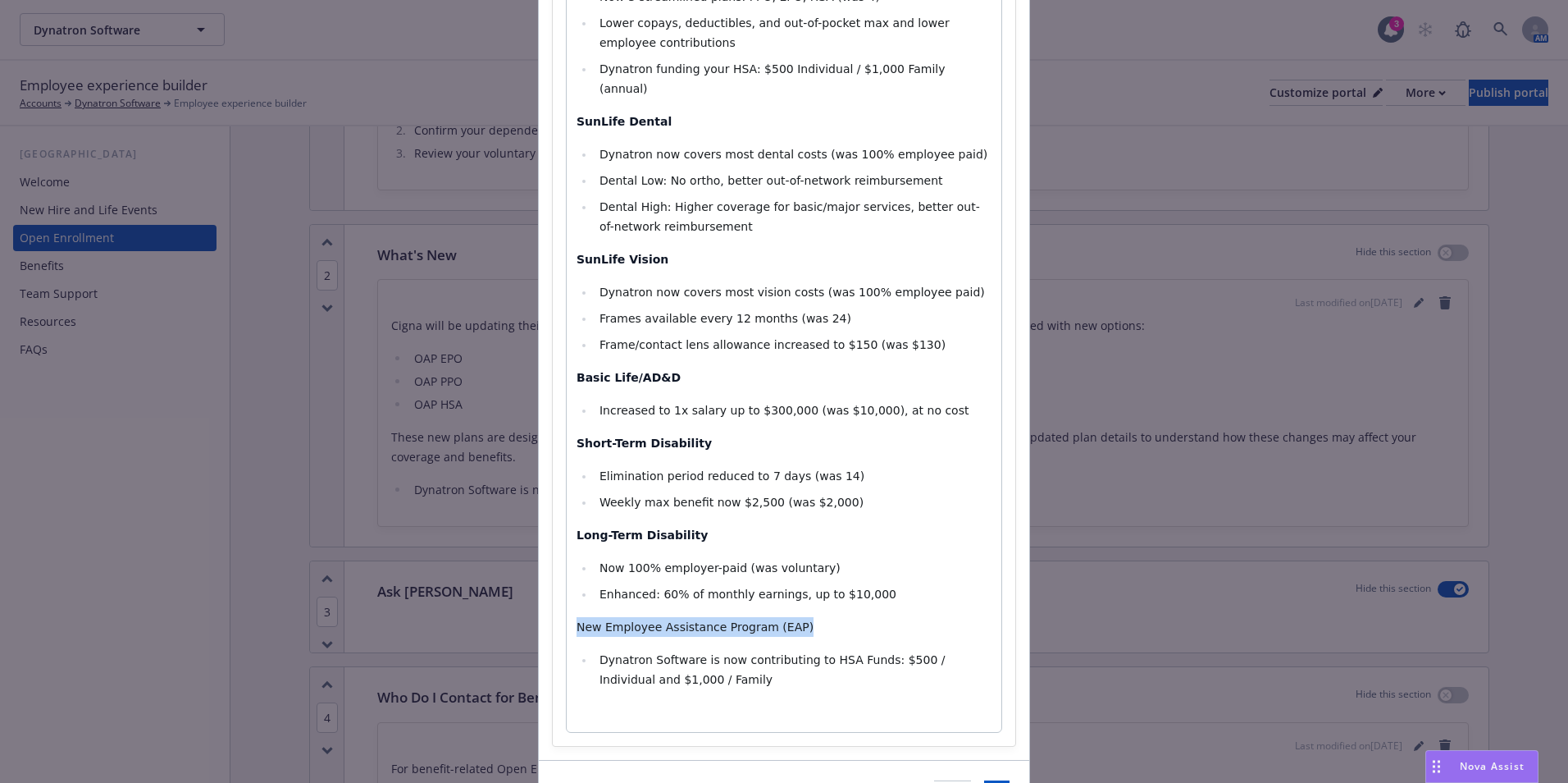
drag, startPoint x: 760, startPoint y: 606, endPoint x: 556, endPoint y: 610, distance: 204.0
click at [556, 610] on div "Section title * What's New Section body * Paragraph Paragraph Heading 1 Heading…" at bounding box center [784, 273] width 463 height 945
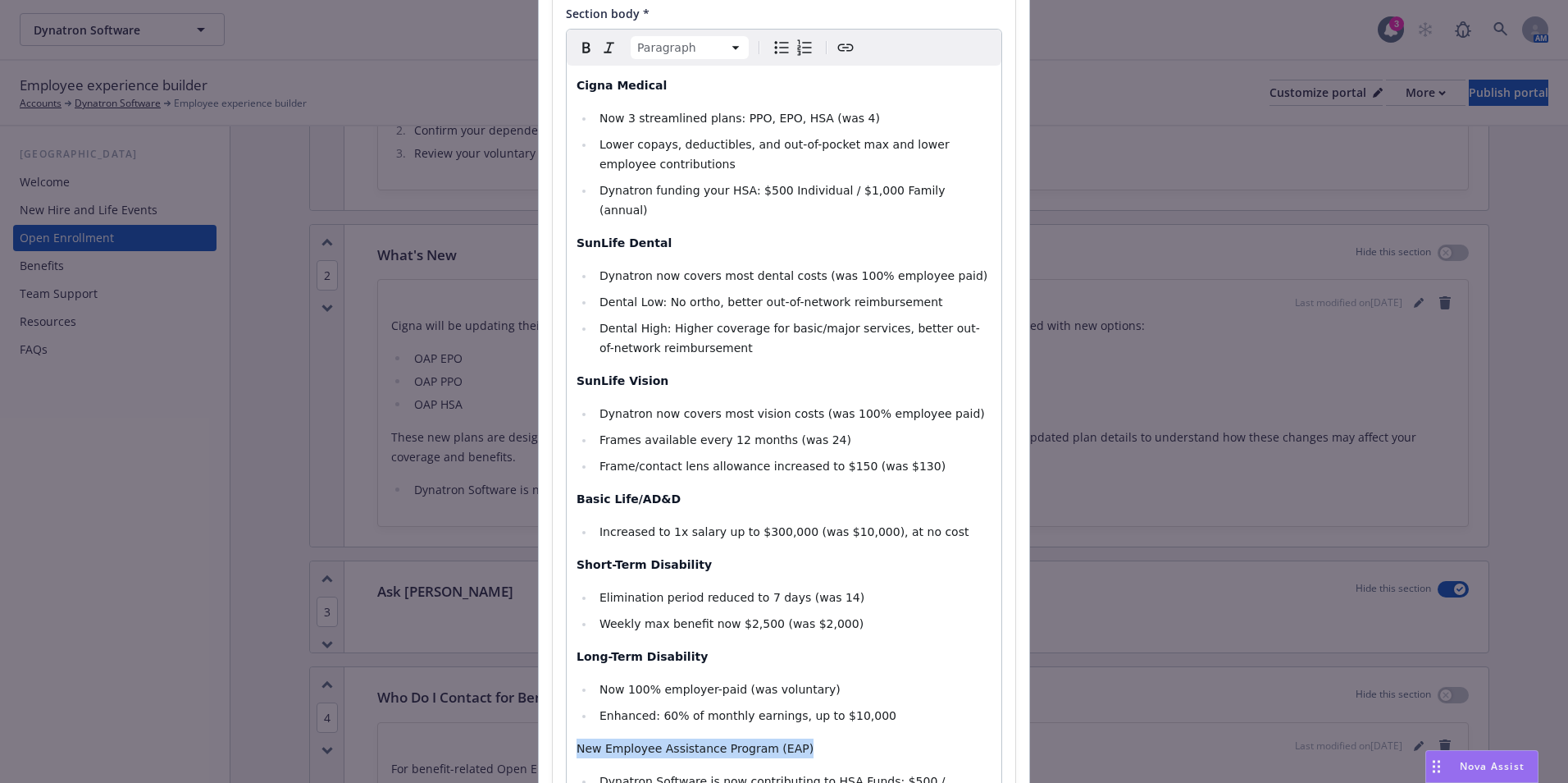
scroll to position [0, 0]
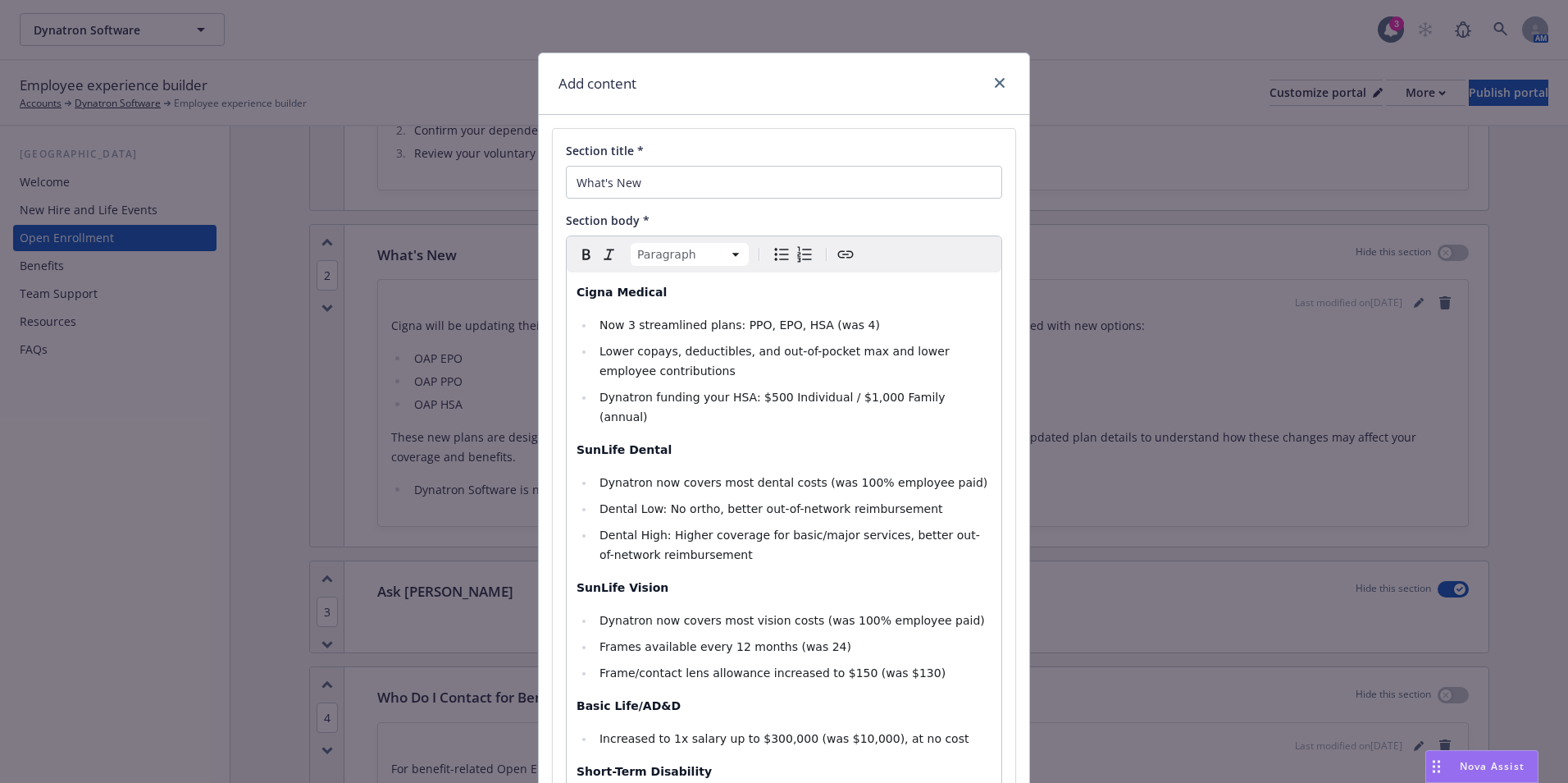
click at [582, 254] on icon "button" at bounding box center [586, 254] width 8 height 10
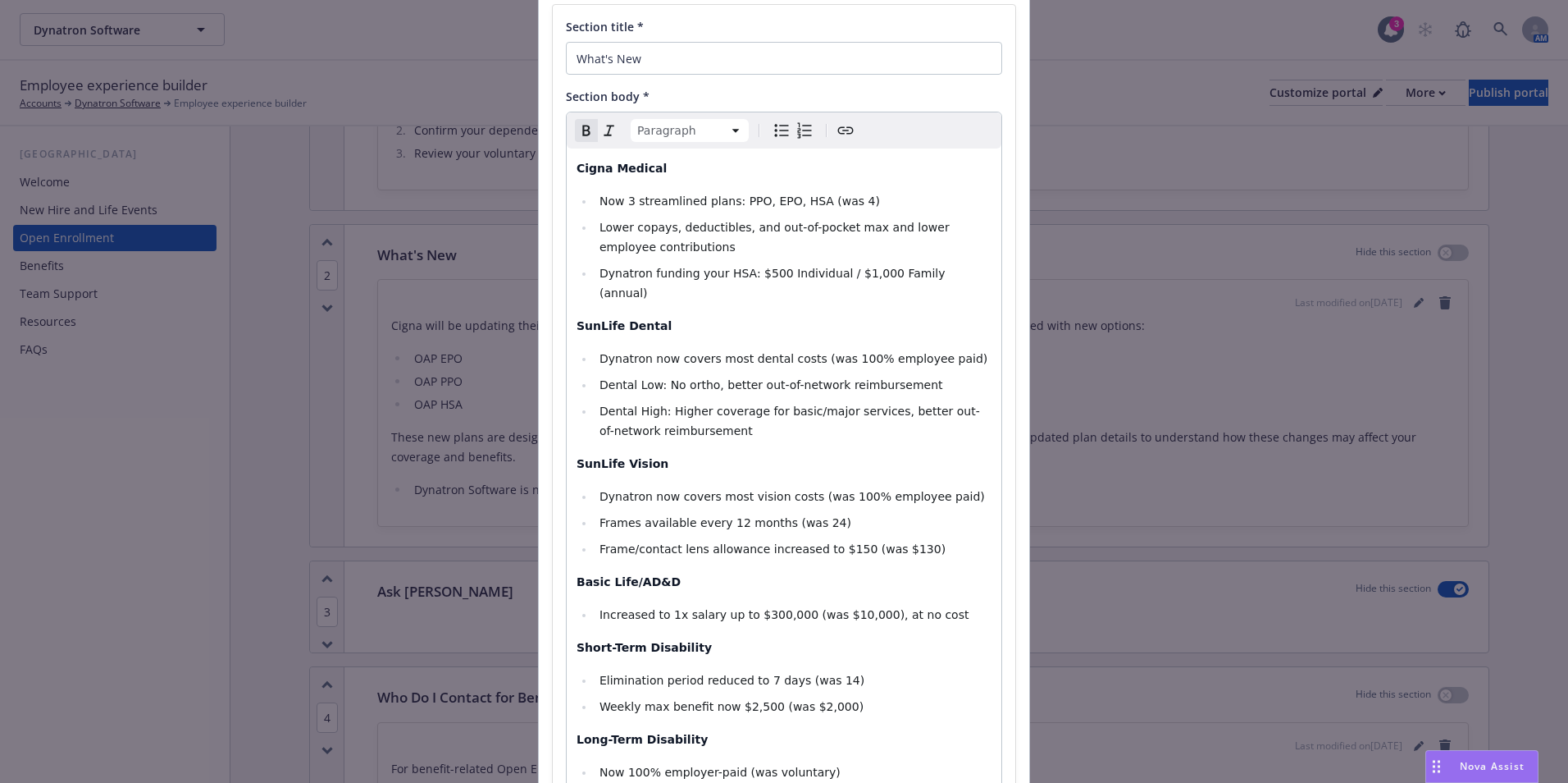
scroll to position [328, 0]
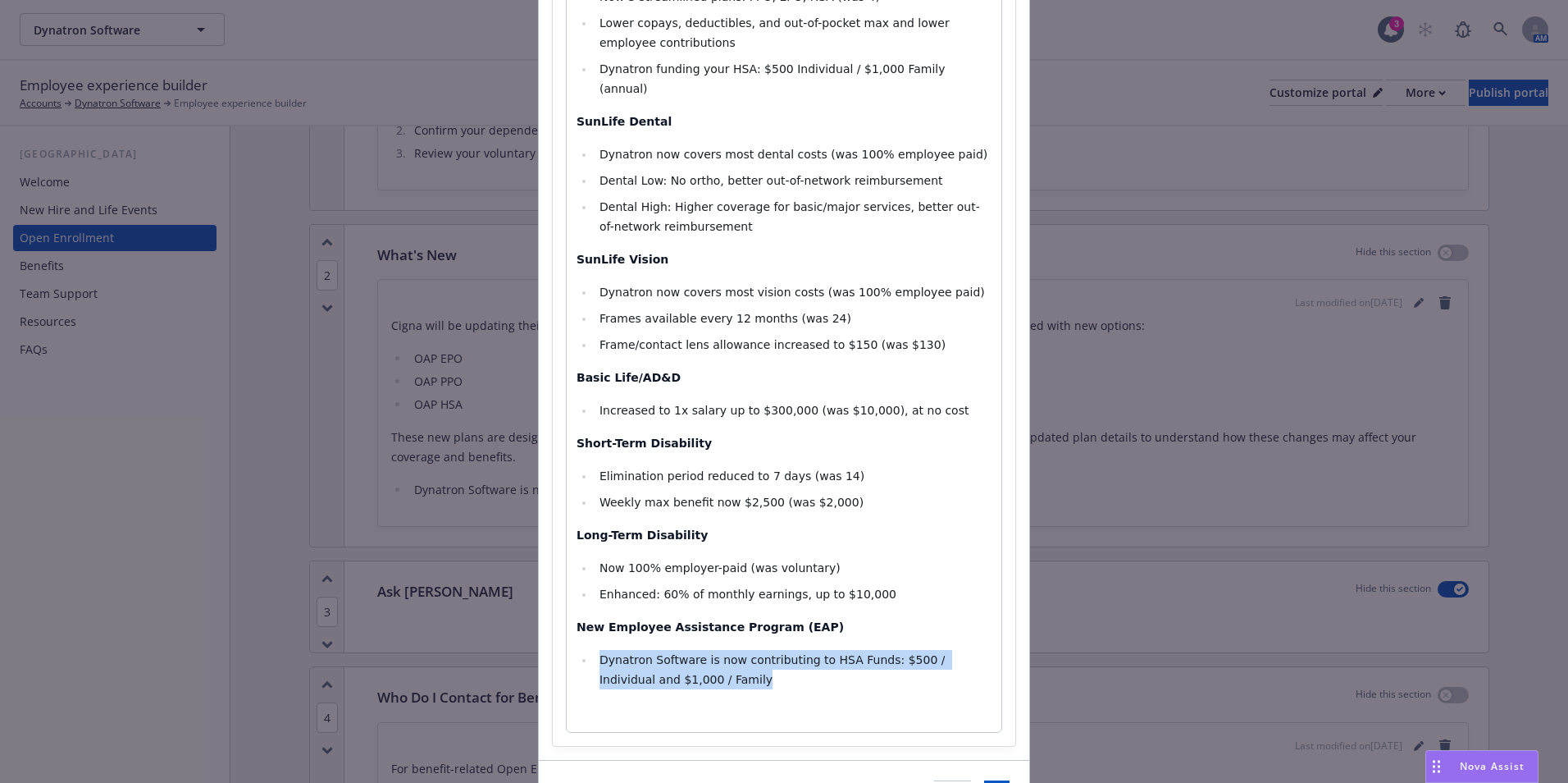
drag, startPoint x: 685, startPoint y: 662, endPoint x: 579, endPoint y: 635, distance: 109.4
click at [595, 650] on li "Dynatron Software is now contributing to HSA Funds:​ $500 / Individual and $1,0…" at bounding box center [793, 669] width 397 height 39
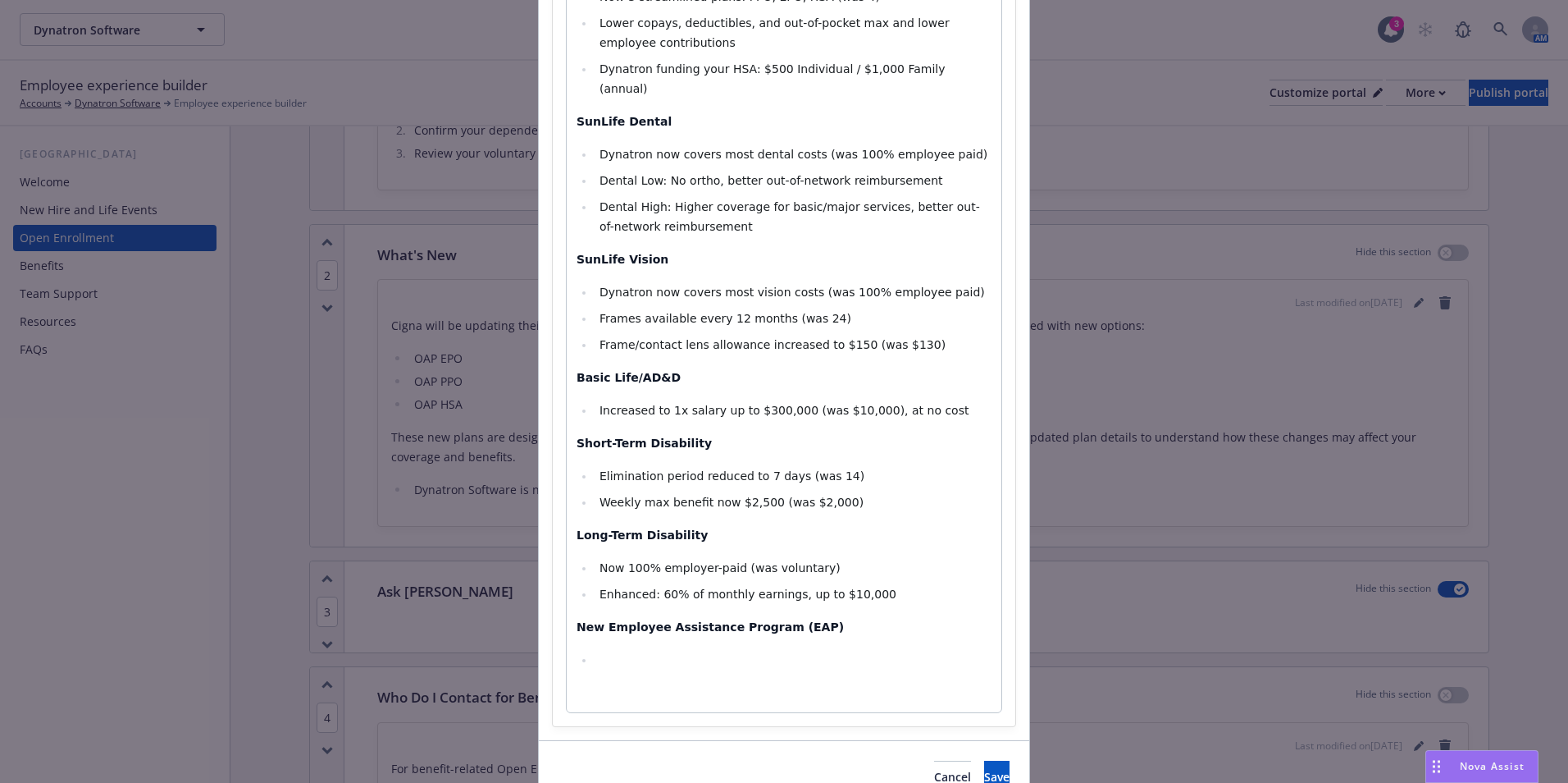
select select "paragraph"
drag, startPoint x: 822, startPoint y: 608, endPoint x: 804, endPoint y: 608, distance: 18.0
click at [804, 617] on p "New Employee Assistance Program (EAP)" at bounding box center [784, 626] width 415 height 20
click at [807, 617] on p "New Employee Assistance Program (EAP)" at bounding box center [784, 626] width 415 height 20
drag, startPoint x: 598, startPoint y: 612, endPoint x: 537, endPoint y: 611, distance: 61.0
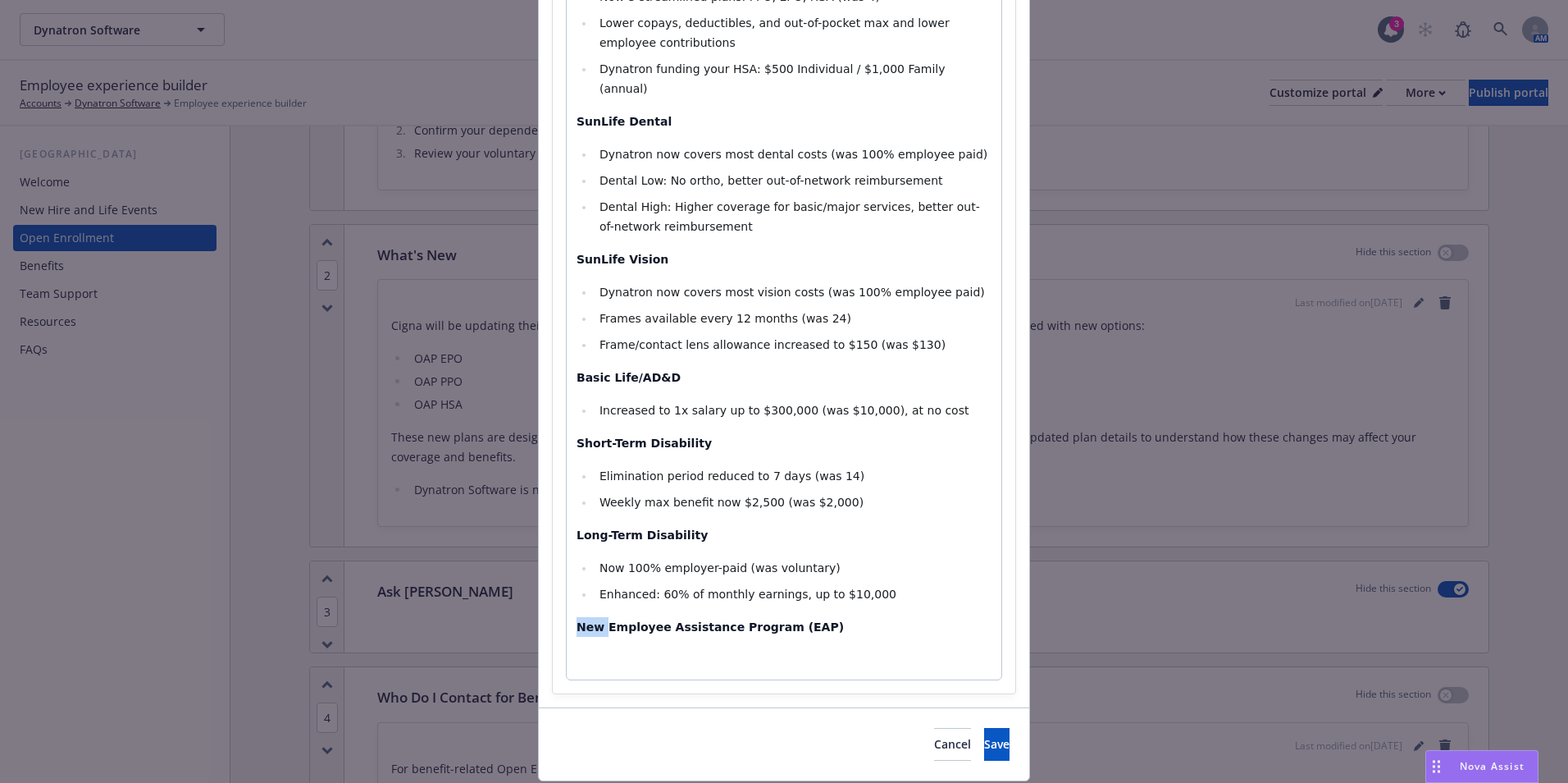
click at [540, 611] on div "Section title * What's New Section body * Paragraph Paragraph Heading 1 Heading…" at bounding box center [784, 247] width 490 height 921
click at [790, 617] on p "Employee Assistance Program (EAP)" at bounding box center [784, 626] width 415 height 20
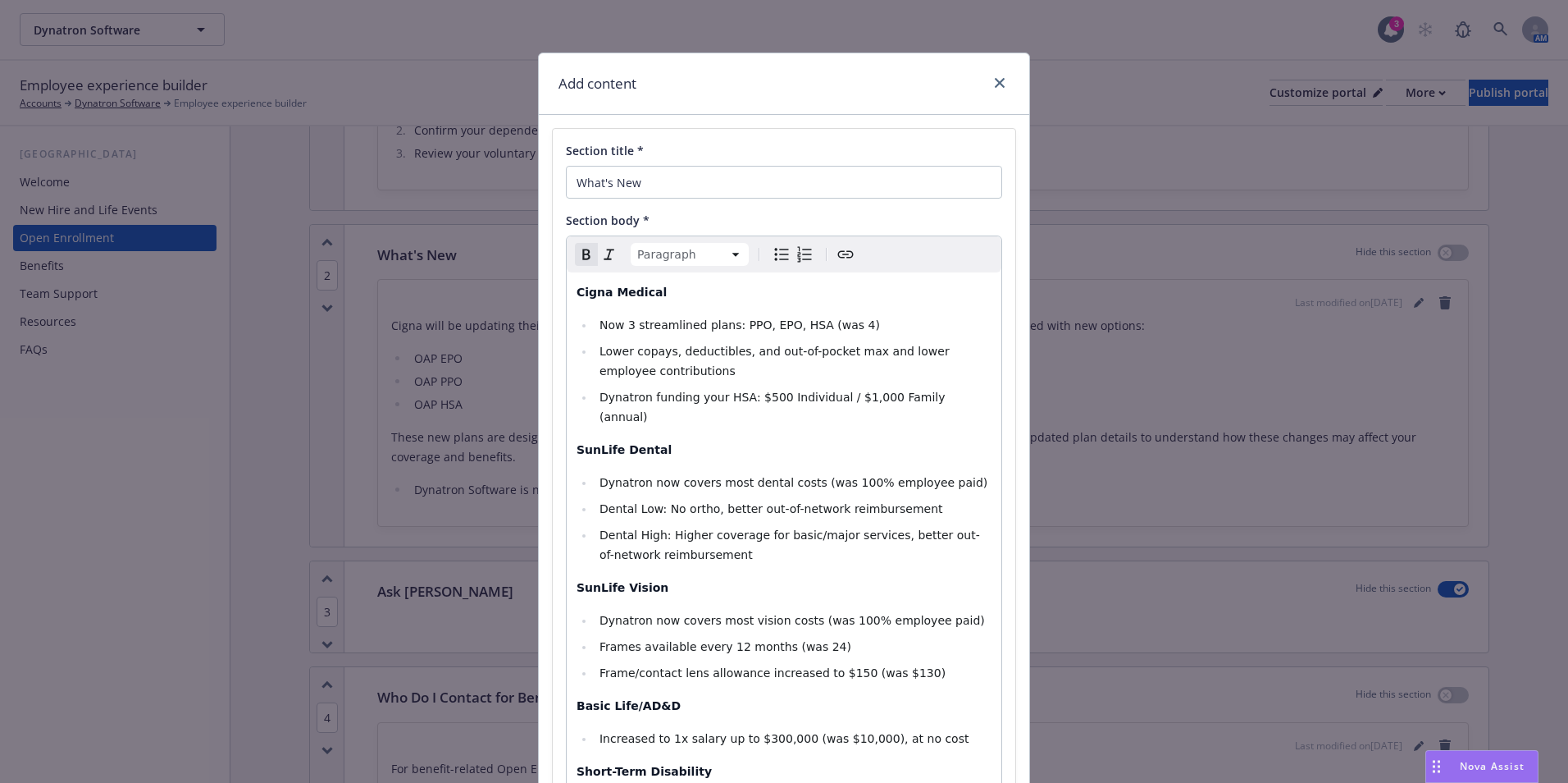
click at [582, 252] on icon "button" at bounding box center [586, 254] width 8 height 10
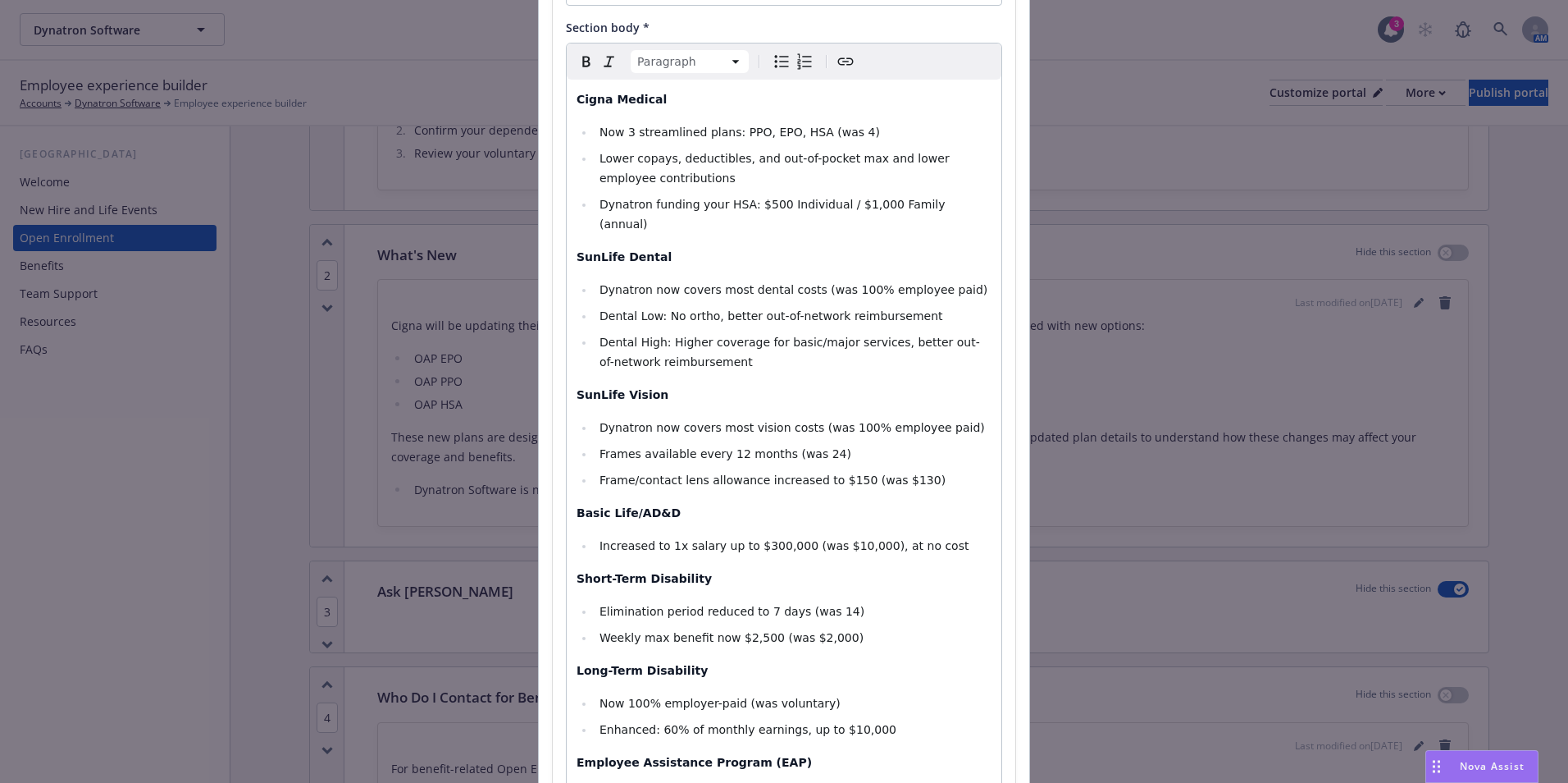
click at [780, 51] on span "Bulleted list" at bounding box center [781, 61] width 20 height 20
select select
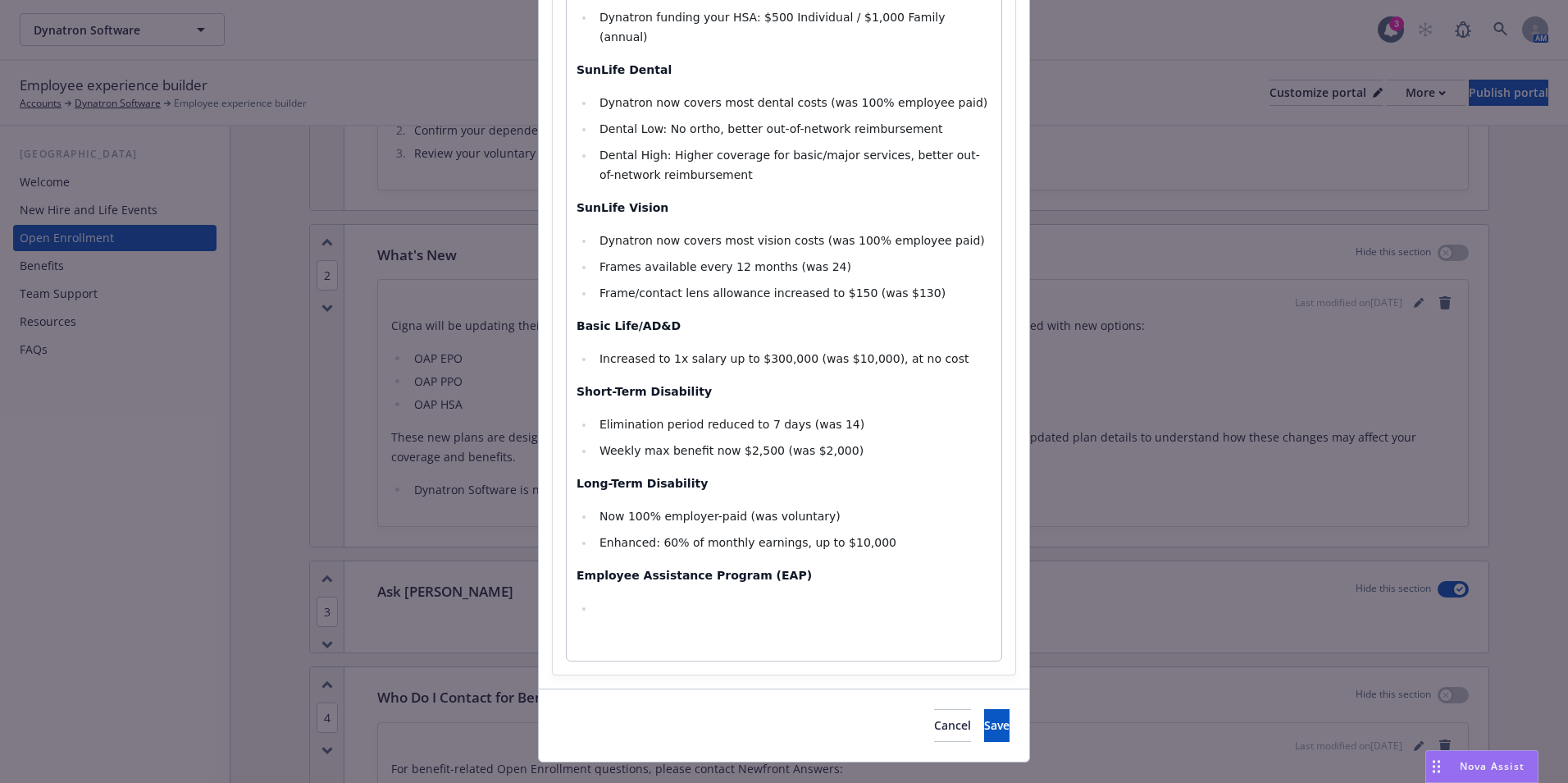
scroll to position [392, 0]
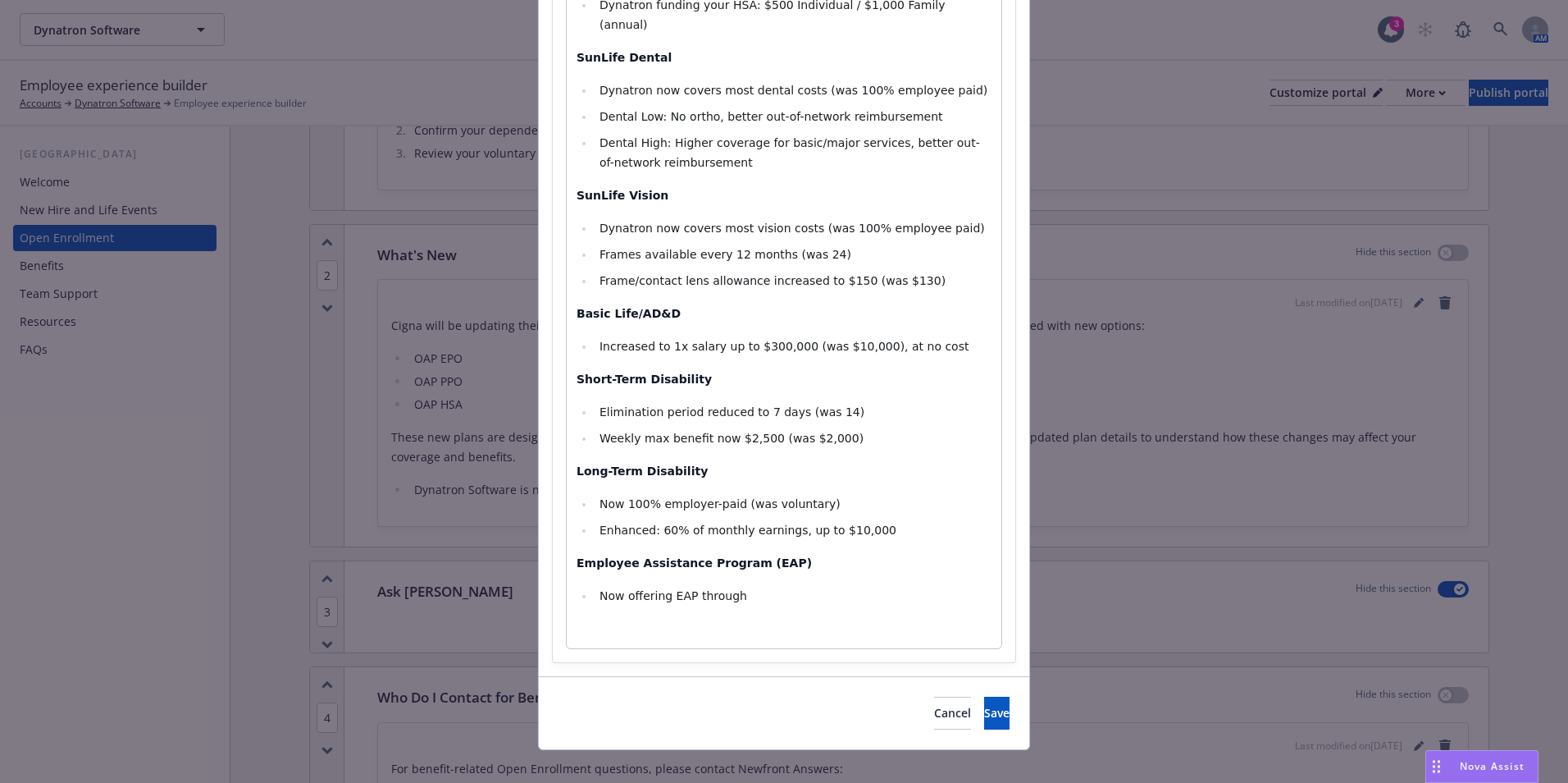
click at [769, 586] on li "Now offering EAP through" at bounding box center [793, 595] width 397 height 20
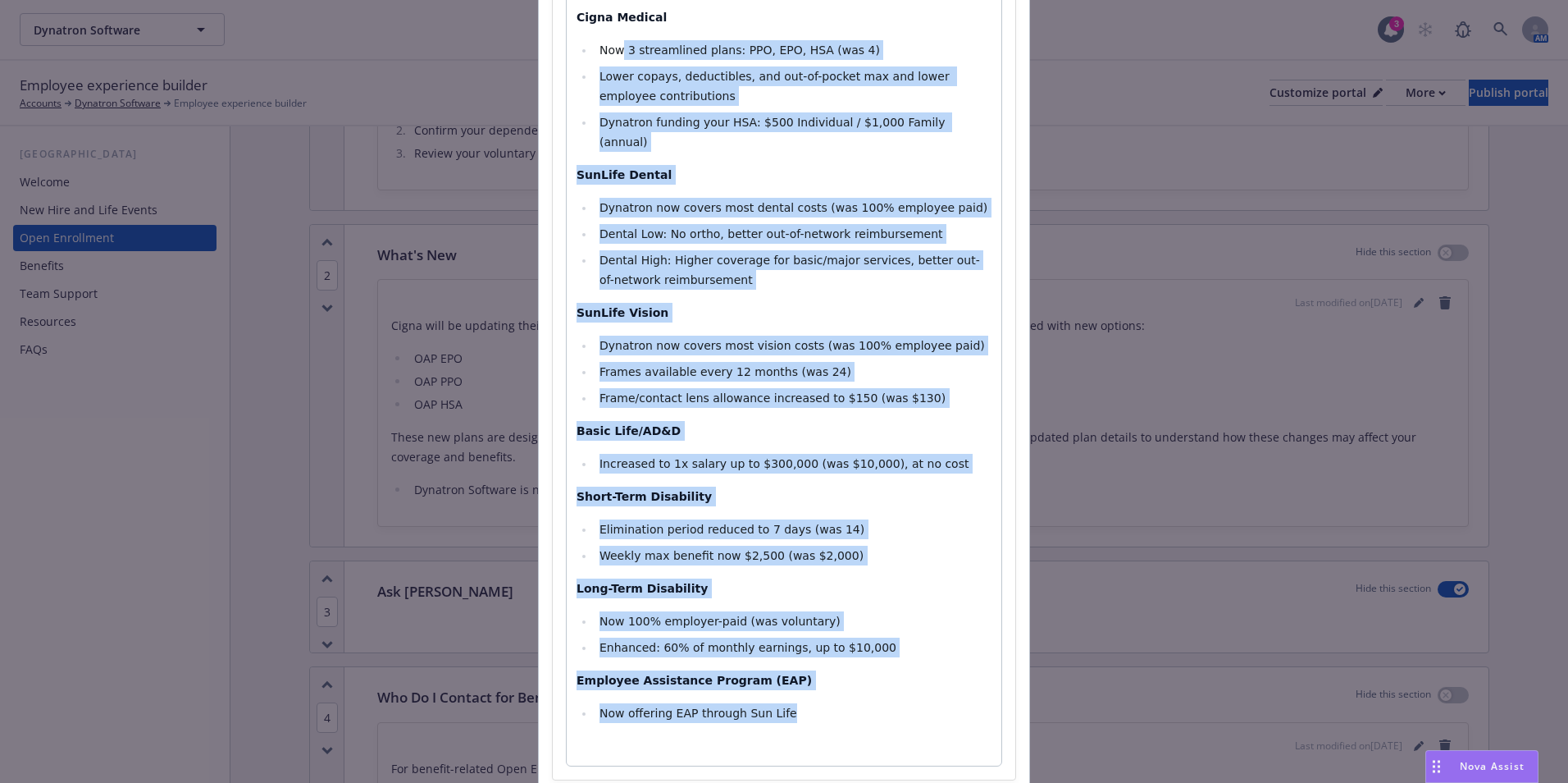
scroll to position [0, 0]
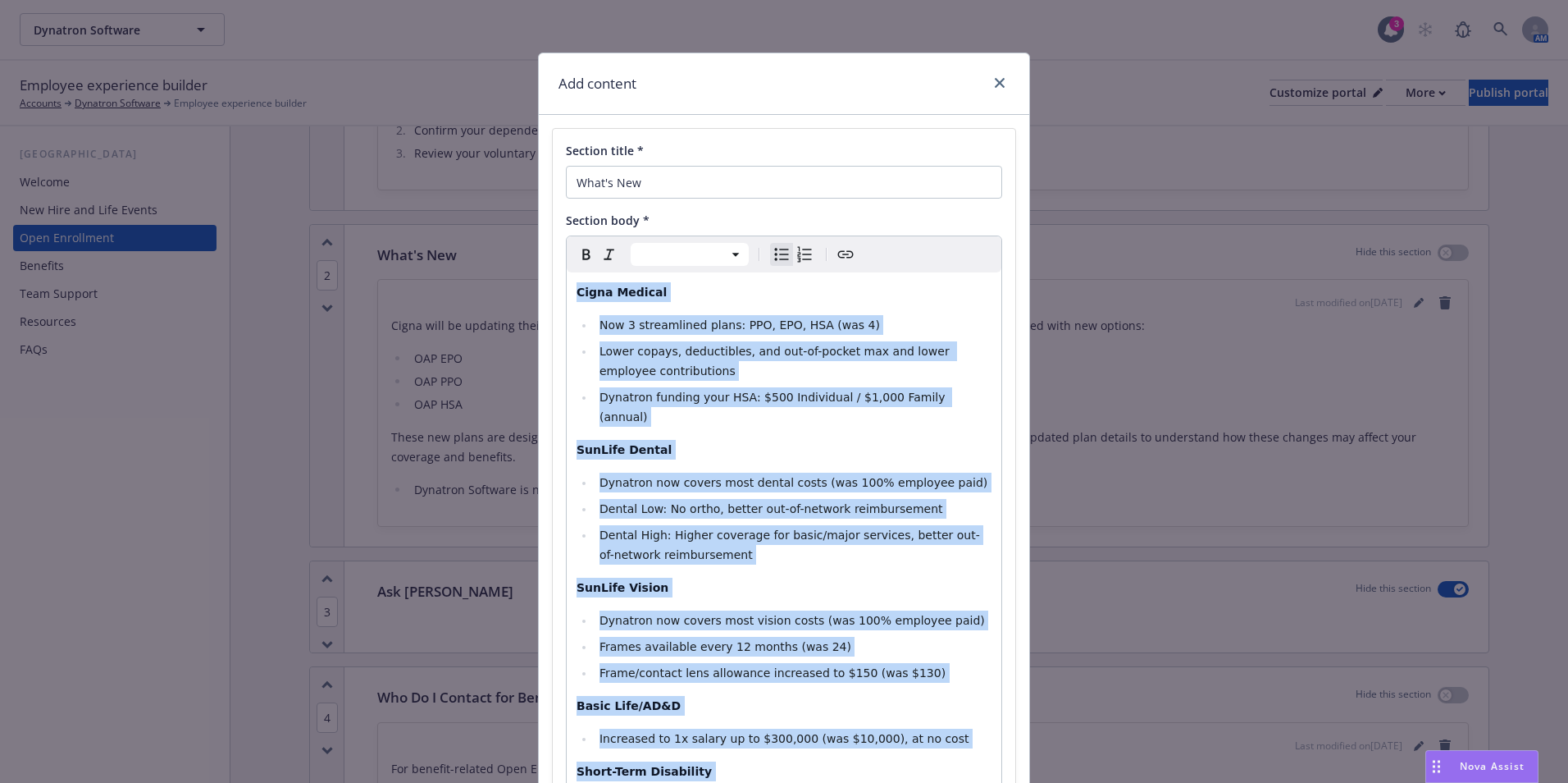
drag, startPoint x: 755, startPoint y: 536, endPoint x: 531, endPoint y: 244, distance: 368.0
click at [538, 244] on div "Add content Section title * What's New Section body * Paragraph Heading 1 Headi…" at bounding box center [784, 597] width 492 height 1090
copy div "Cigna Medical Now 3 streamlined plans: PPO, EPO, HSA (was 4) Lower copays, dedu…"
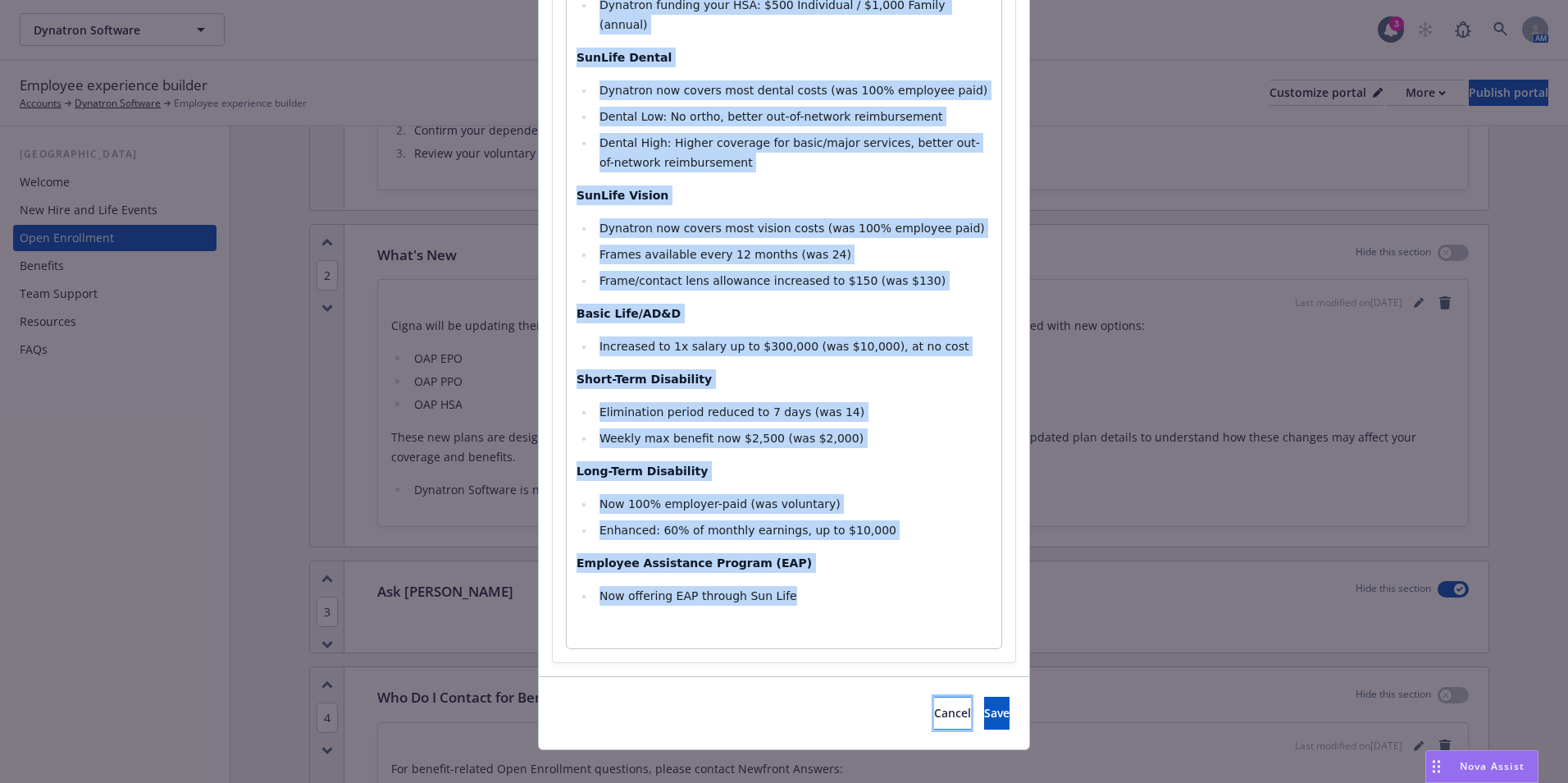
click at [934, 697] on button "Cancel" at bounding box center [952, 713] width 37 height 33
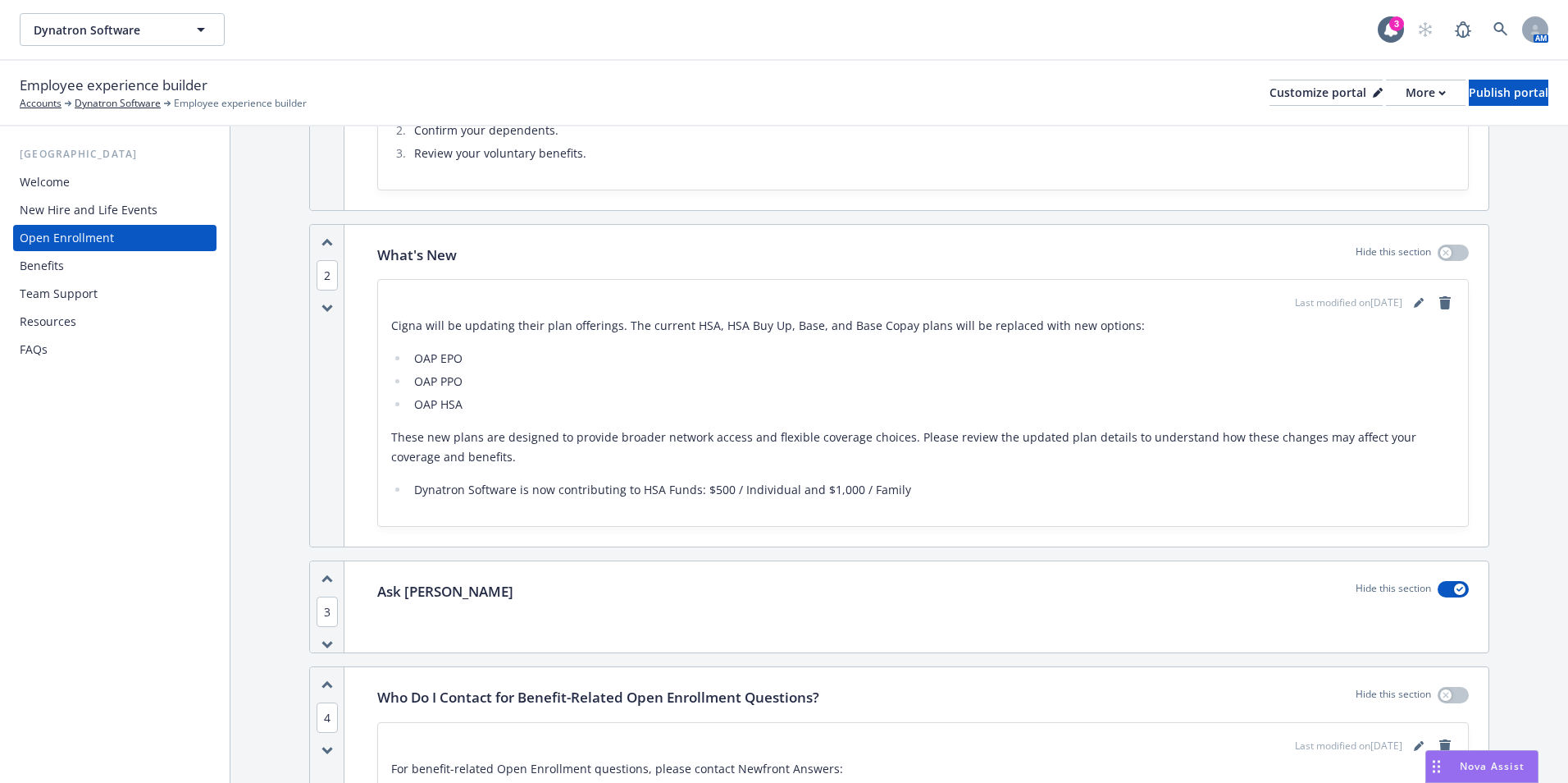
click at [409, 408] on li "OAP HSA" at bounding box center [932, 404] width 1045 height 20
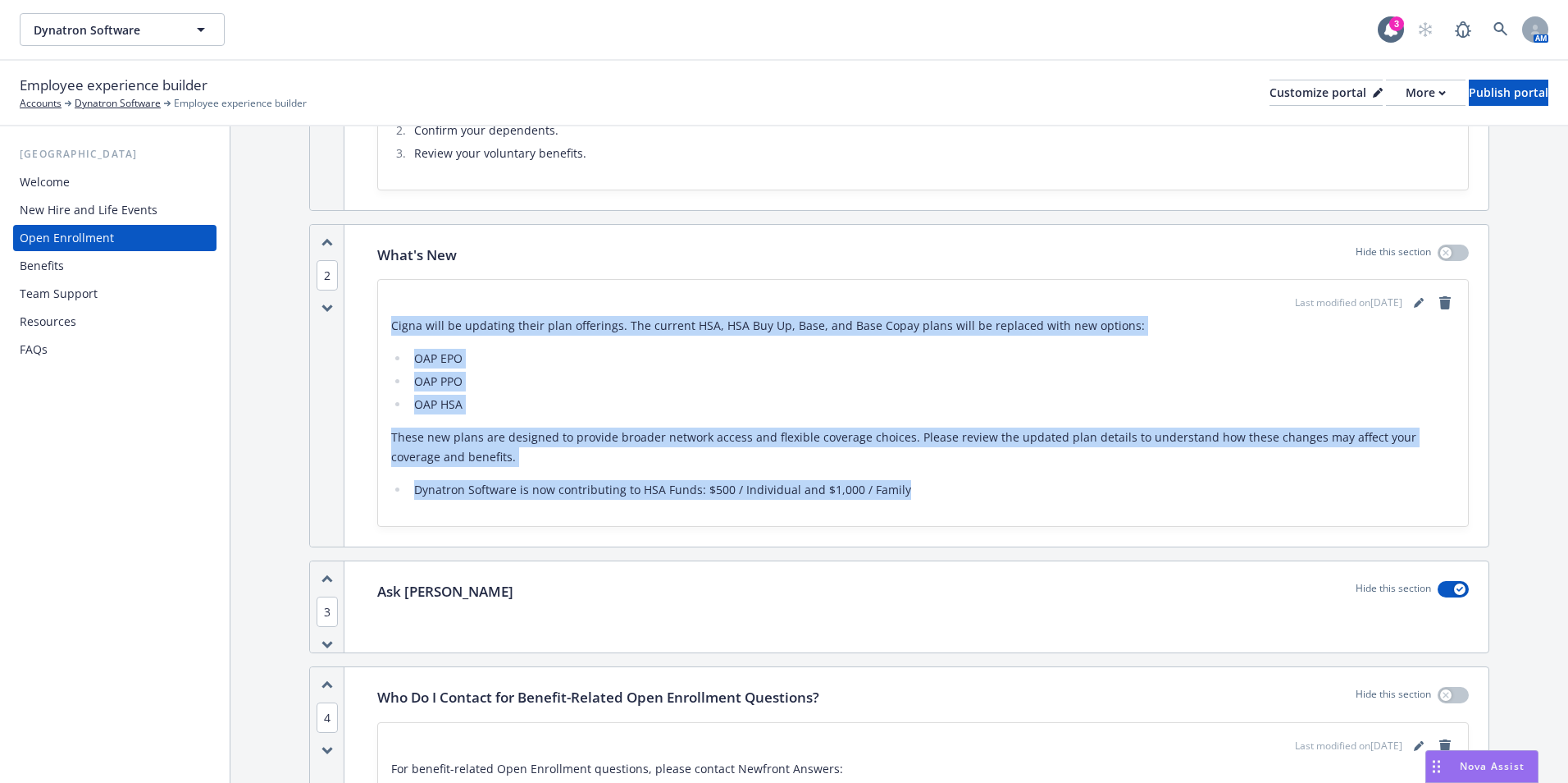
drag, startPoint x: 718, startPoint y: 478, endPoint x: 378, endPoint y: 324, distance: 373.3
click at [378, 324] on div "Last modified on 08/21/2025 Cigna will be updating their plan offerings. The cu…" at bounding box center [923, 402] width 1090 height 246
drag, startPoint x: 378, startPoint y: 324, endPoint x: 444, endPoint y: 330, distance: 66.3
copy div "Cigna will be updating their plan offerings. The current HSA, HSA Buy Up, Base,…"
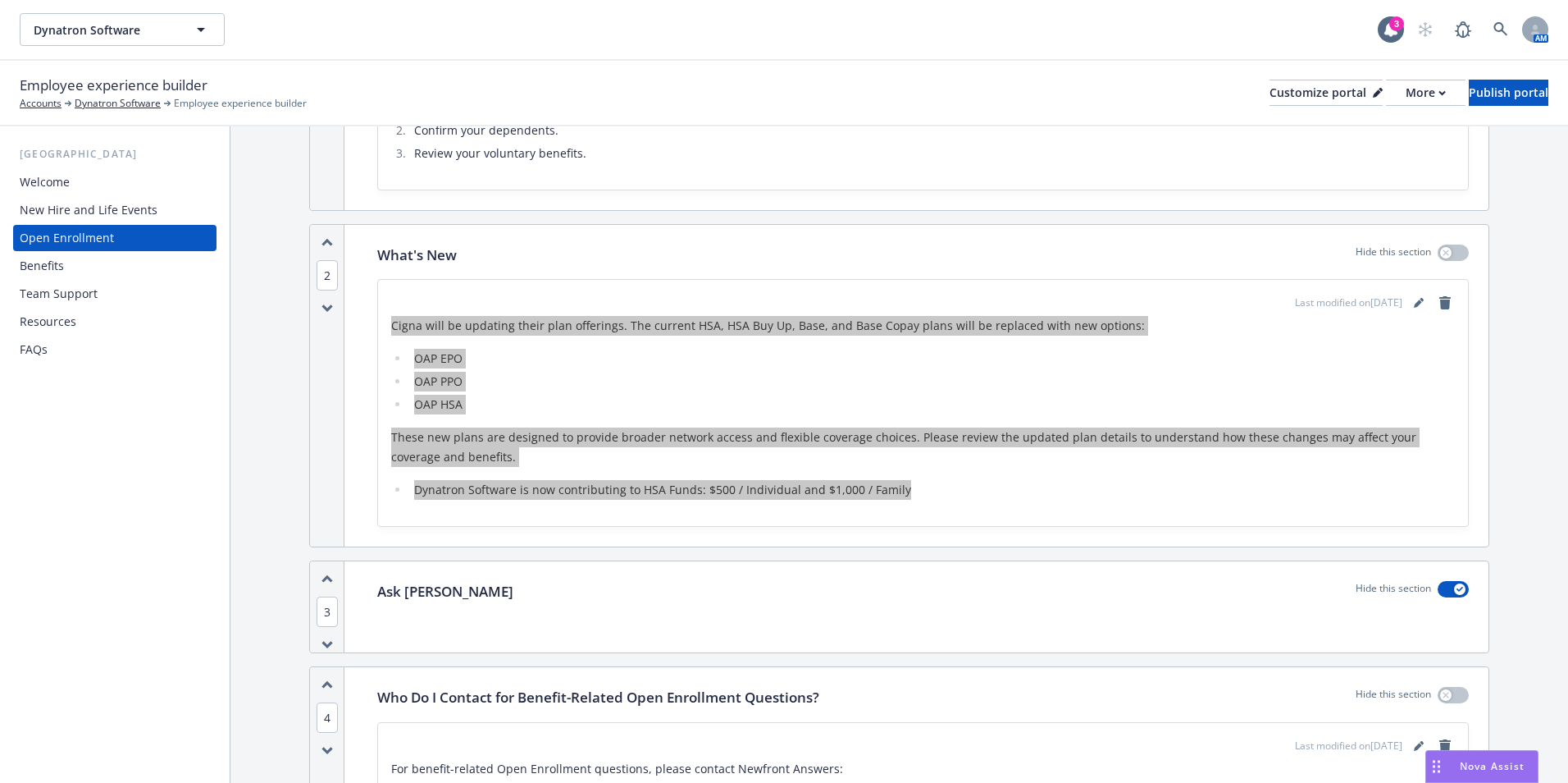
scroll to position [738, 0]
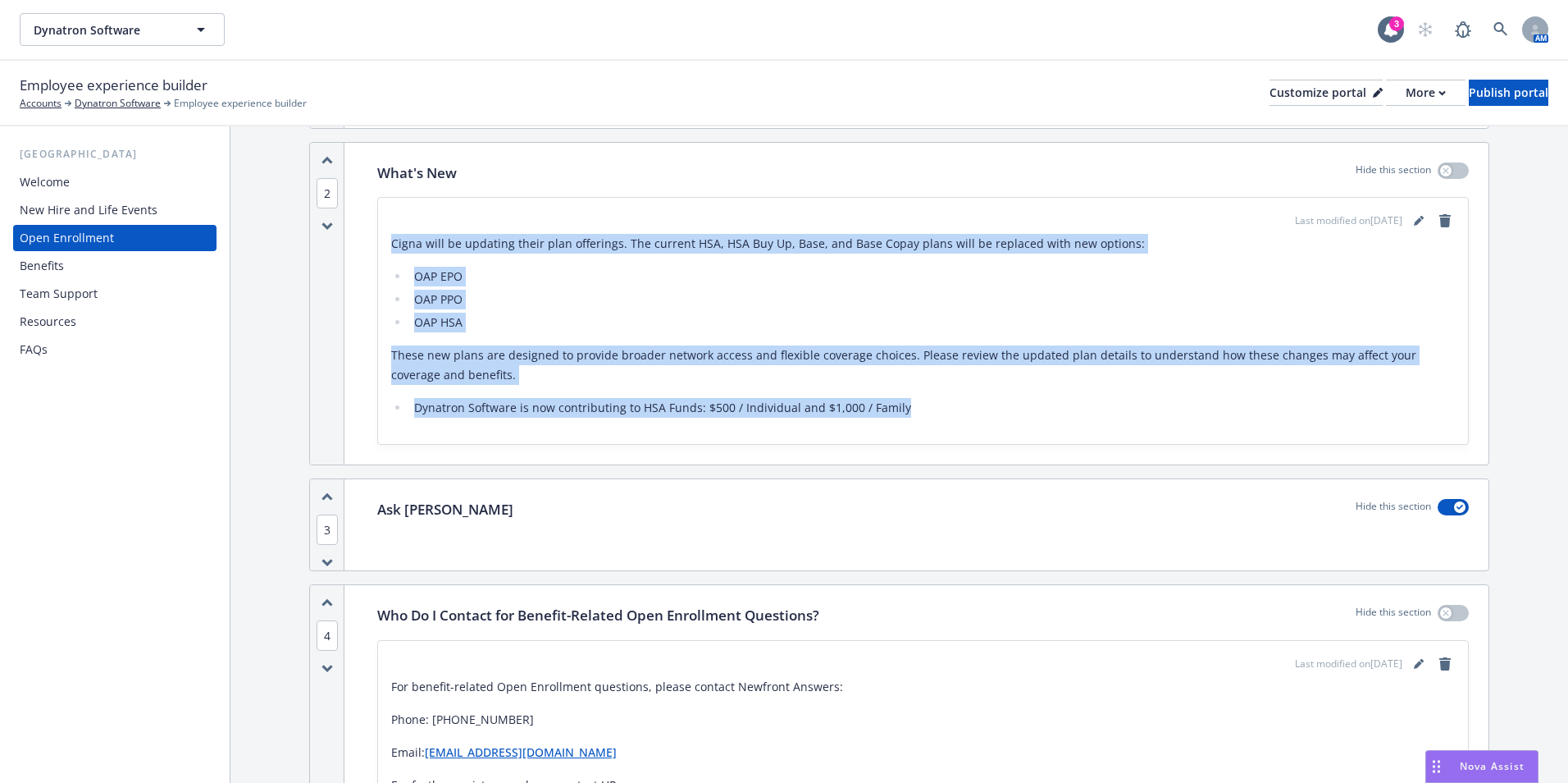
click at [260, 332] on div "Media content Hide this section Select a image/video with landscape orientation…" at bounding box center [899, 610] width 1337 height 2446
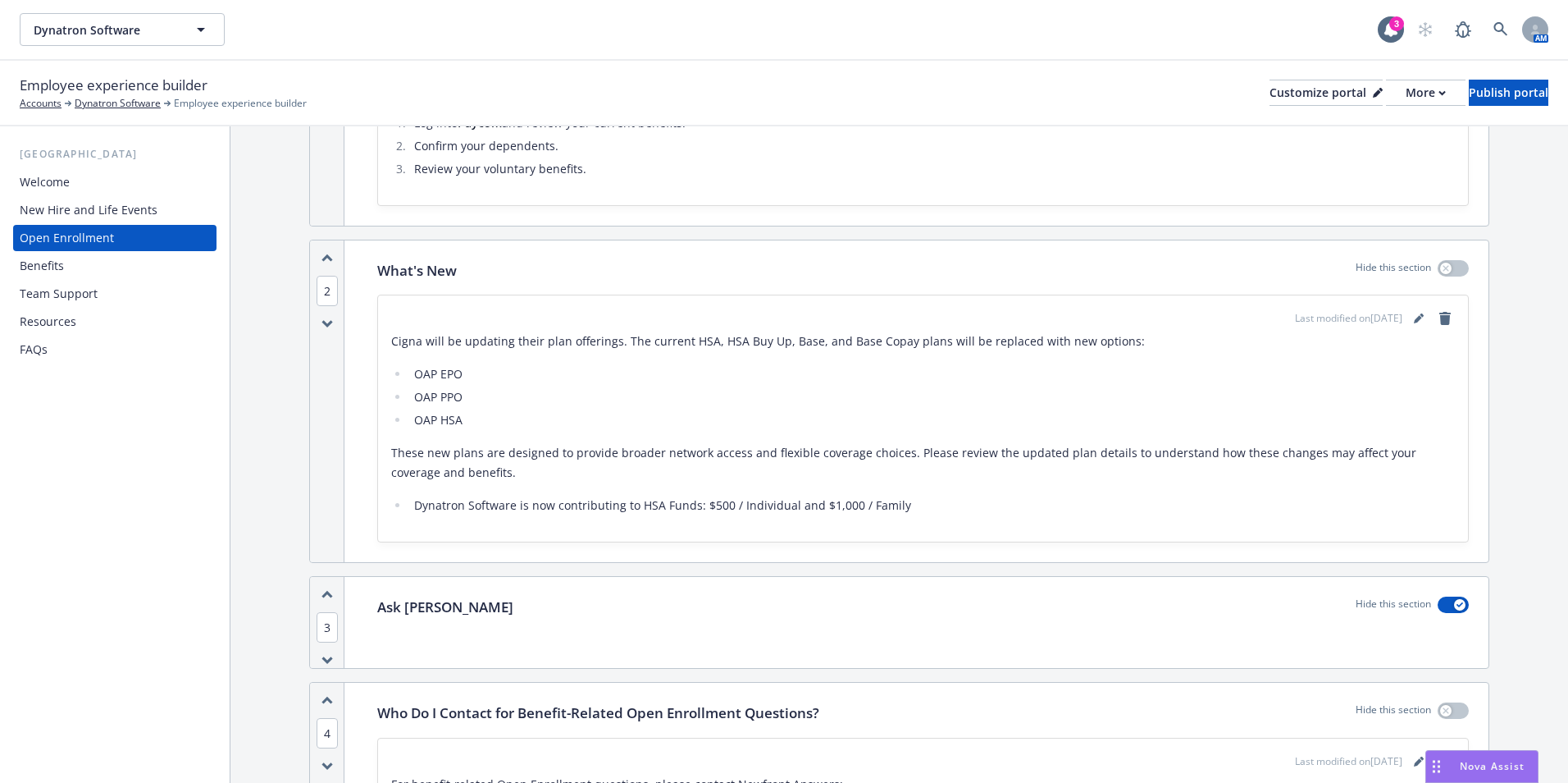
scroll to position [493, 0]
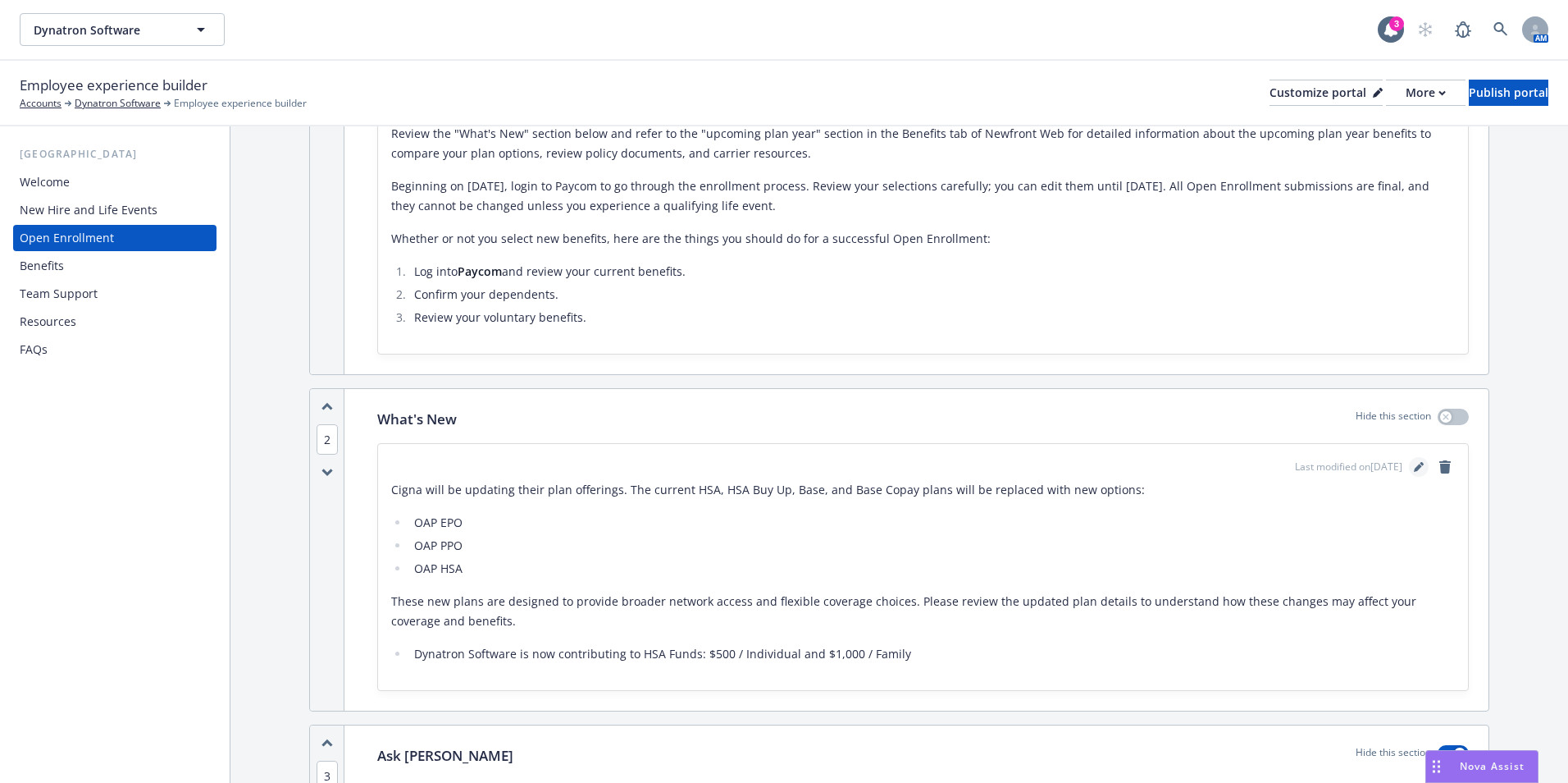
click at [1409, 463] on link "editPencil" at bounding box center [1418, 466] width 20 height 20
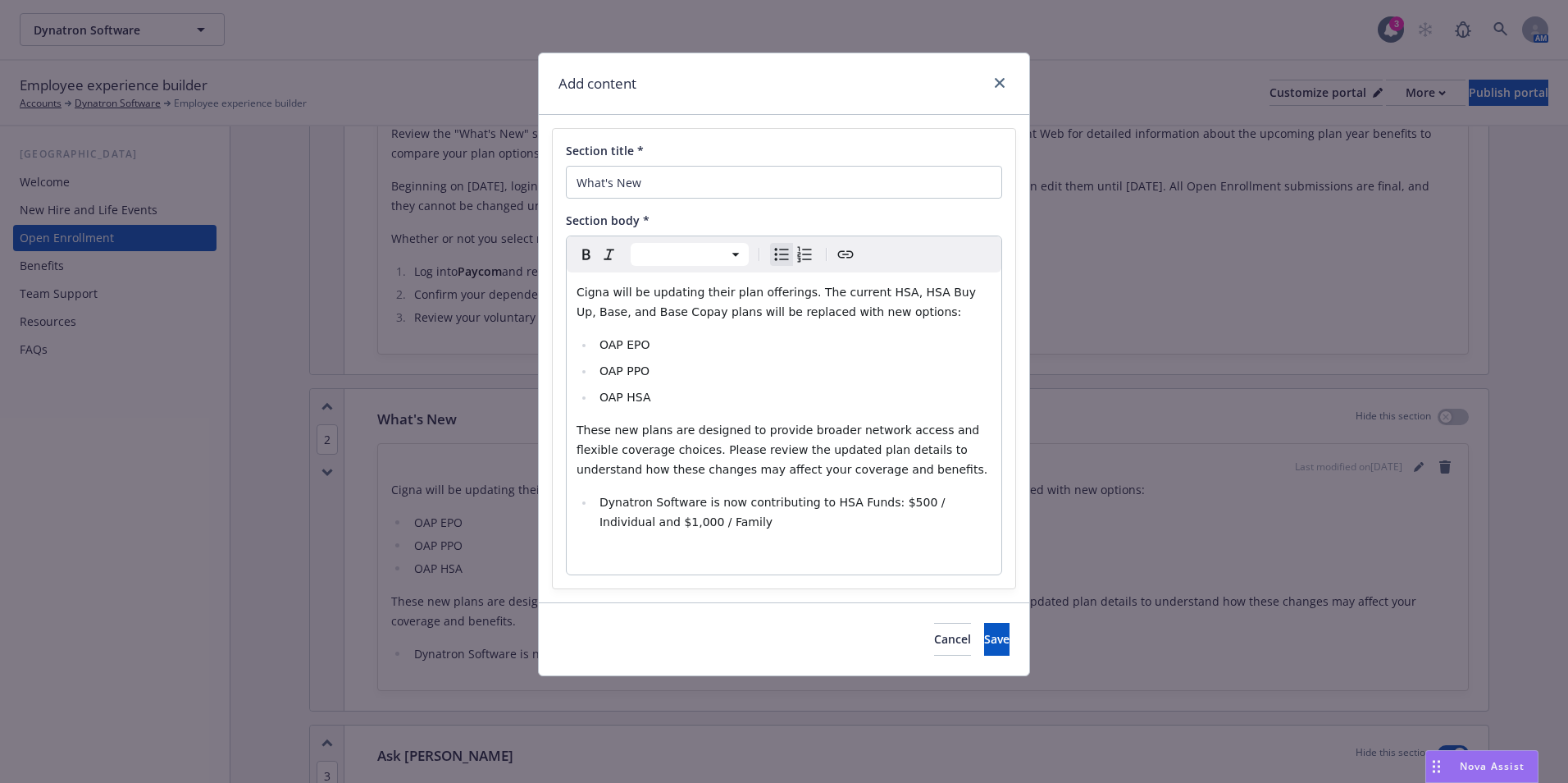
select select
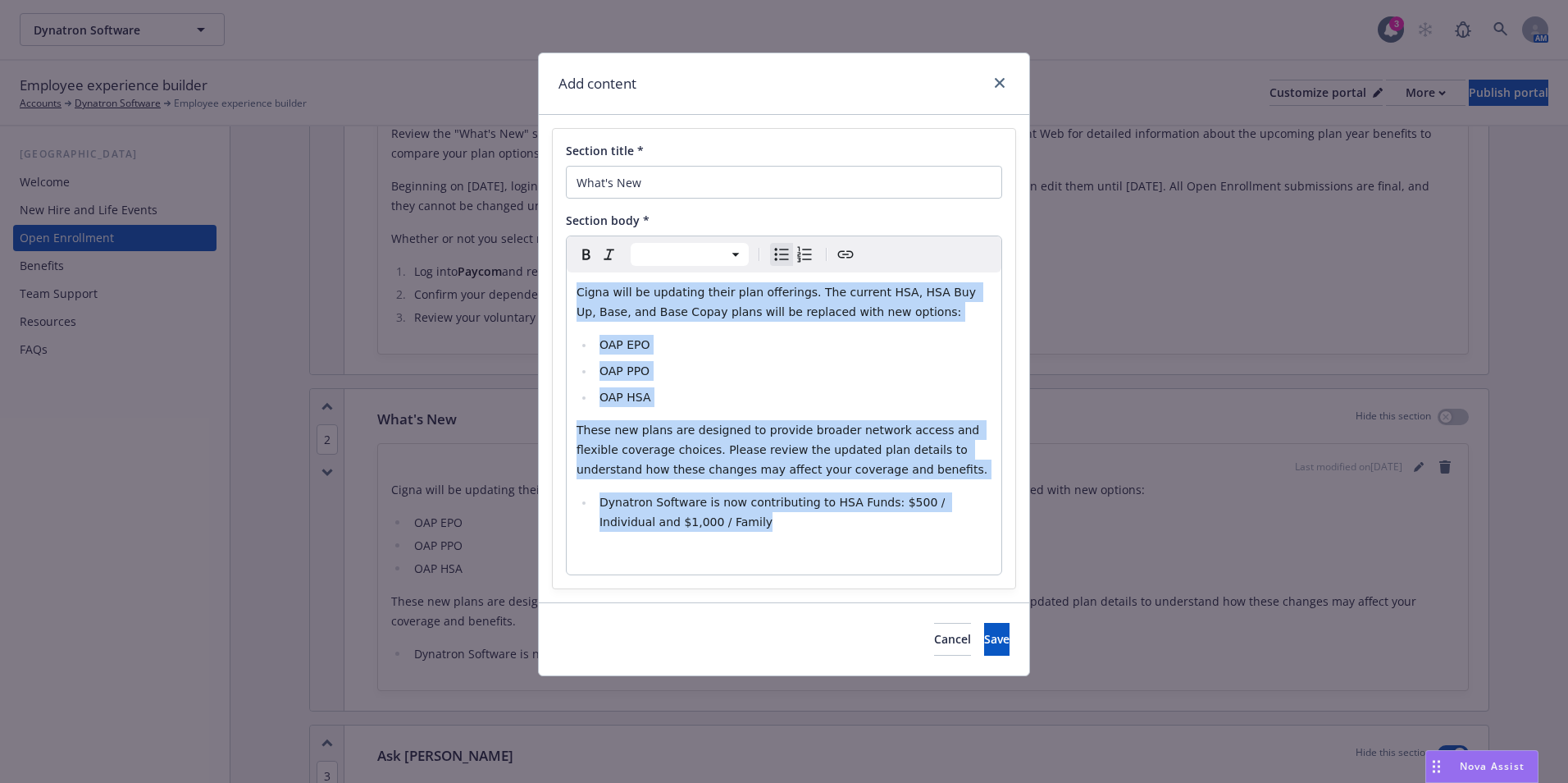
drag, startPoint x: 694, startPoint y: 525, endPoint x: 552, endPoint y: 280, distance: 283.2
click at [552, 280] on div "Section title * What's New Section body * Paragraph Heading 1 Heading 2 Heading…" at bounding box center [784, 359] width 464 height 461
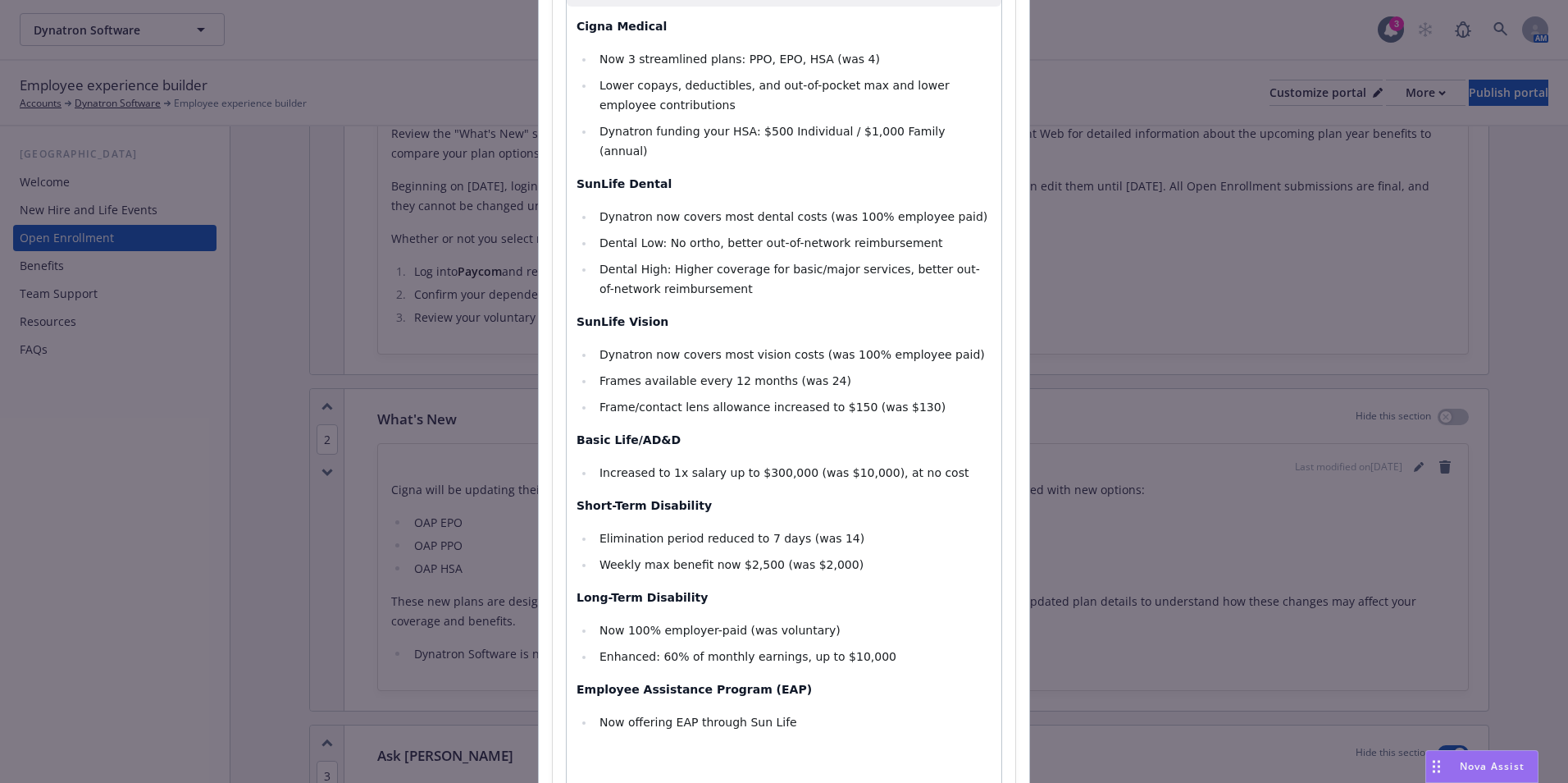
scroll to position [425, 0]
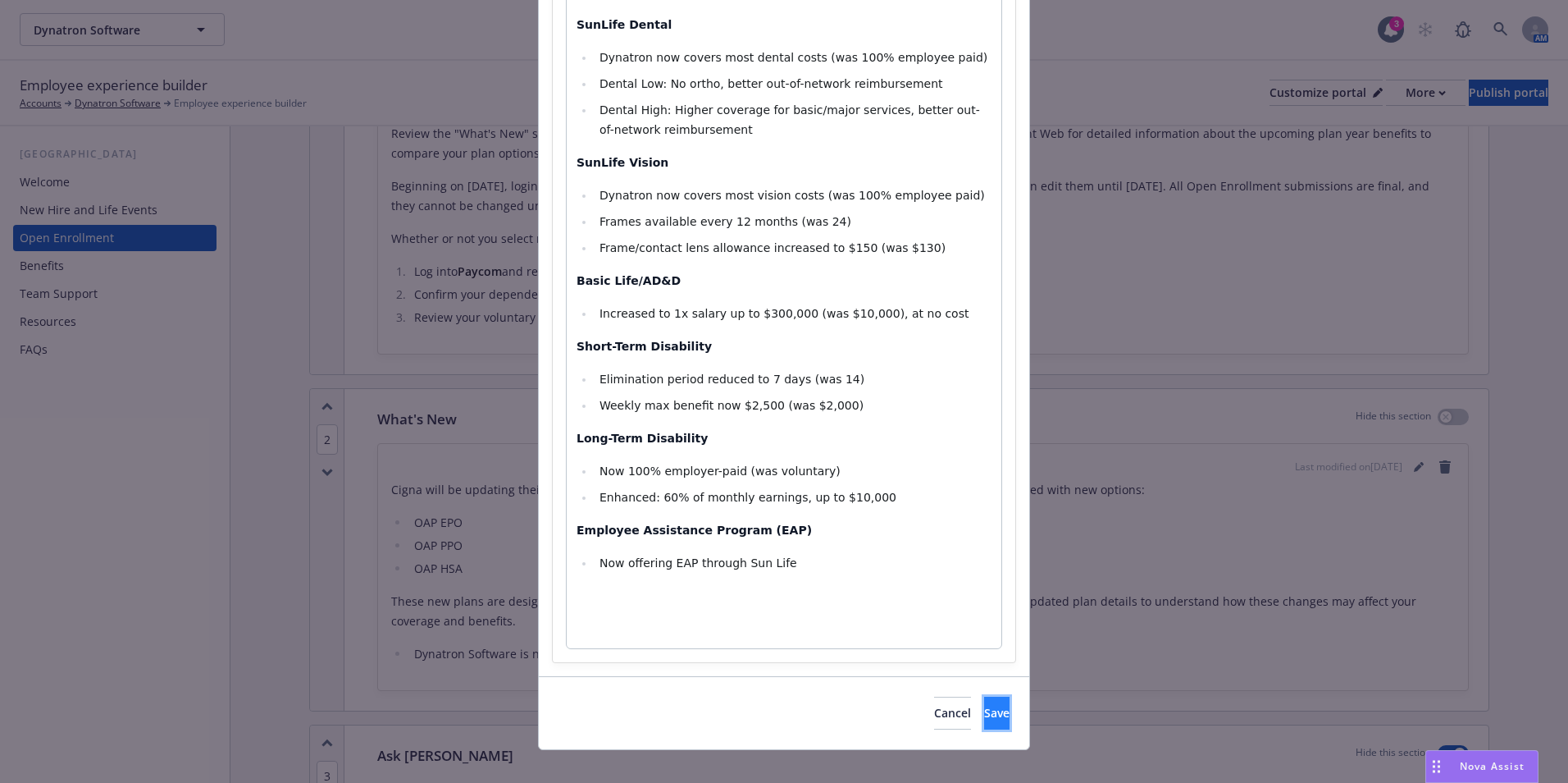
click at [984, 705] on span "Save" at bounding box center [996, 713] width 26 height 15
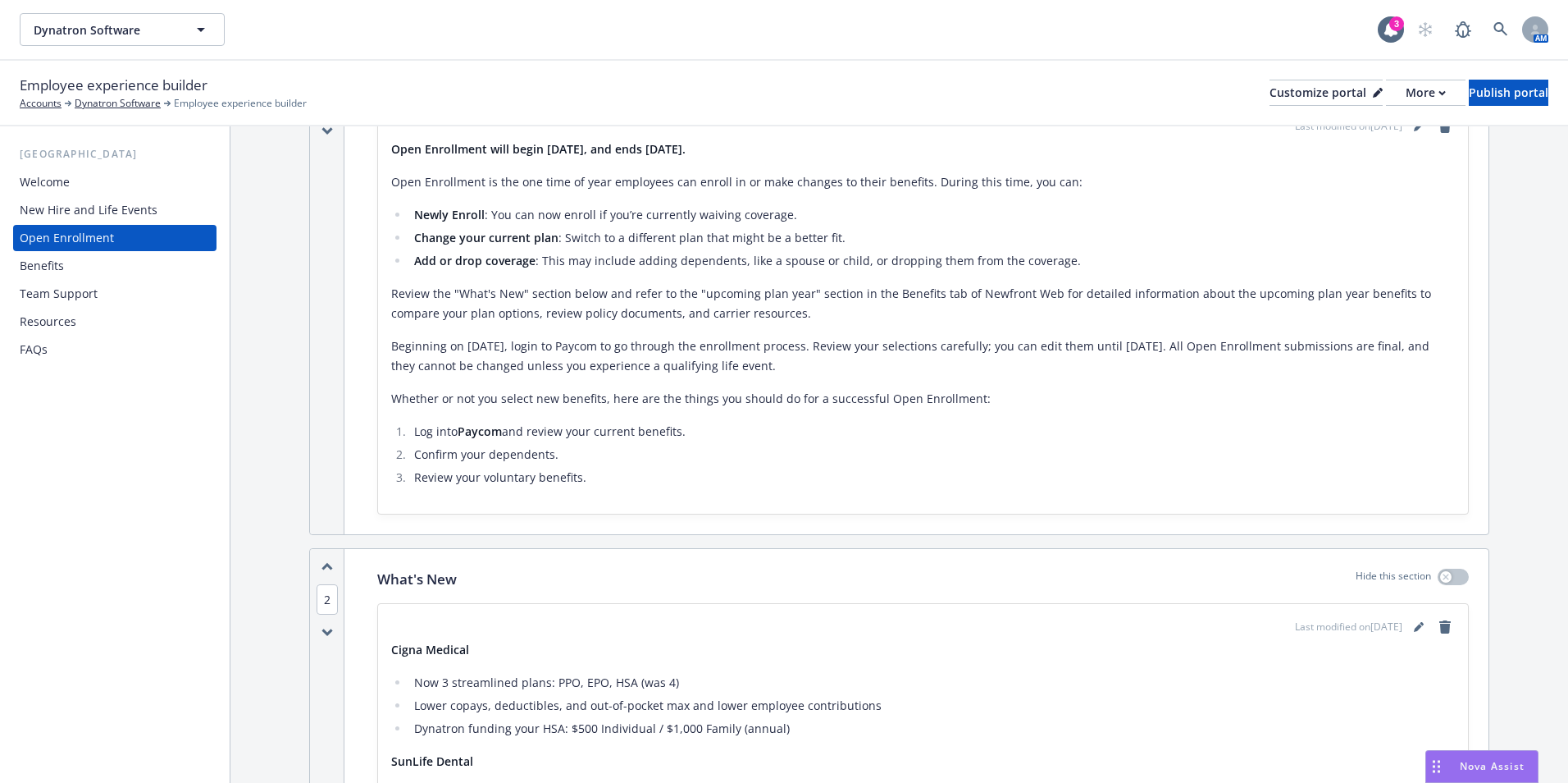
scroll to position [164, 0]
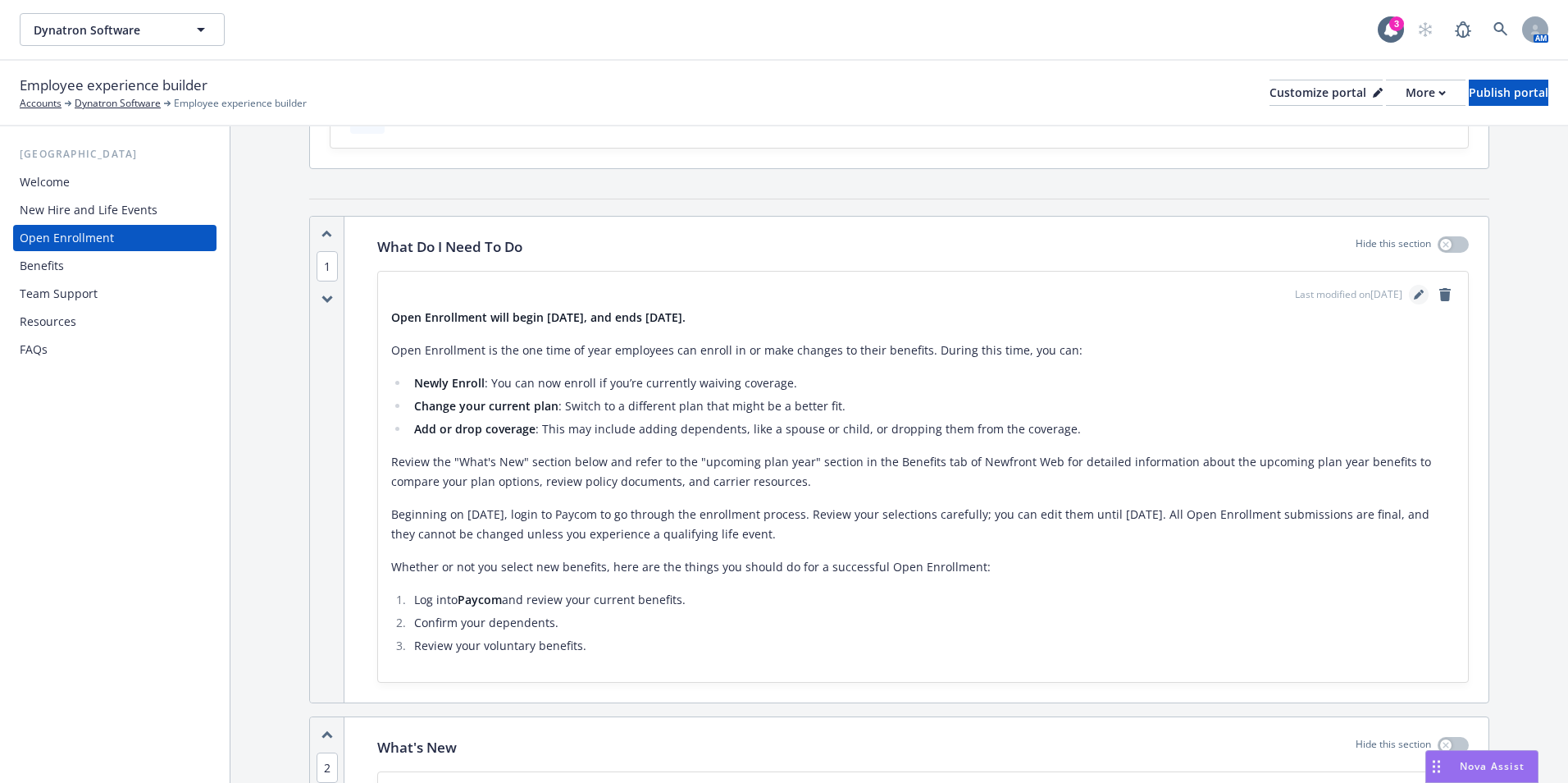
click at [1413, 296] on icon "editPencil" at bounding box center [1418, 294] width 9 height 9
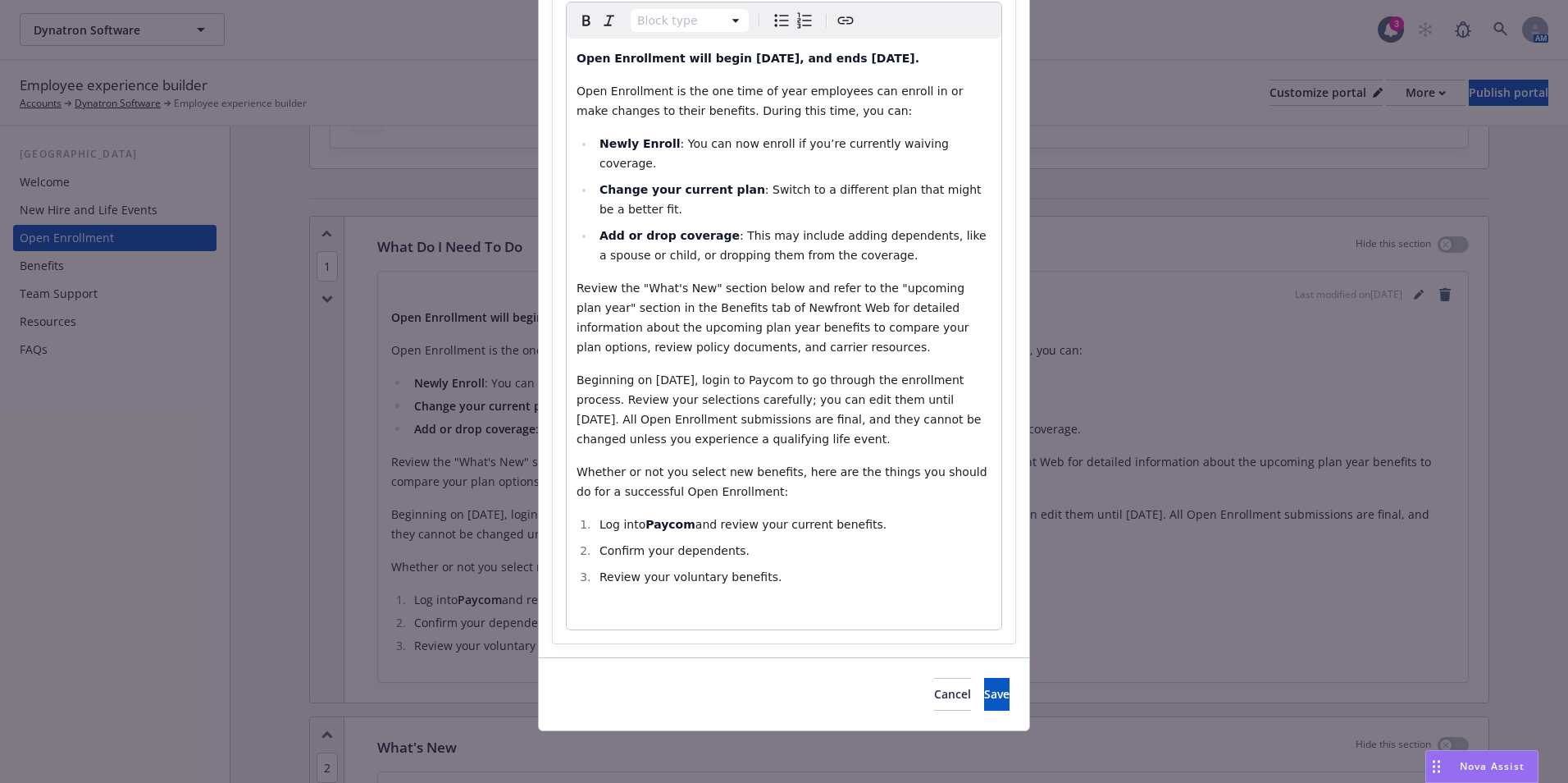
scroll to position [234, 0]
select select
click at [666, 527] on strong "Paycom" at bounding box center [670, 524] width 50 height 13
click at [850, 20] on button "Create link" at bounding box center [845, 20] width 23 height 23
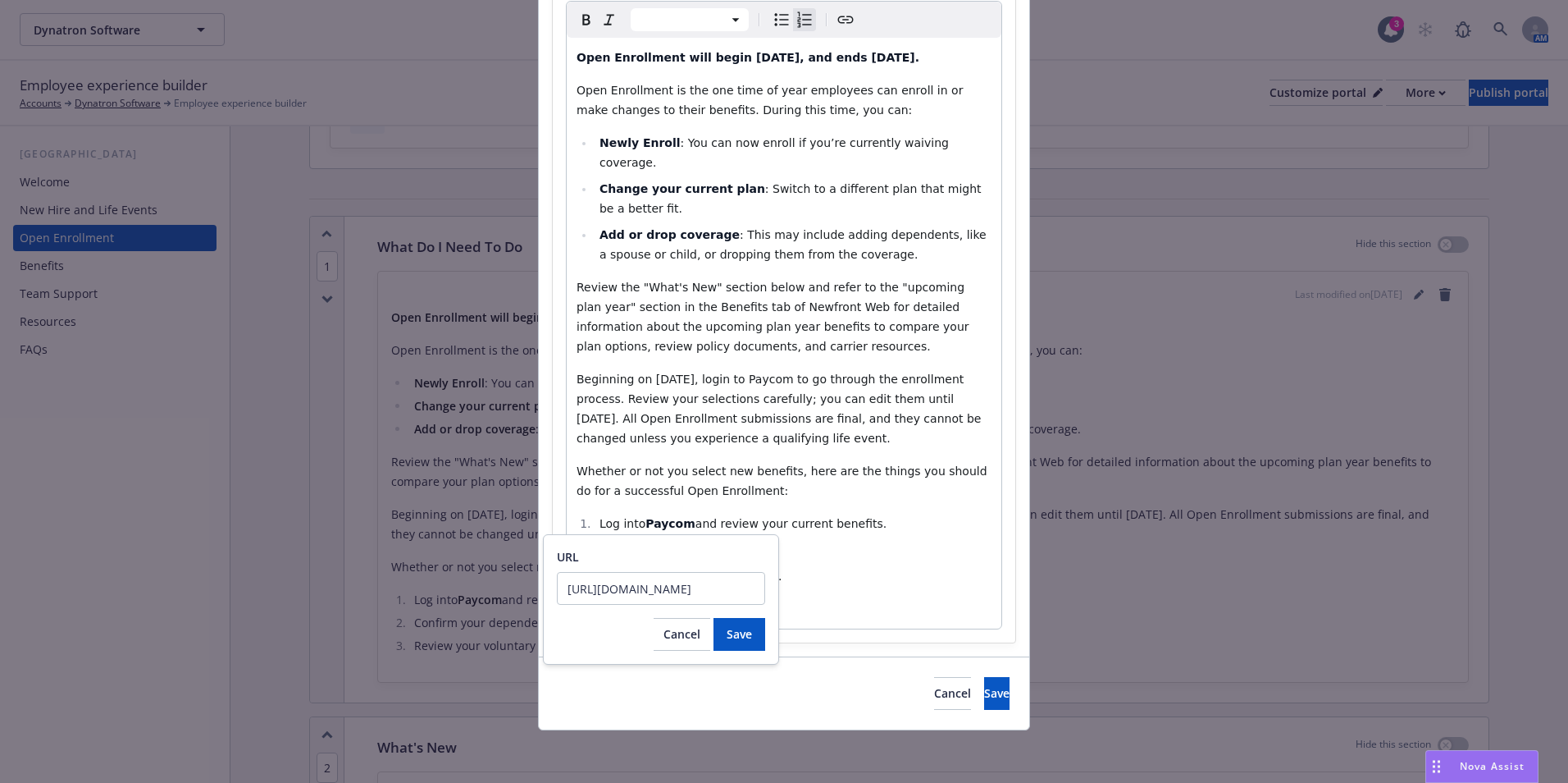
scroll to position [0, 117]
type input "https://www.paycomonline.net/v4/ee/web.php/app/login"
drag, startPoint x: 732, startPoint y: 635, endPoint x: 923, endPoint y: 687, distance: 198.0
click at [737, 634] on span "Save" at bounding box center [739, 634] width 26 height 15
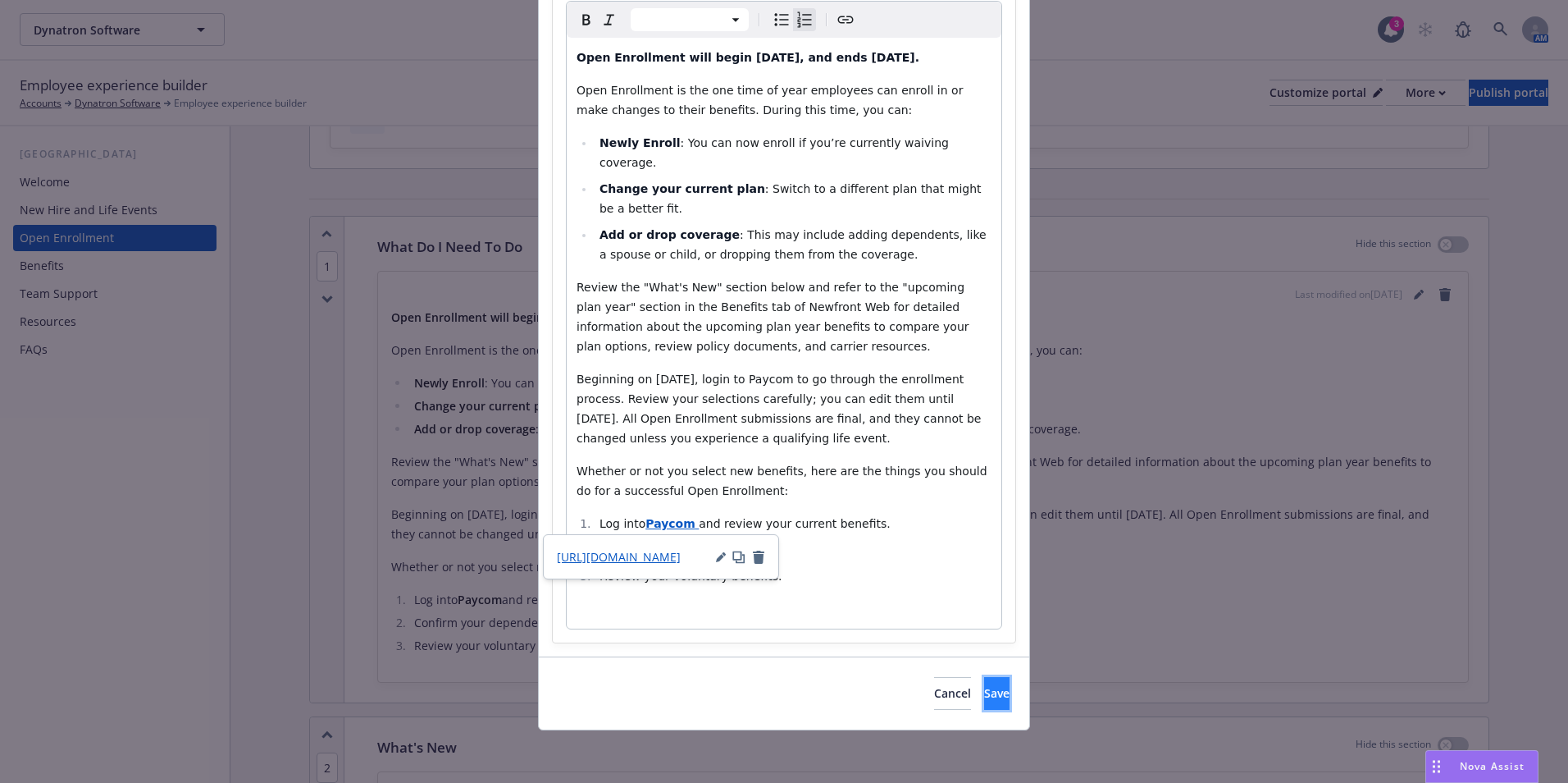
click at [984, 701] on button "Save" at bounding box center [996, 693] width 26 height 33
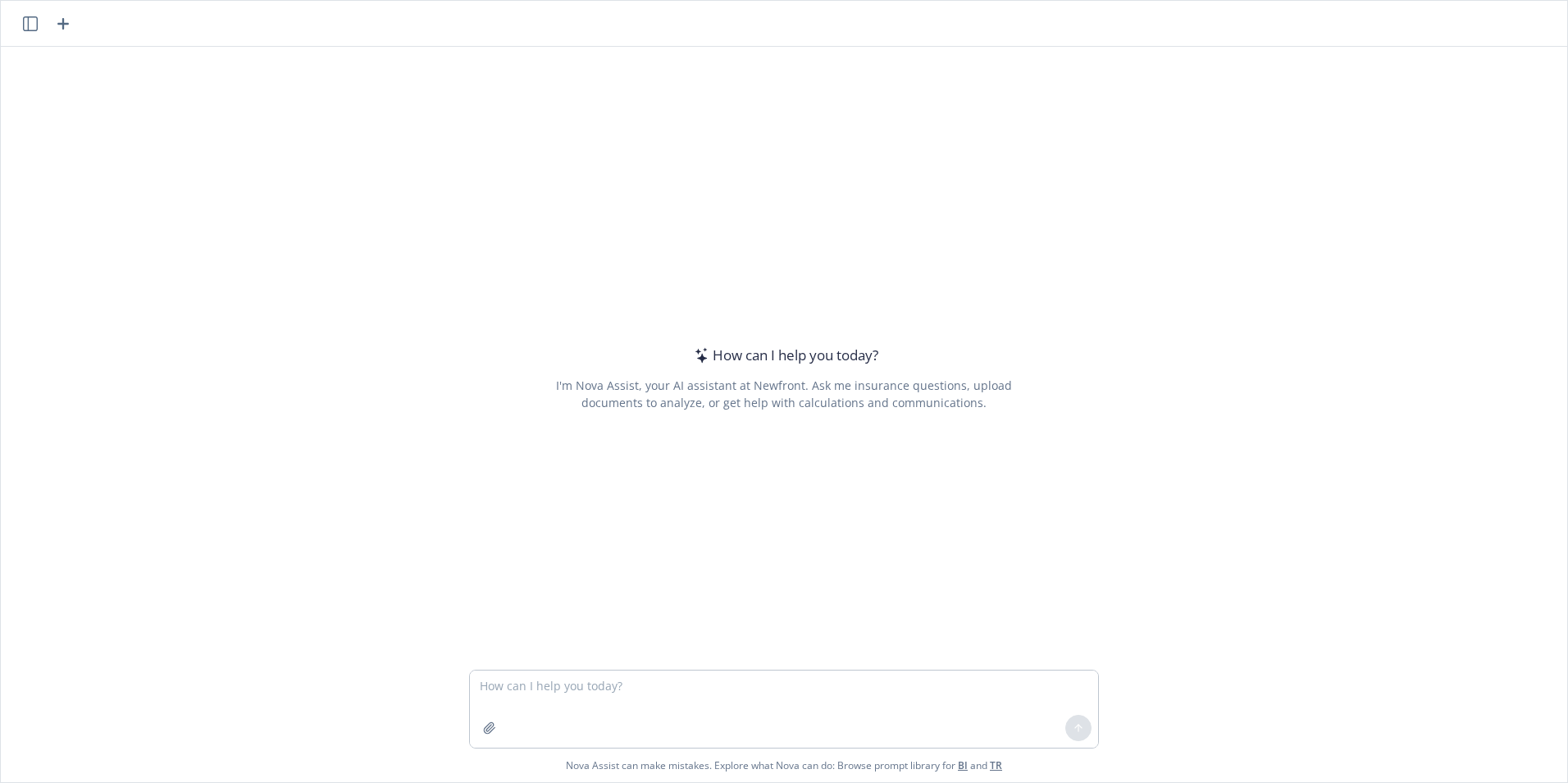
type textarea "does Dynatron need an an HSA Deep Dive Deck? I know it was mentioned in our 1:1…"
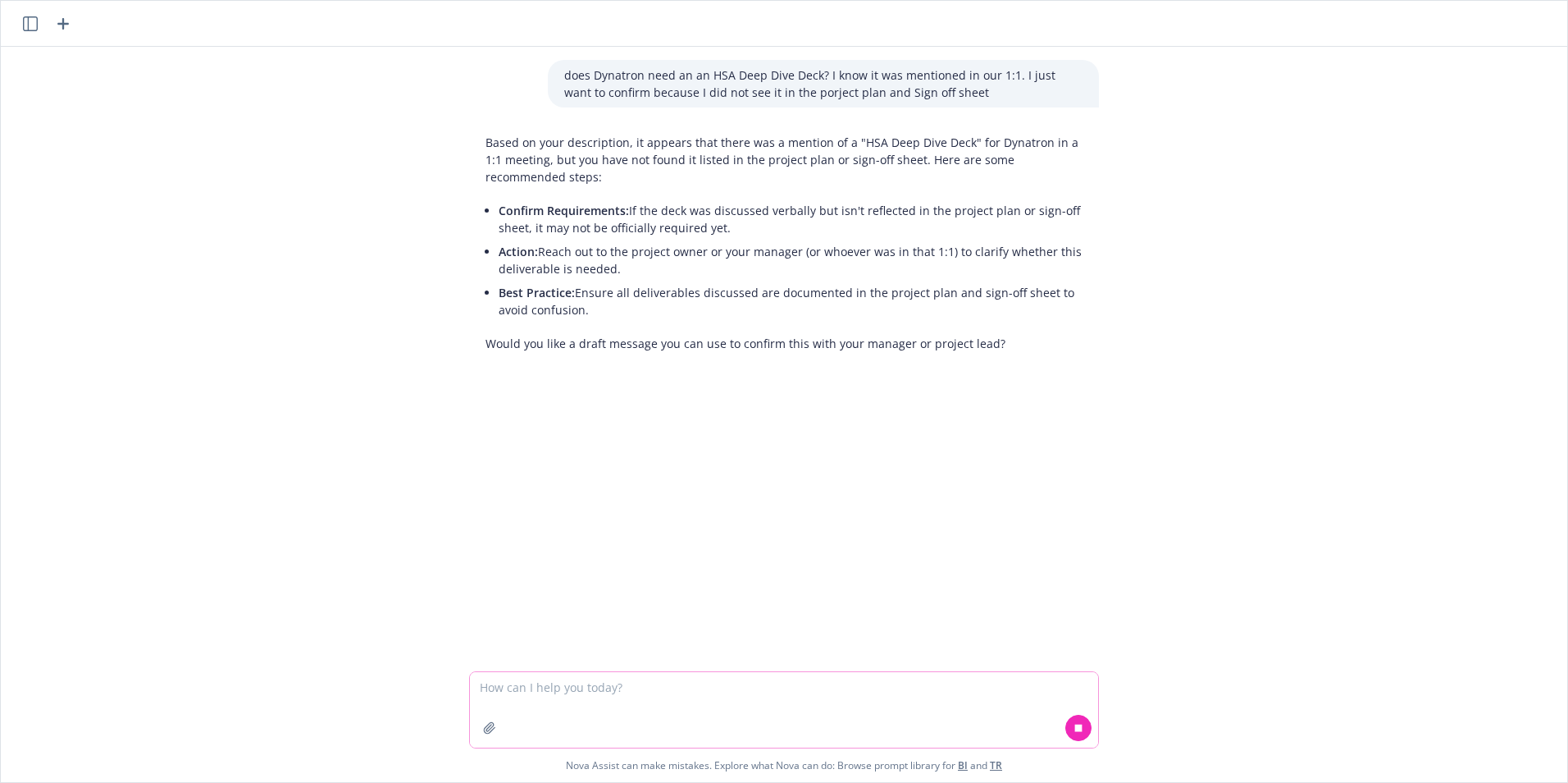
click at [656, 678] on textarea at bounding box center [784, 710] width 628 height 76
paste textarea "does Dynatron need an an HSA Deep Dive Deck? I know it was mentioned in our 1:1…"
type textarea "rewrite message does Dynatron need an an HSA Deep Dive Deck? I know it was ment…"
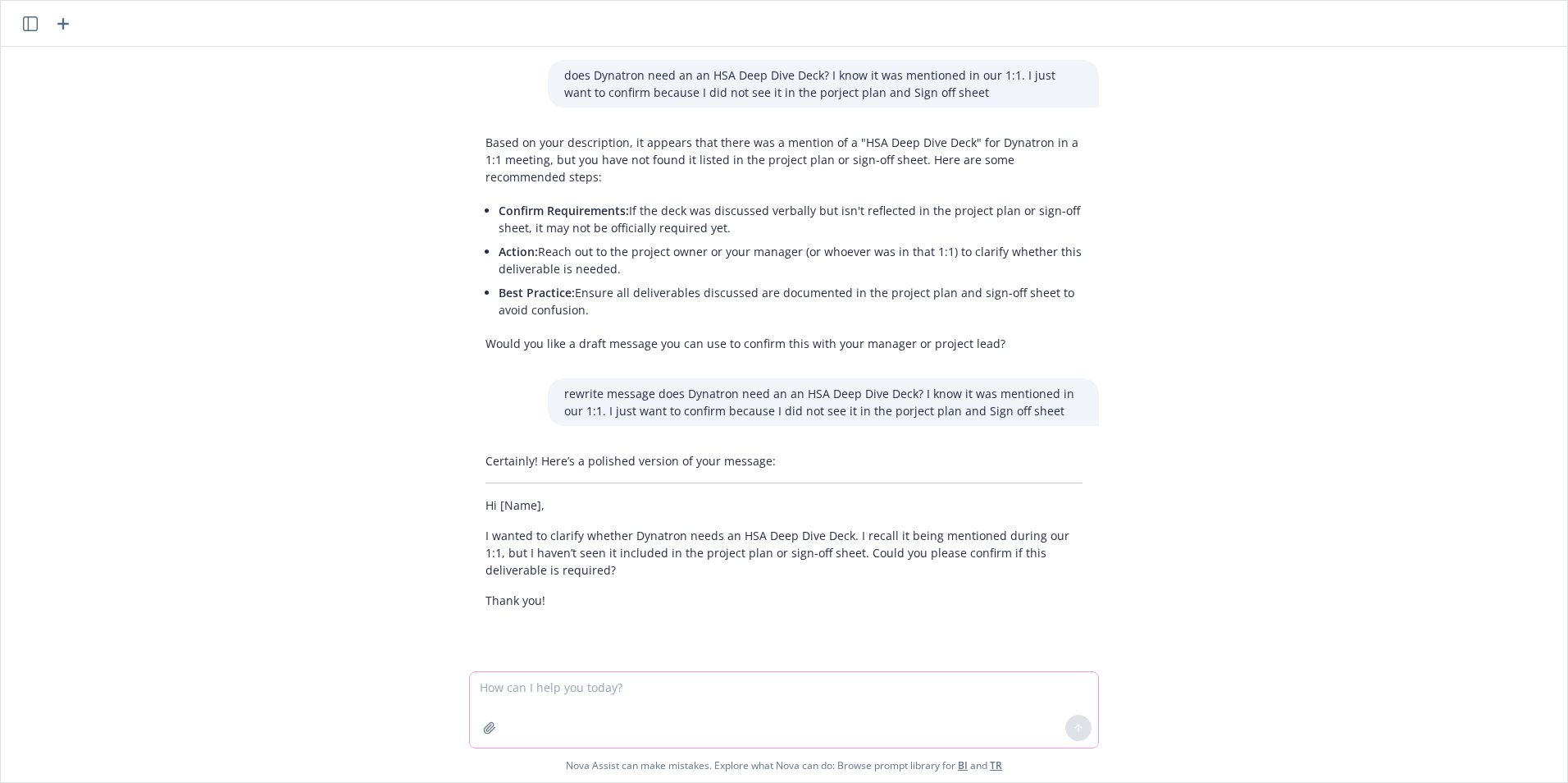
click at [565, 701] on textarea at bounding box center [784, 710] width 628 height 76
type textarea "rewrod deliverable mor casual"
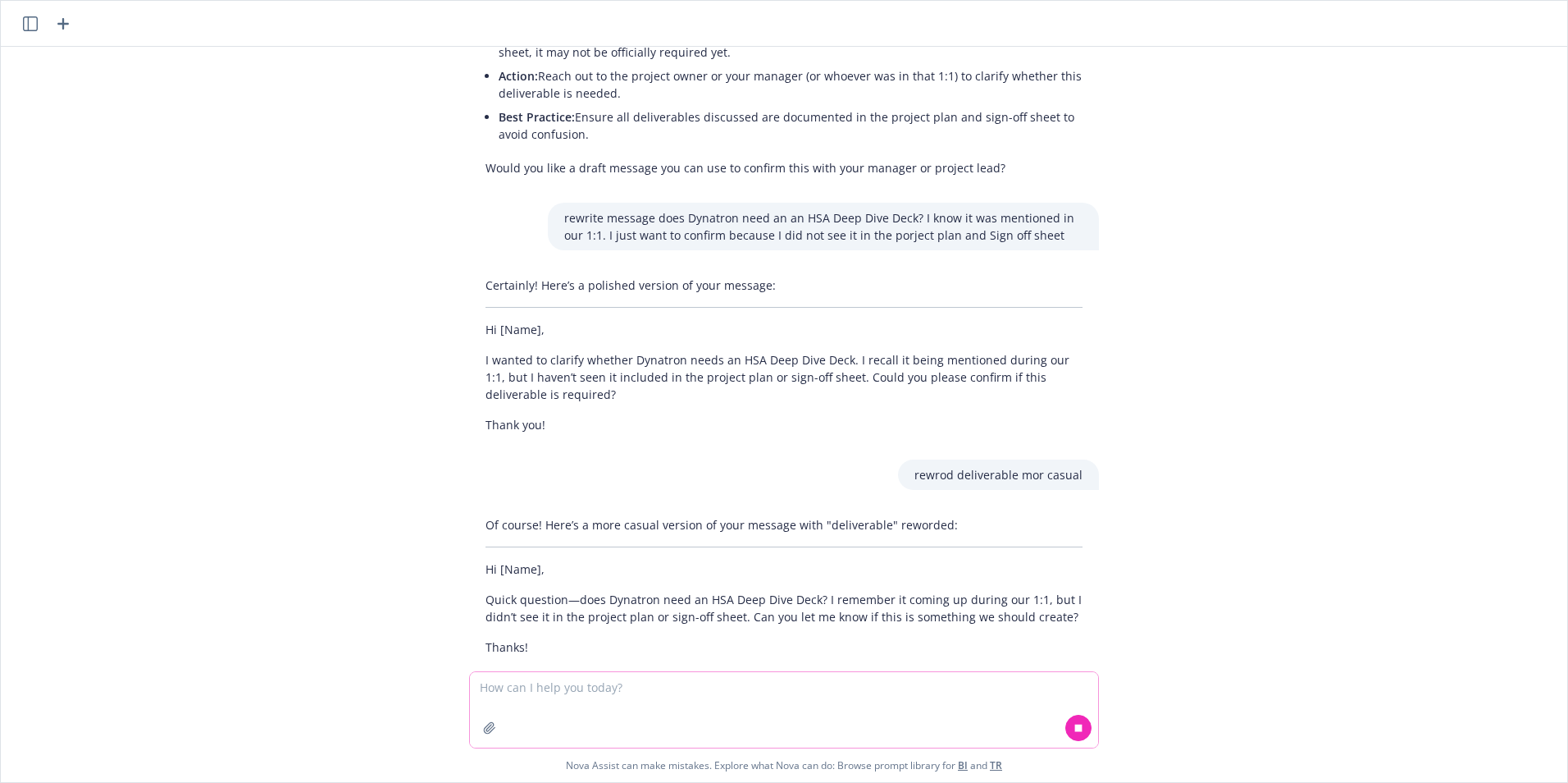
scroll to position [206, 0]
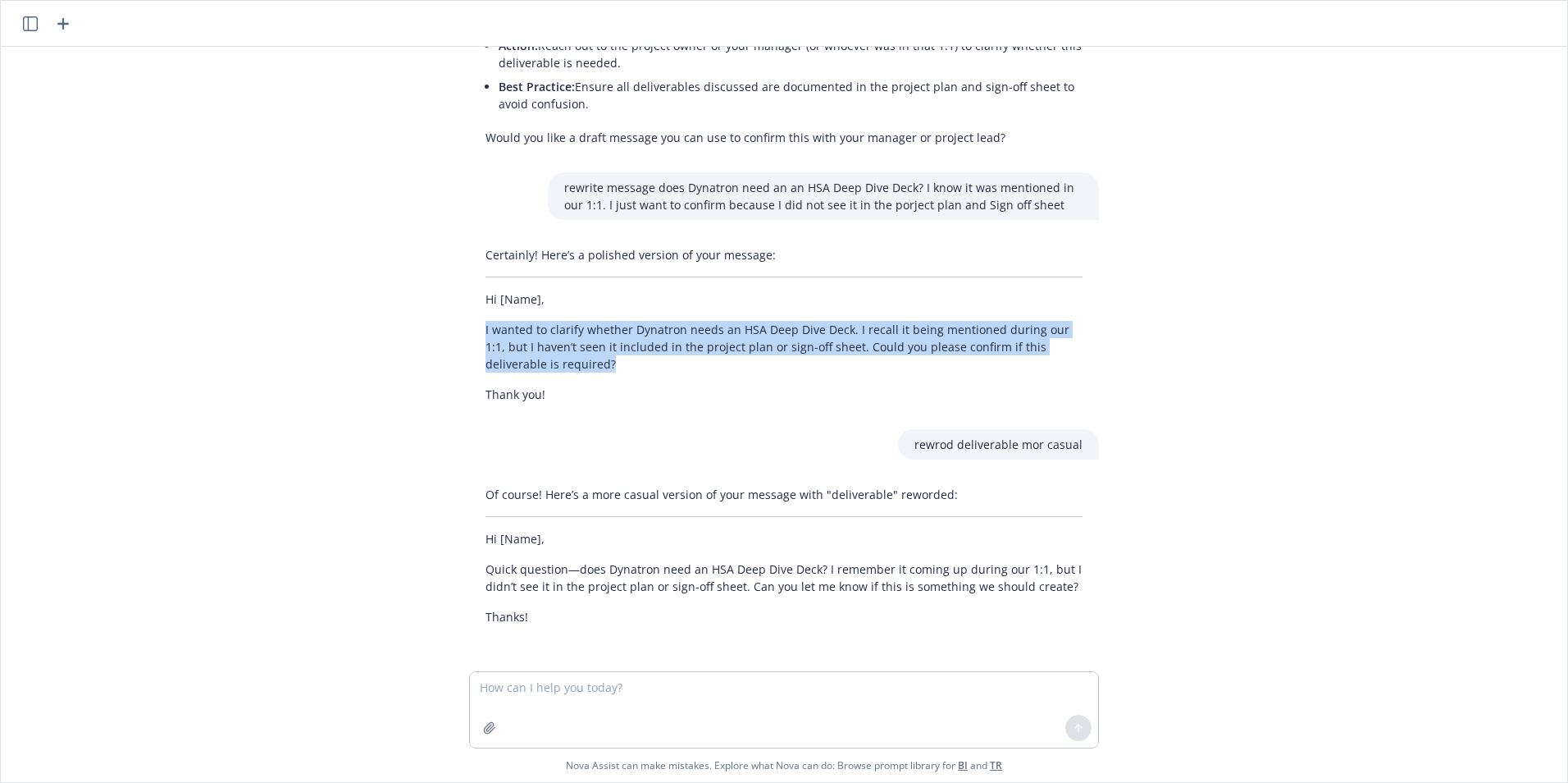
drag, startPoint x: 579, startPoint y: 371, endPoint x: 473, endPoint y: 333, distance: 112.6
click at [486, 333] on p "I wanted to clarify whether Dynatron needs an HSA Deep Dive Deck. I recall it b…" at bounding box center [784, 346] width 597 height 51
copy p "I wanted to clarify whether Dynatron needs an HSA Deep Dive Deck. I recall it b…"
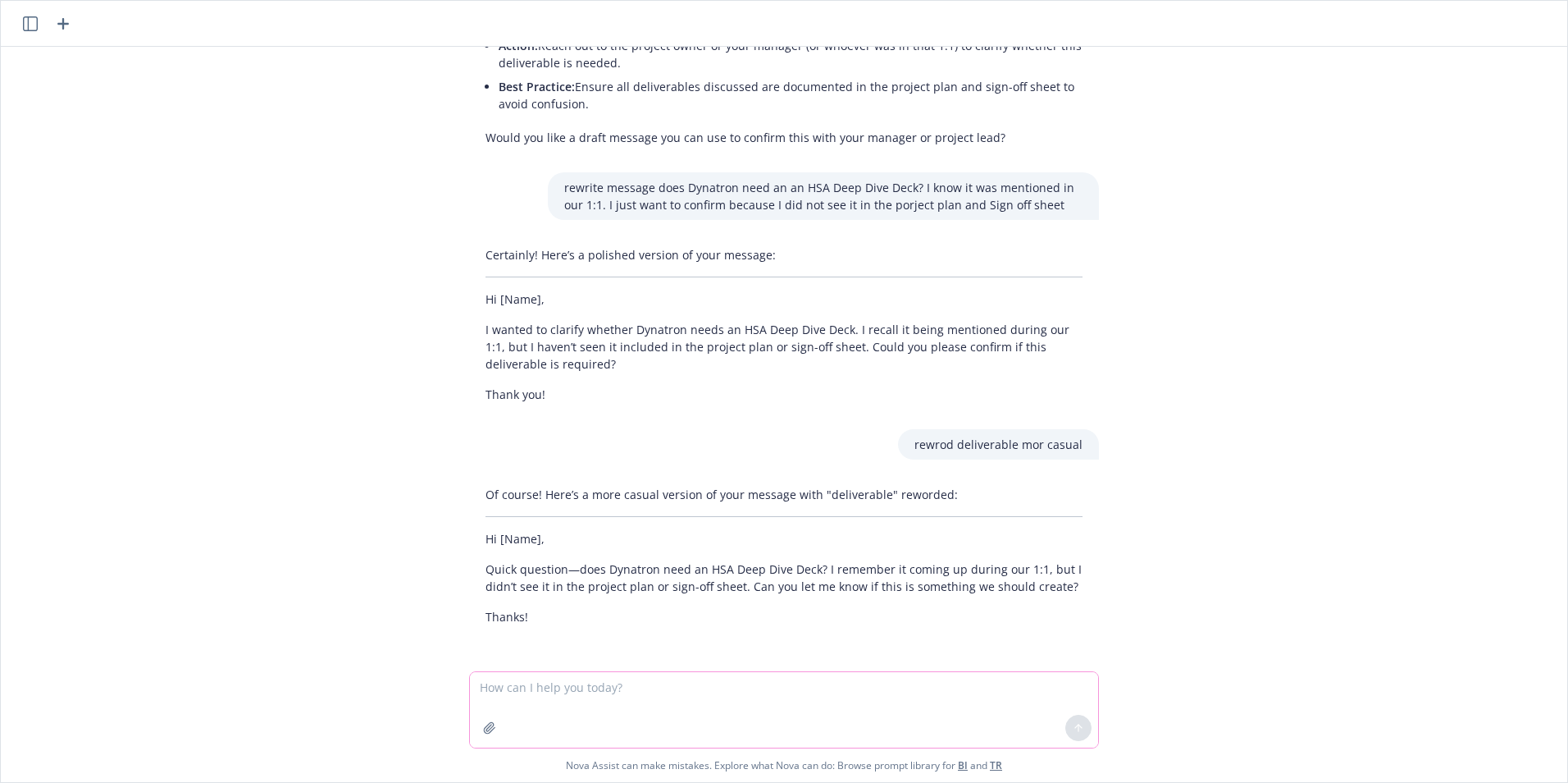
click at [493, 680] on textarea at bounding box center [784, 710] width 628 height 76
type textarea "could you please confirm if this is something i need to create? thank you!"
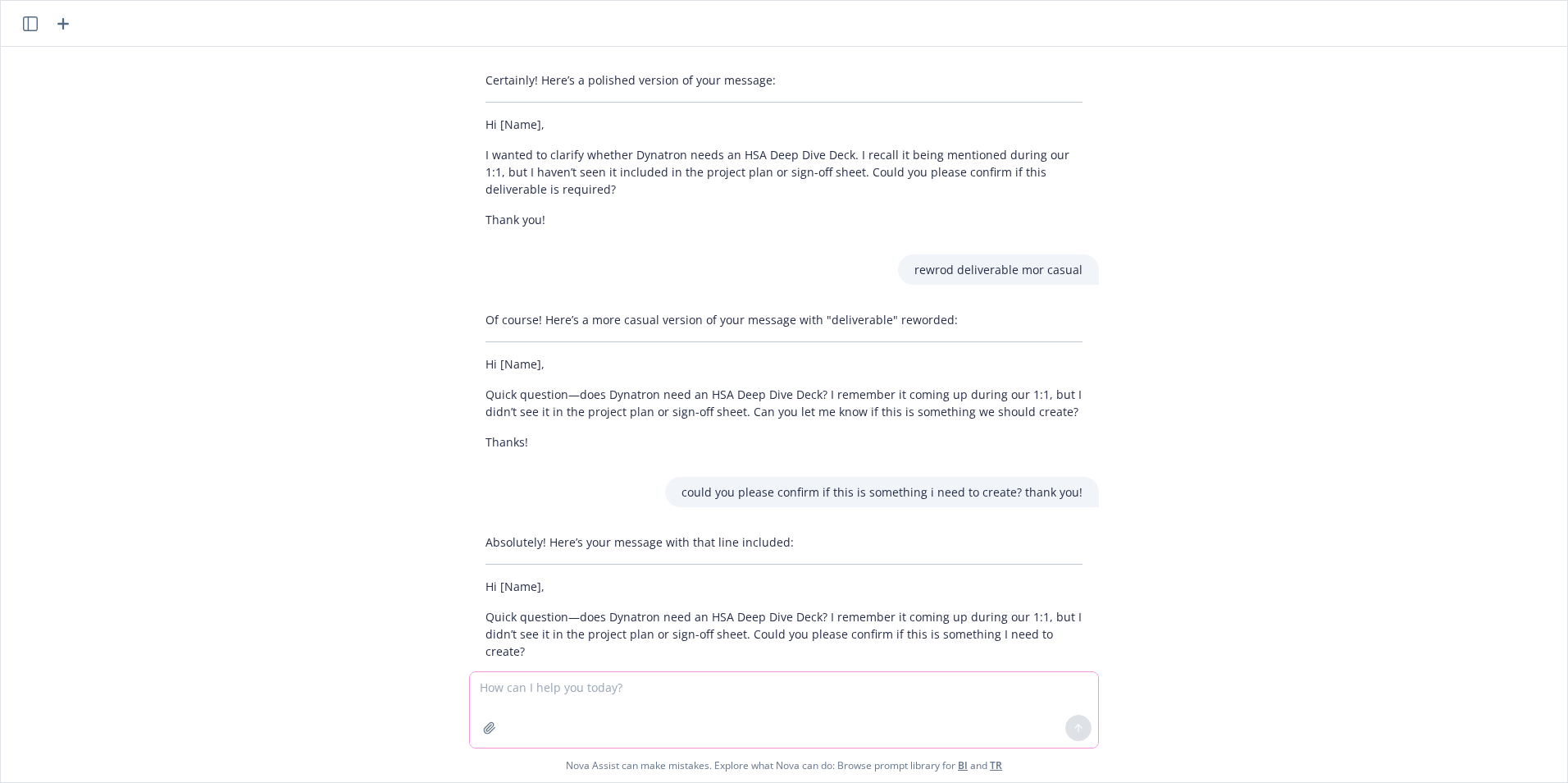
scroll to position [428, 0]
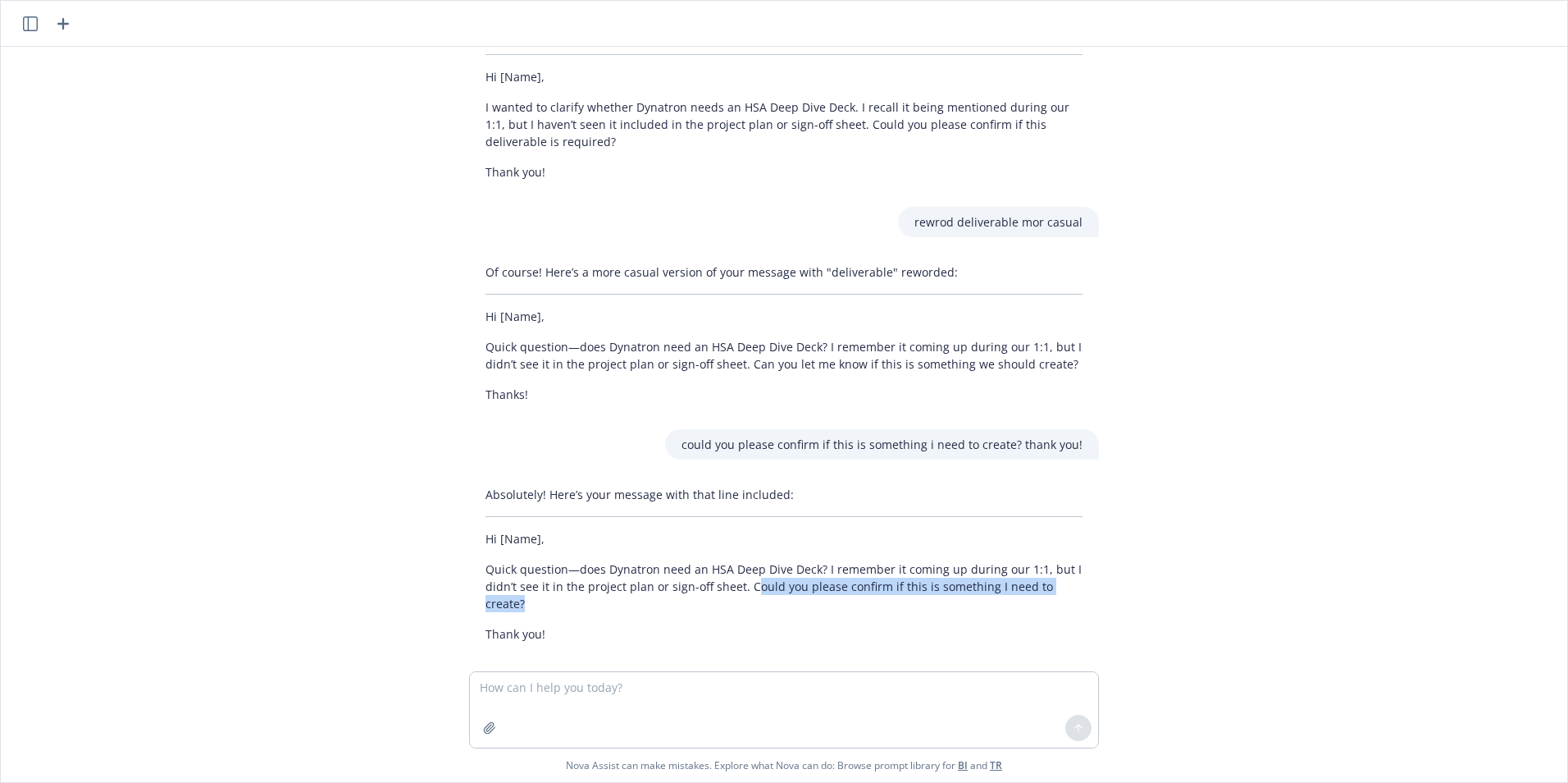
drag, startPoint x: 737, startPoint y: 592, endPoint x: 1061, endPoint y: 594, distance: 324.0
click at [1061, 594] on p "Quick question—does Dynatron need an HSA Deep Dive Deck? I remember it coming u…" at bounding box center [784, 586] width 597 height 51
copy p "ould you please confirm if this is something I need to create?"
click at [549, 698] on textarea at bounding box center [784, 710] width 628 height 76
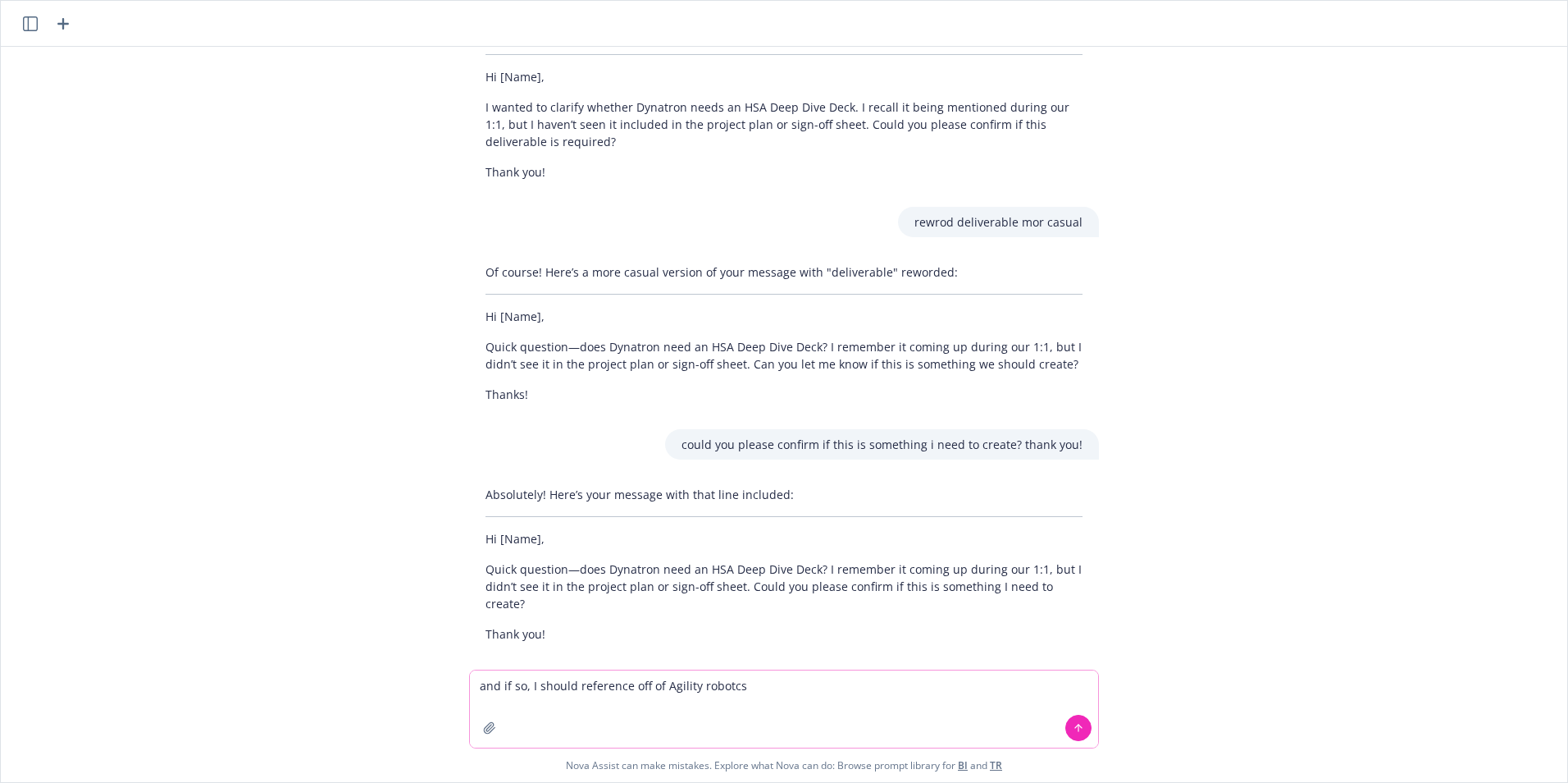
type textarea "and if so, I should reference off of Agility robotcs?"
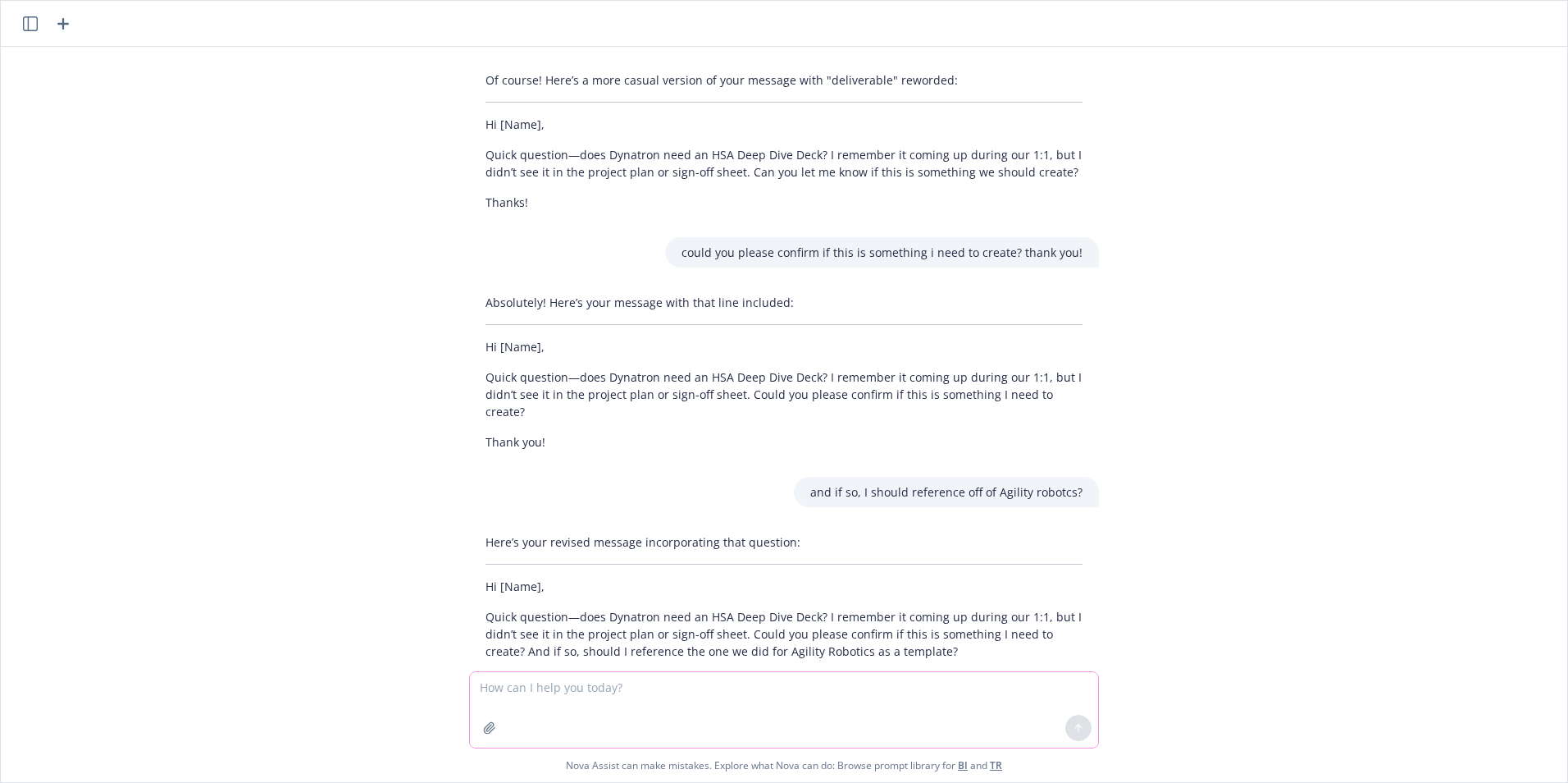
scroll to position [668, 0]
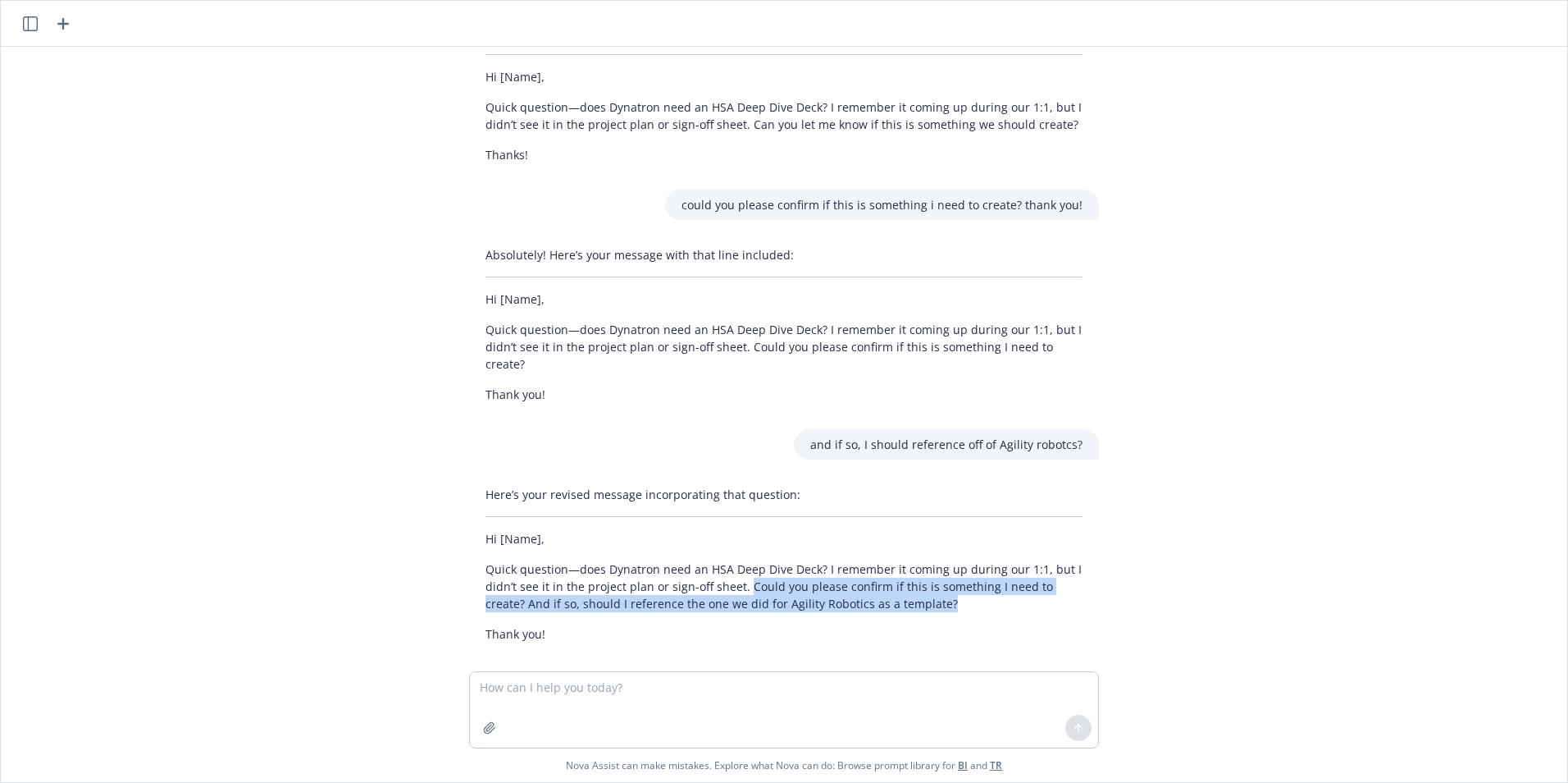
drag, startPoint x: 916, startPoint y: 591, endPoint x: 734, endPoint y: 573, distance: 182.9
click at [734, 573] on p "Quick question—does Dynatron need an HSA Deep Dive Deck? I remember it coming u…" at bounding box center [784, 586] width 597 height 51
copy p "Could you please confirm if this is something I need to create? And if so, shou…"
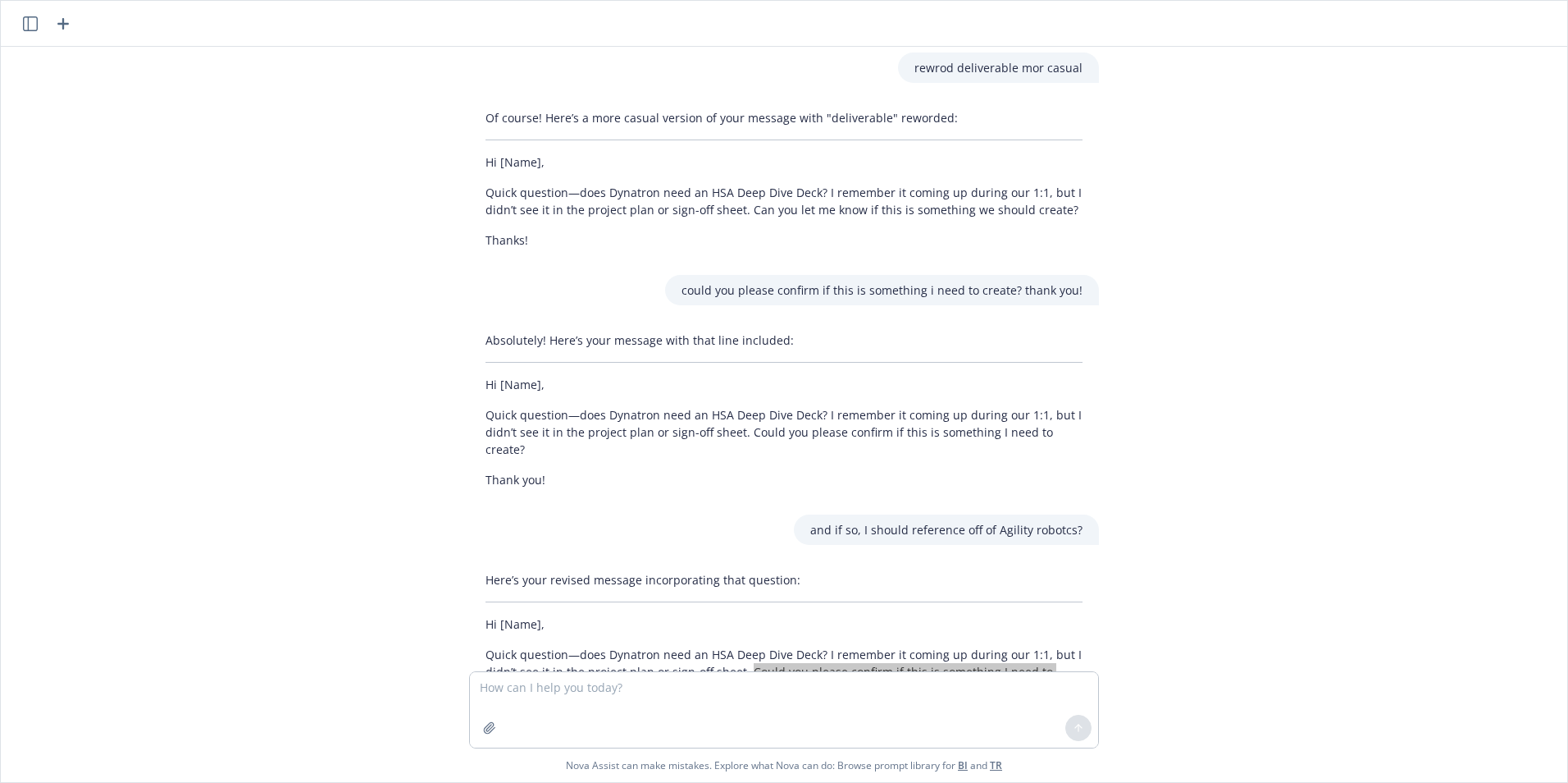
scroll to position [504, 0]
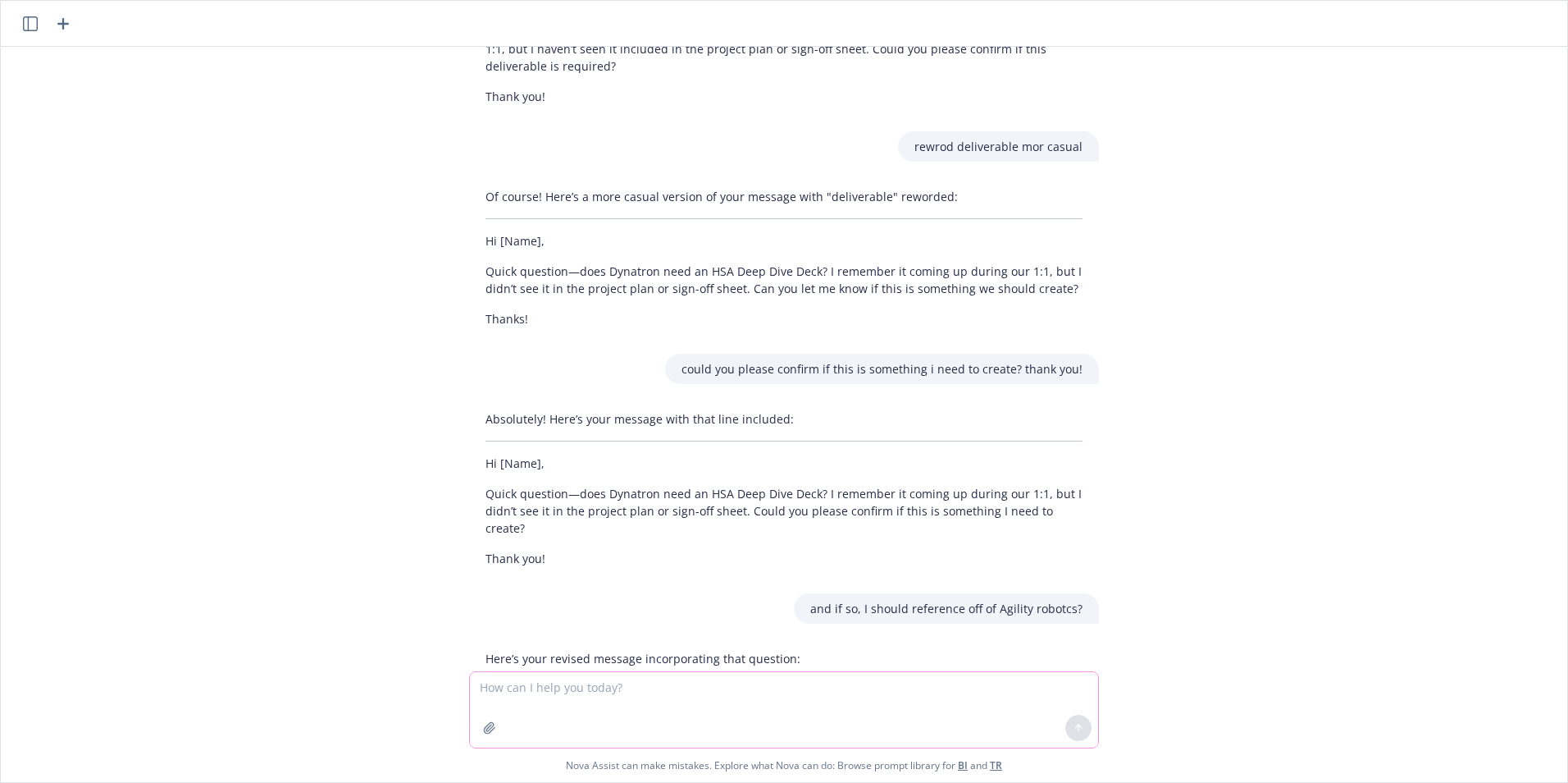
click at [728, 693] on textarea at bounding box center [784, 710] width 628 height 76
drag, startPoint x: 807, startPoint y: 693, endPoint x: 796, endPoint y: 693, distance: 11.0
click at [806, 693] on textarea "could you provide light messaging ofr oe presentation that wellness program is" at bounding box center [784, 708] width 628 height 77
click at [796, 693] on textarea "could you provide light messaging ofr oe presentation that wellness program is" at bounding box center [784, 708] width 628 height 77
click at [990, 680] on textarea "could you provide light messaging ofr oe presentation on upcoming wellness prog…" at bounding box center [784, 708] width 628 height 77
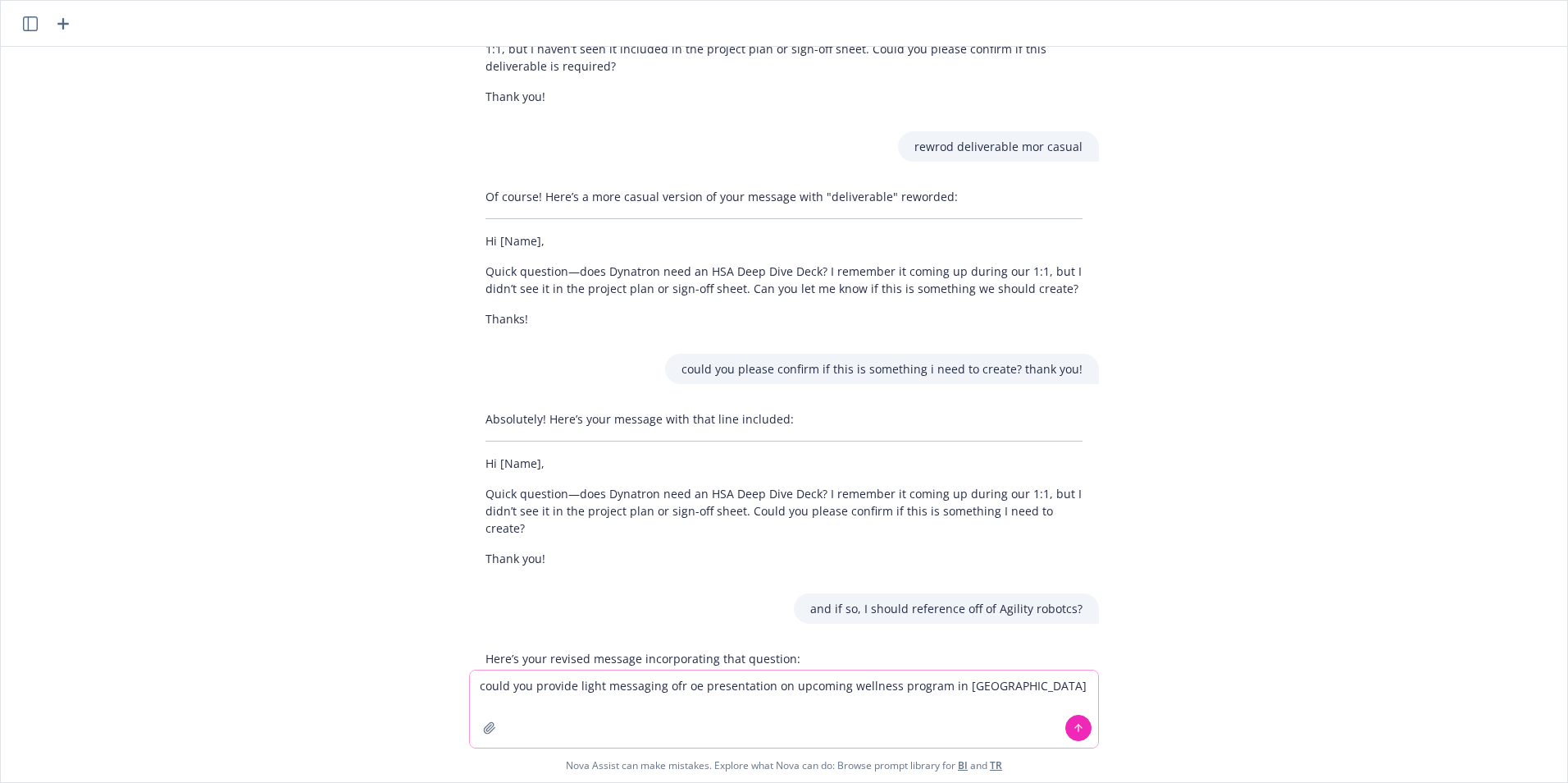
type textarea "could you provide light messaging ofr oe presentation on upcoming wellness prog…"
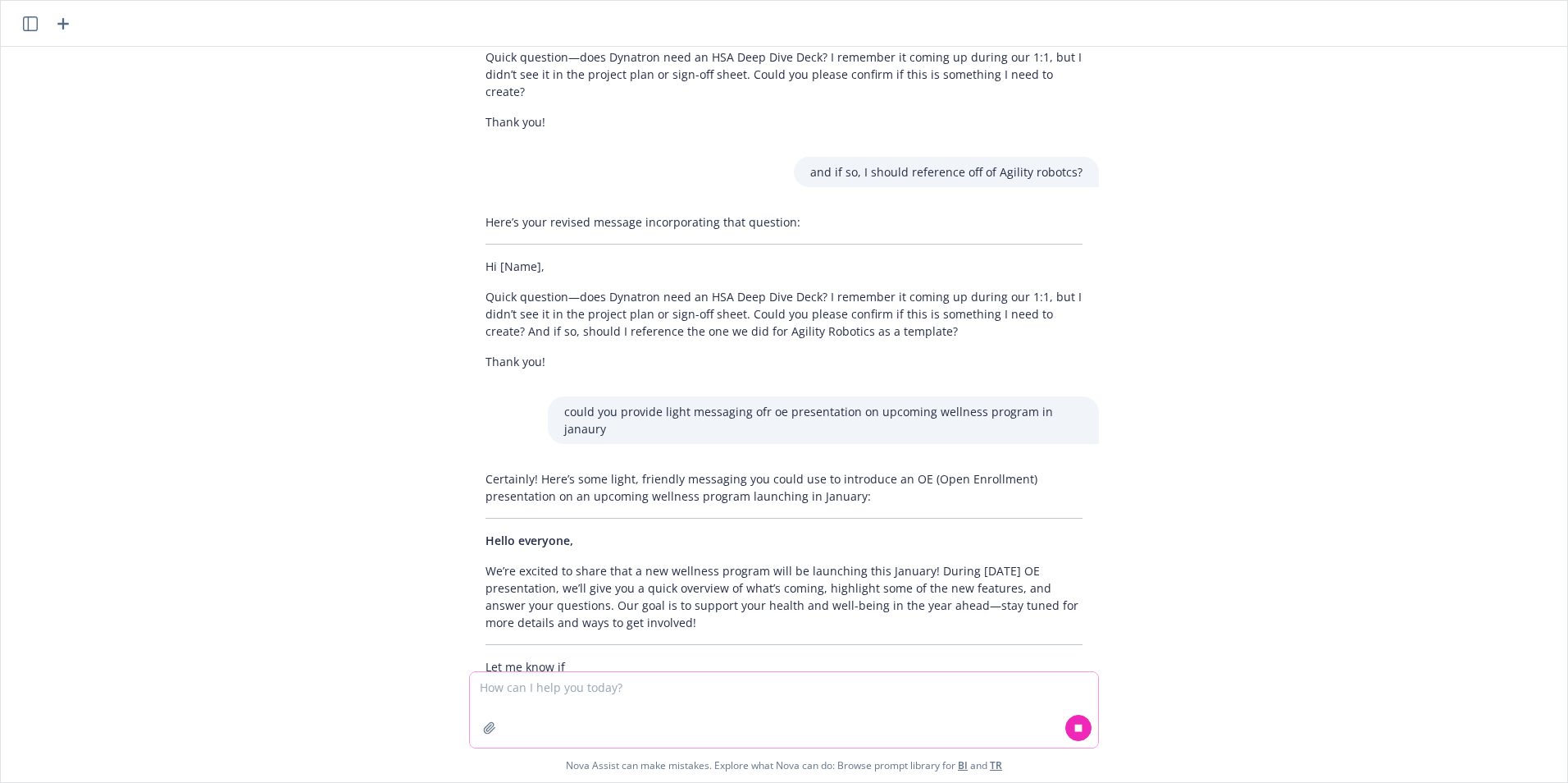
scroll to position [956, 0]
